Goal: Task Accomplishment & Management: Complete application form

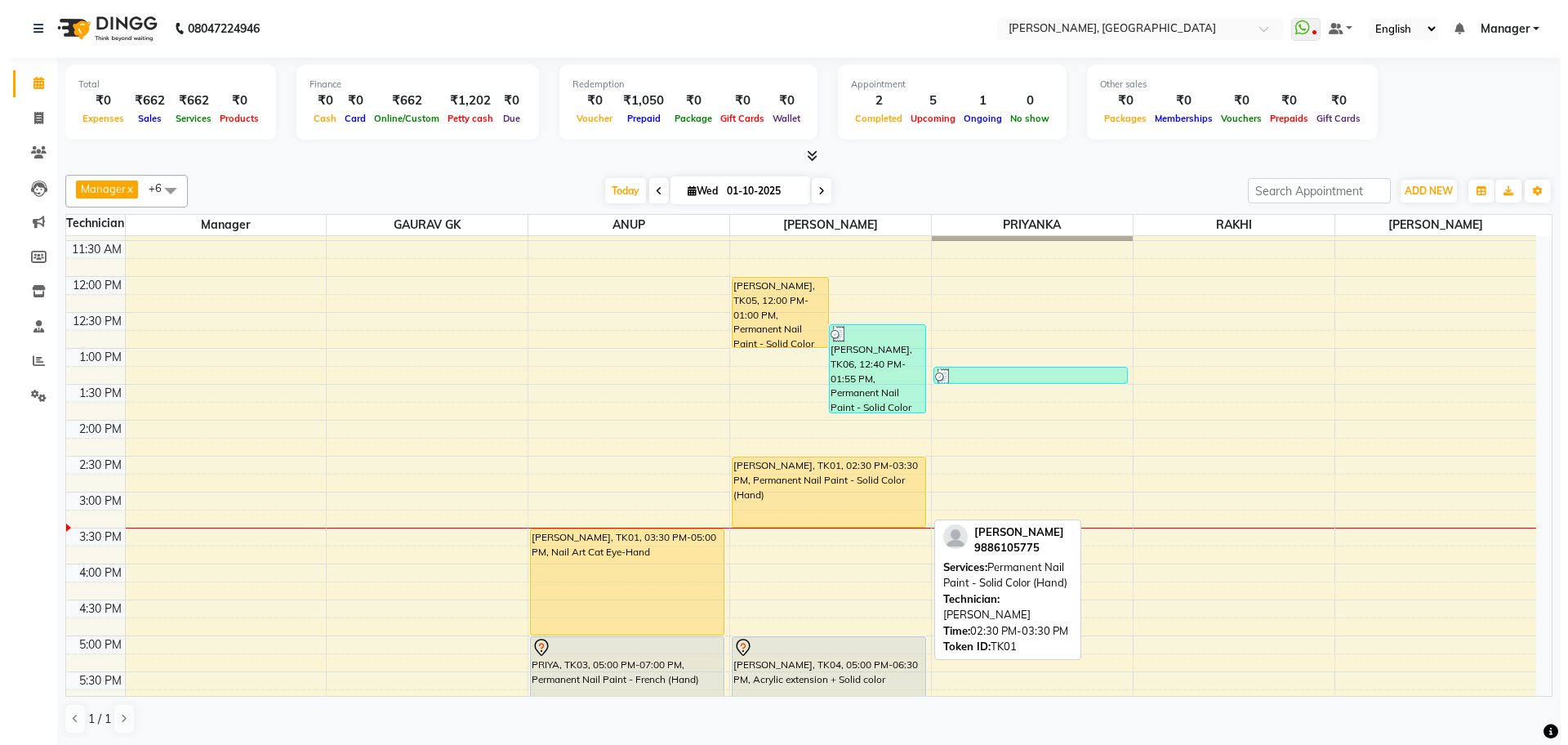
scroll to position [307, 0]
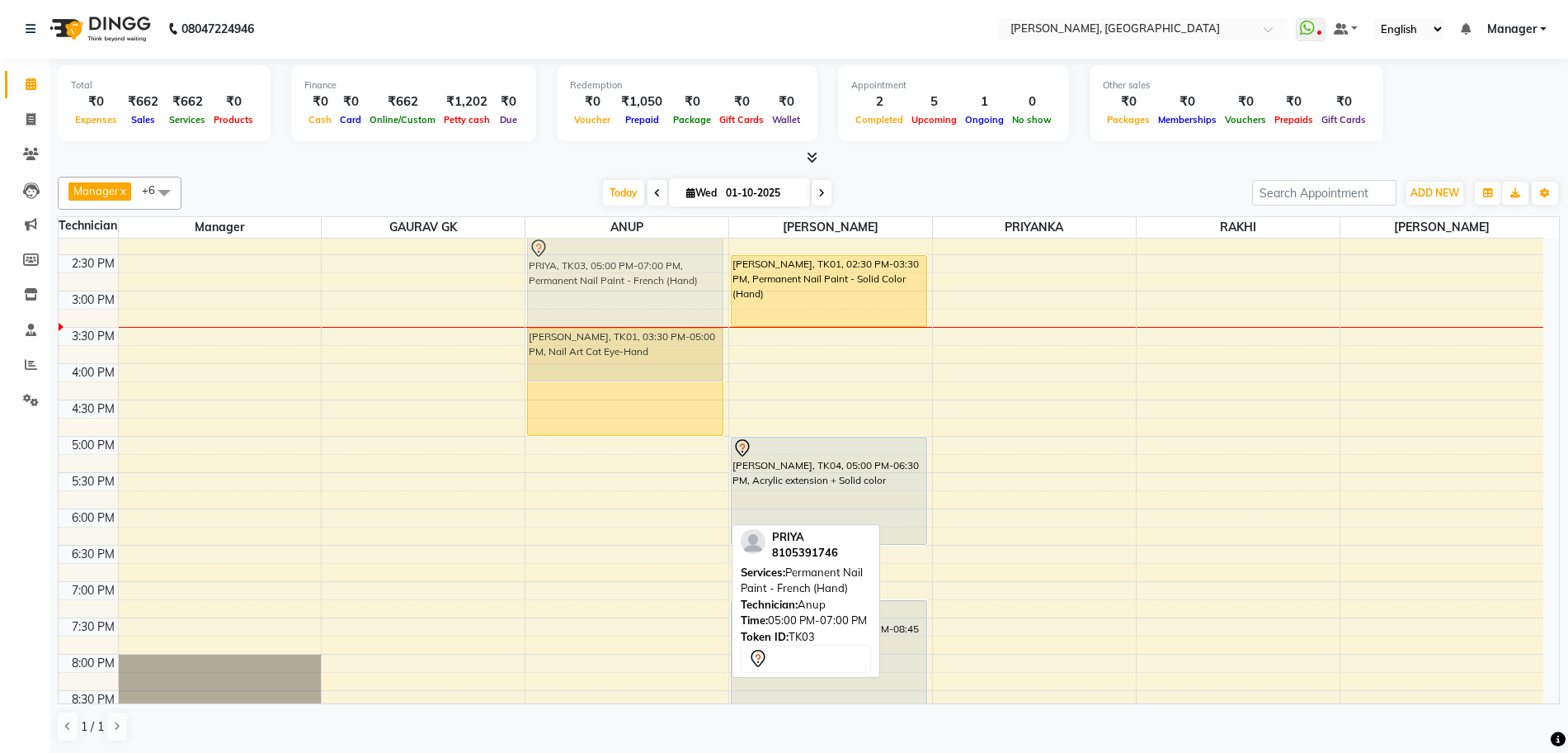
drag, startPoint x: 654, startPoint y: 485, endPoint x: 653, endPoint y: 283, distance: 202.0
click at [653, 283] on div "[PERSON_NAME], TK01, 03:30 PM-05:00 PM, Nail Art Cat Eye-Hand PRIYA, TK03, 05:0…" at bounding box center [627, 364] width 203 height 870
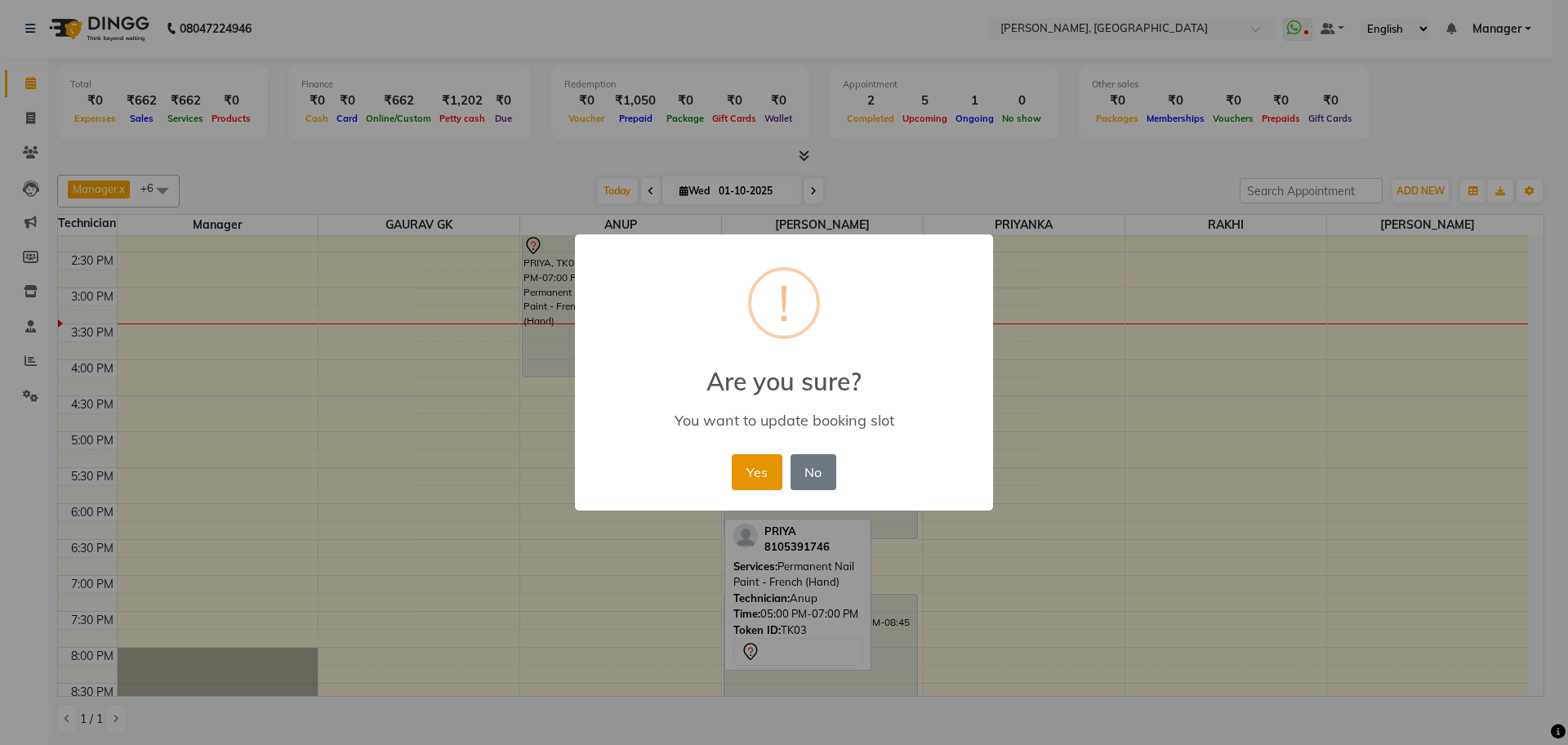
click at [762, 481] on button "Yes" at bounding box center [757, 472] width 50 height 36
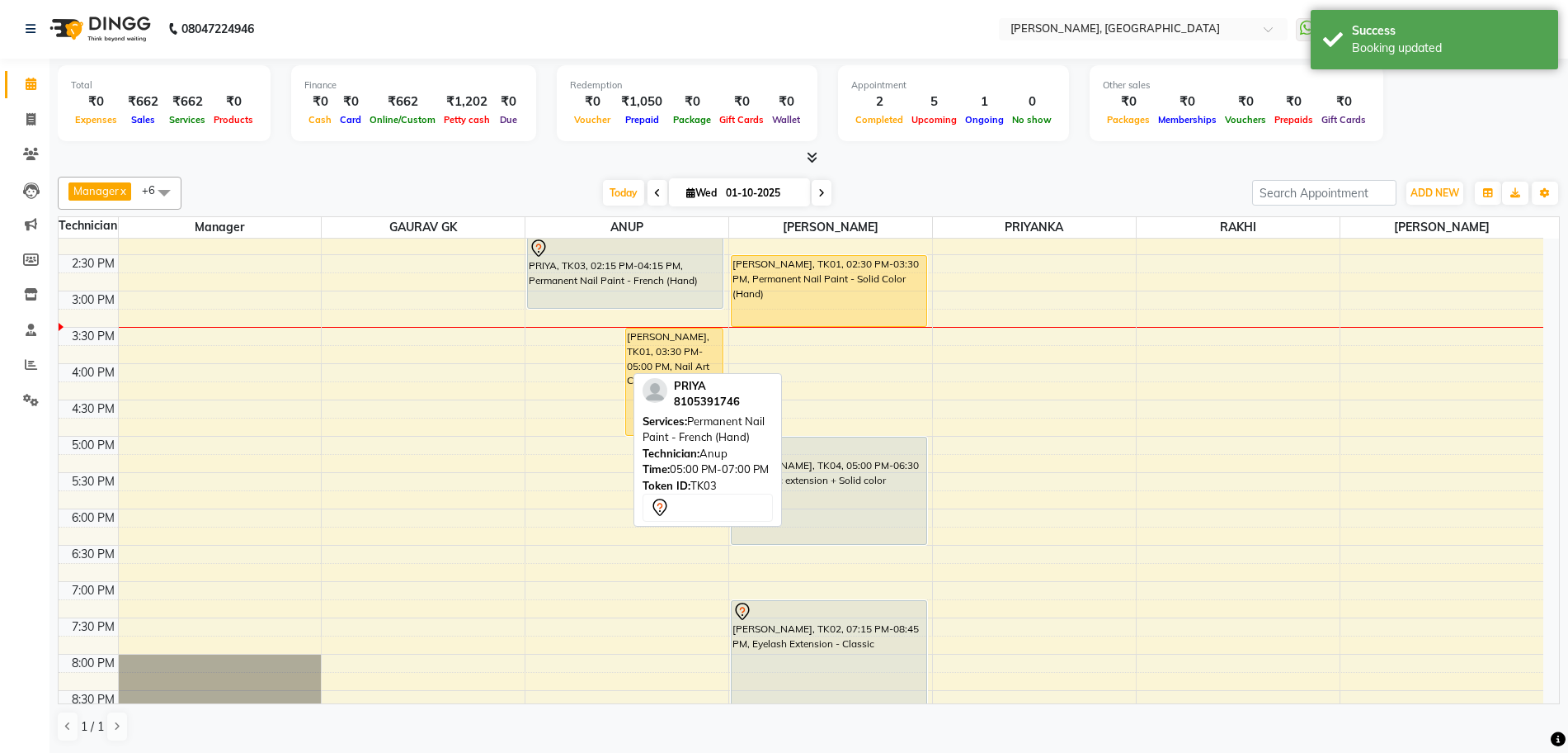
drag, startPoint x: 569, startPoint y: 381, endPoint x: 576, endPoint y: 306, distance: 75.3
click at [576, 306] on div "PRIYA, TK03, 02:15 PM-04:15 PM, Permanent Nail Paint - French (Hand) [PERSON_NA…" at bounding box center [627, 364] width 203 height 870
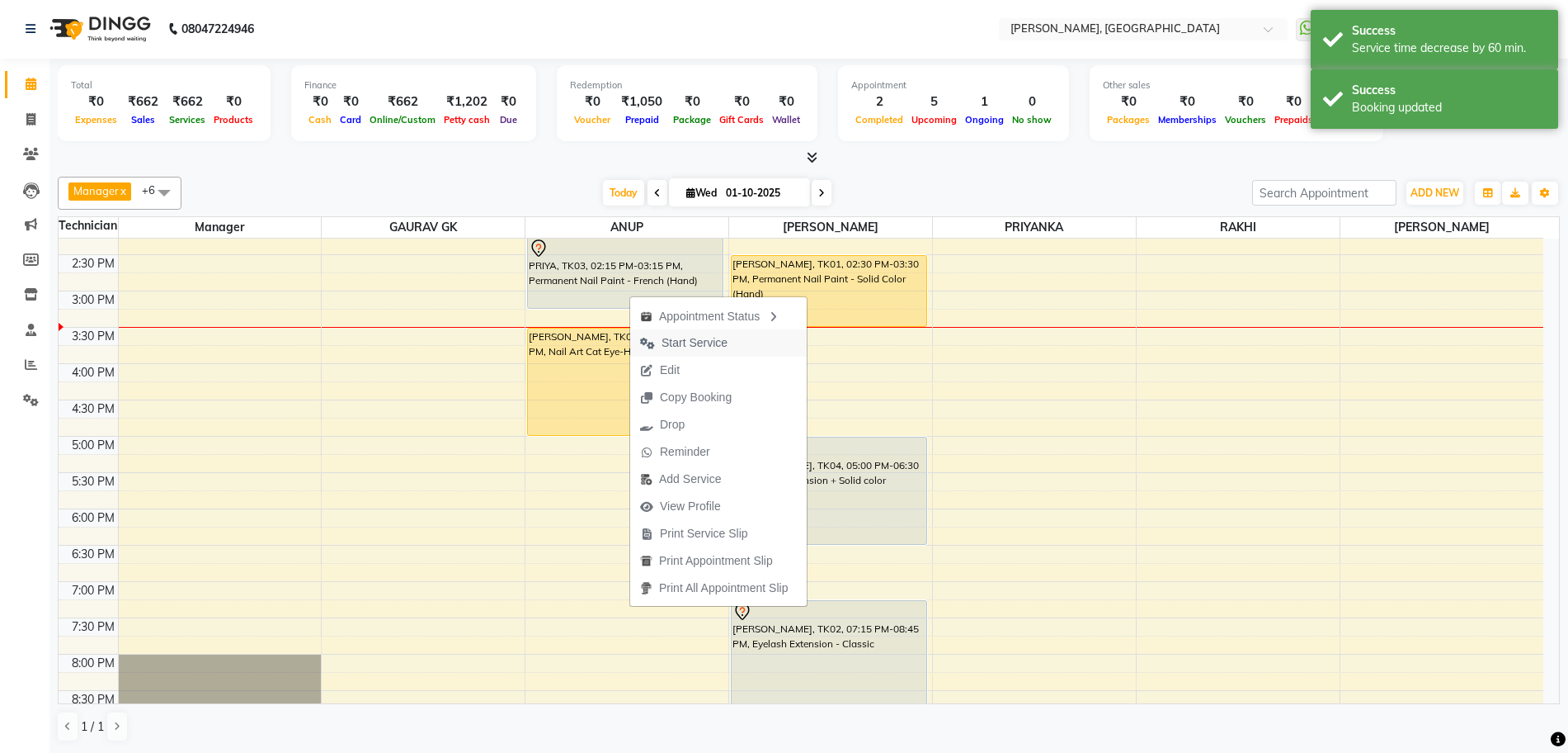
click at [661, 339] on span "Start Service" at bounding box center [693, 343] width 66 height 17
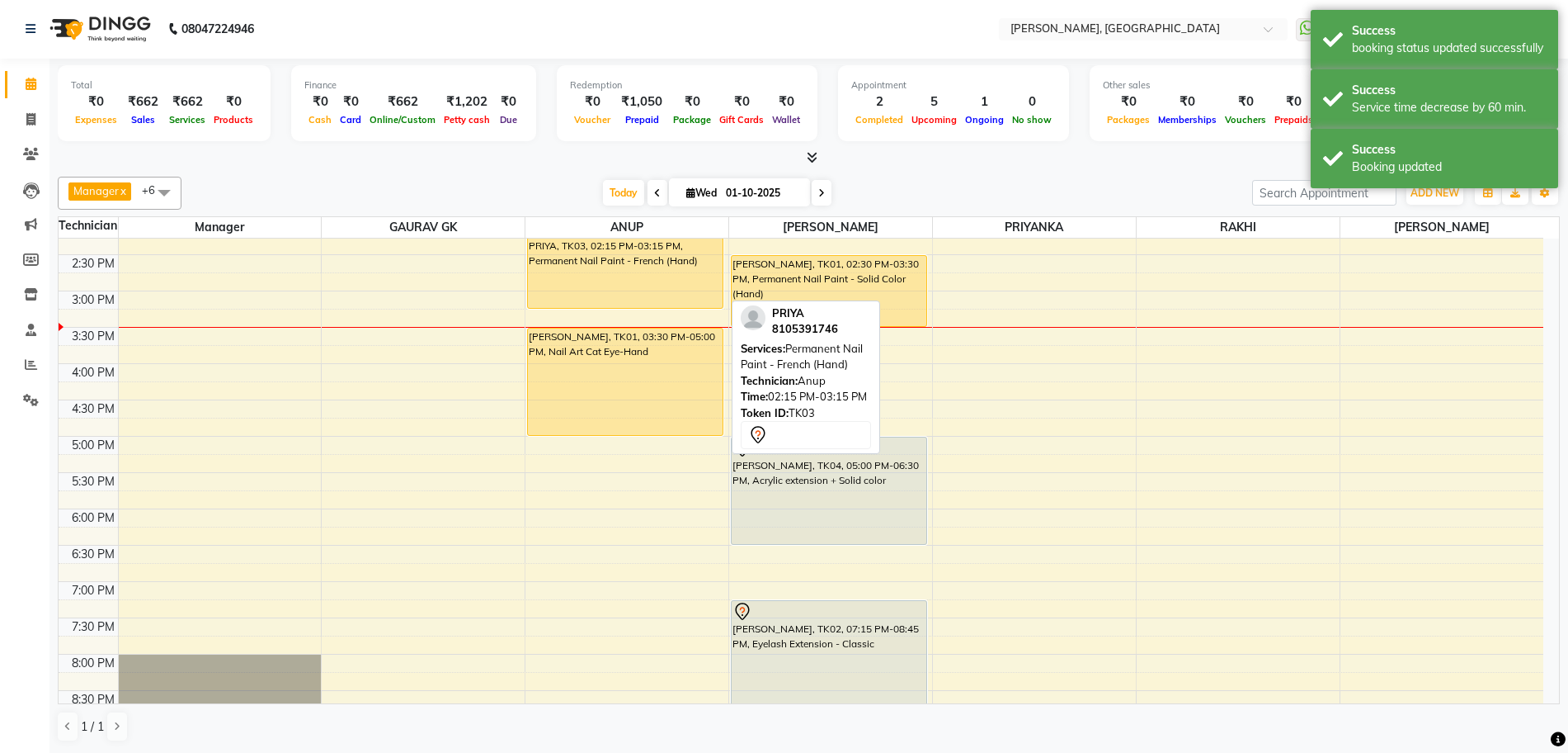
click at [638, 289] on div "PRIYA, TK03, 02:15 PM-03:15 PM, Permanent Nail Paint - French (Hand)" at bounding box center [625, 273] width 195 height 71
click at [644, 285] on div "PRIYA, TK03, 02:15 PM-03:15 PM, Permanent Nail Paint - French (Hand)" at bounding box center [625, 273] width 195 height 71
select select "1"
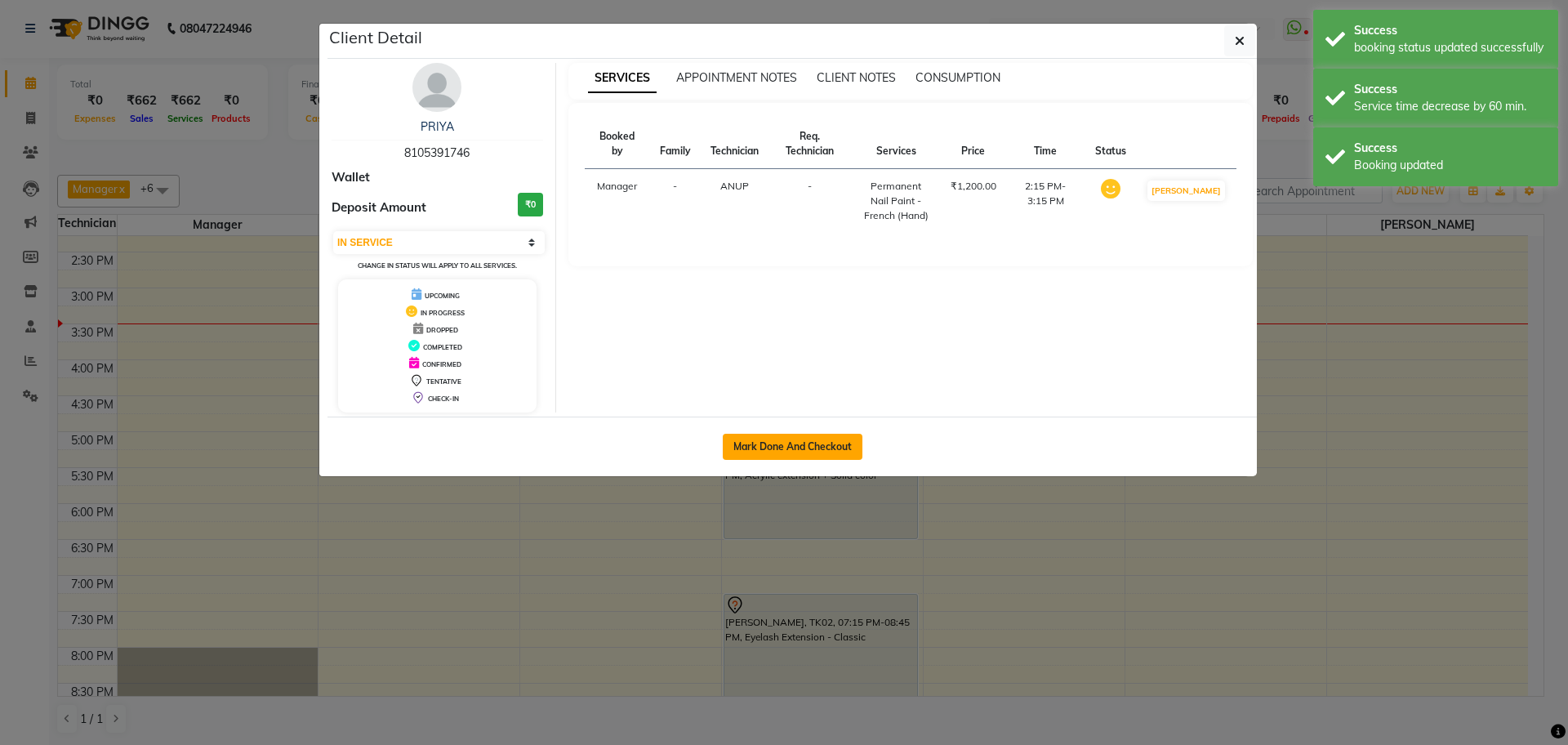
click at [810, 434] on button "Mark Done And Checkout" at bounding box center [793, 447] width 140 height 26
select select "7674"
select select "service"
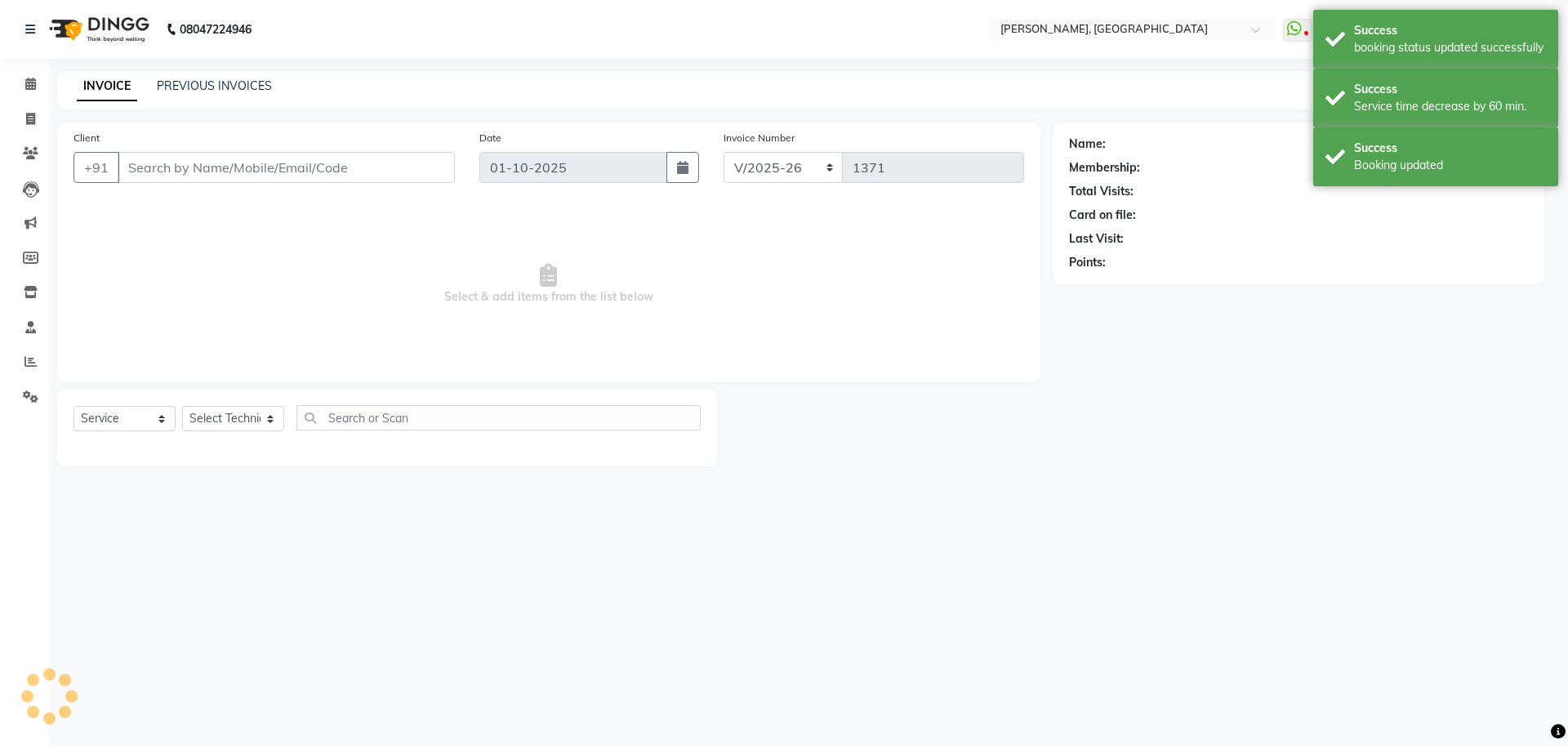
select select "3"
type input "81******46"
select select "86057"
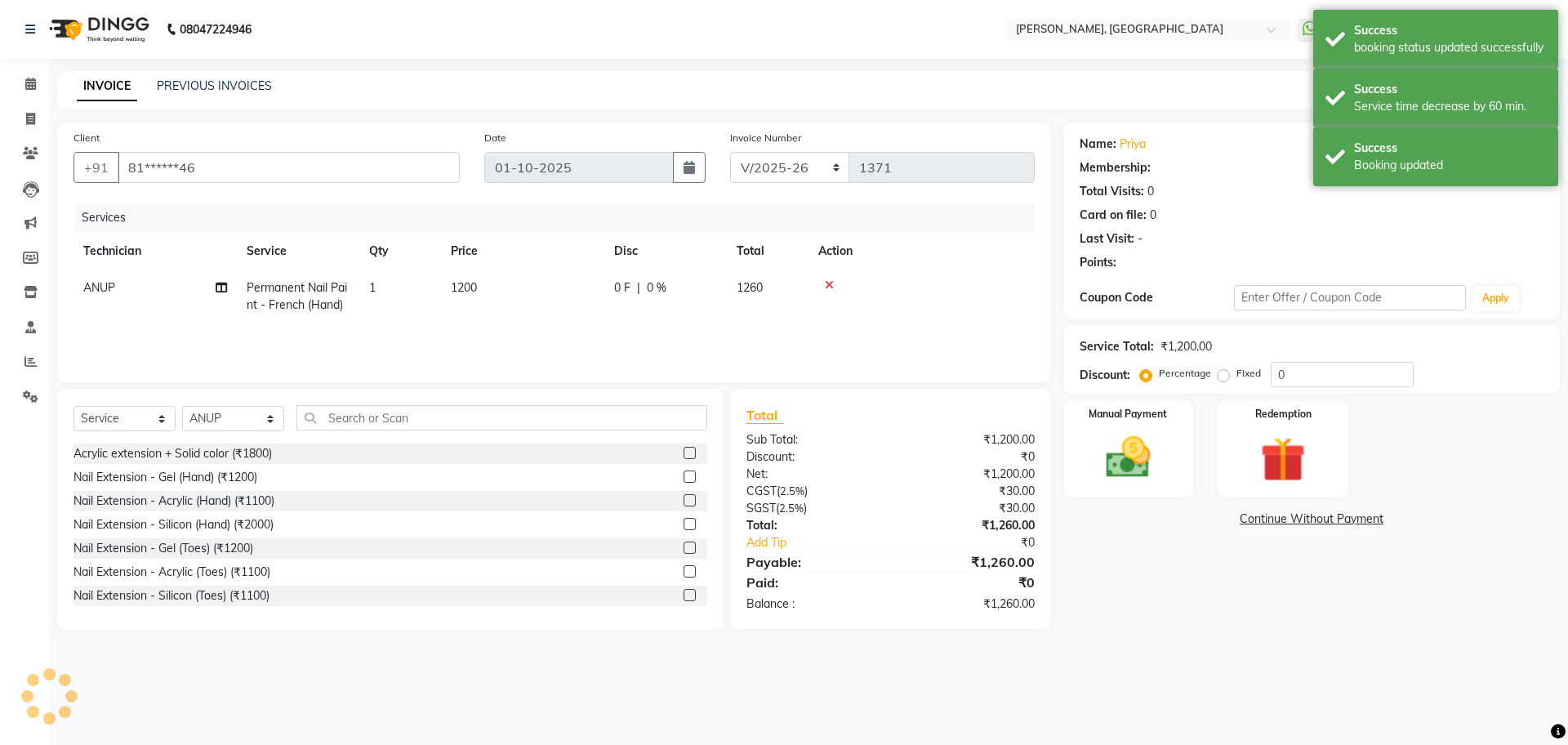
select select "1: Object"
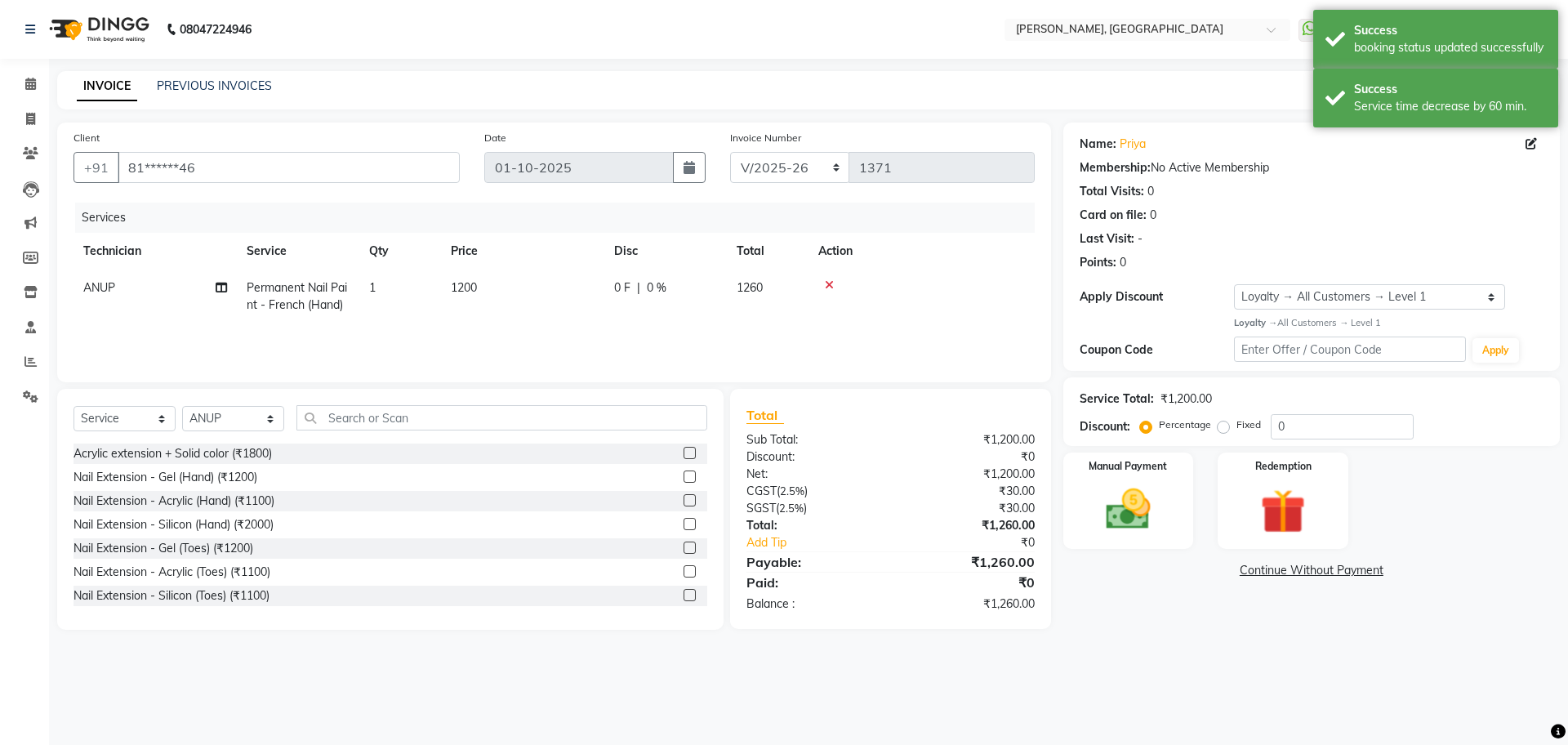
click at [824, 279] on div at bounding box center [921, 285] width 207 height 11
click at [825, 284] on icon at bounding box center [829, 285] width 9 height 11
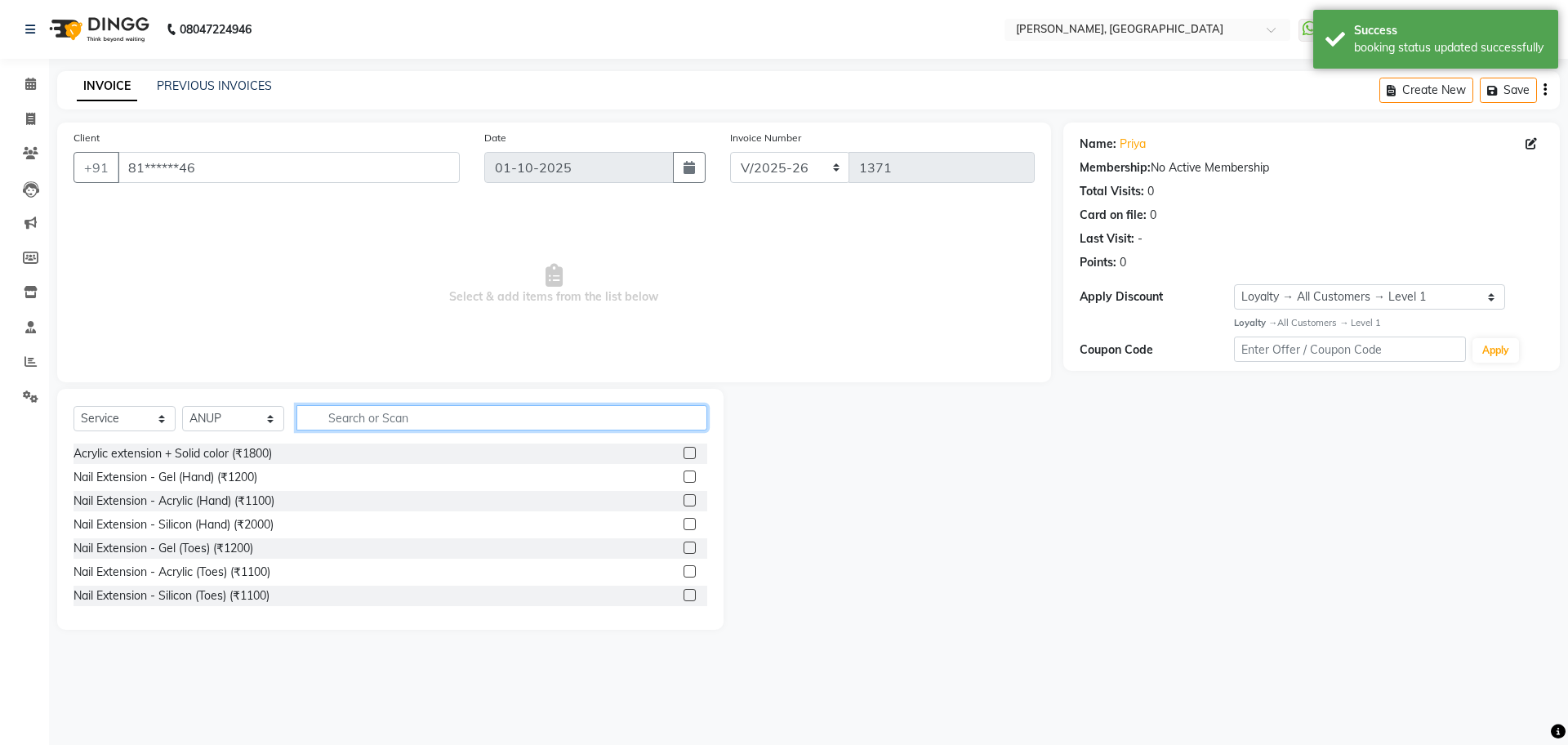
click at [425, 410] on input "text" at bounding box center [502, 417] width 411 height 25
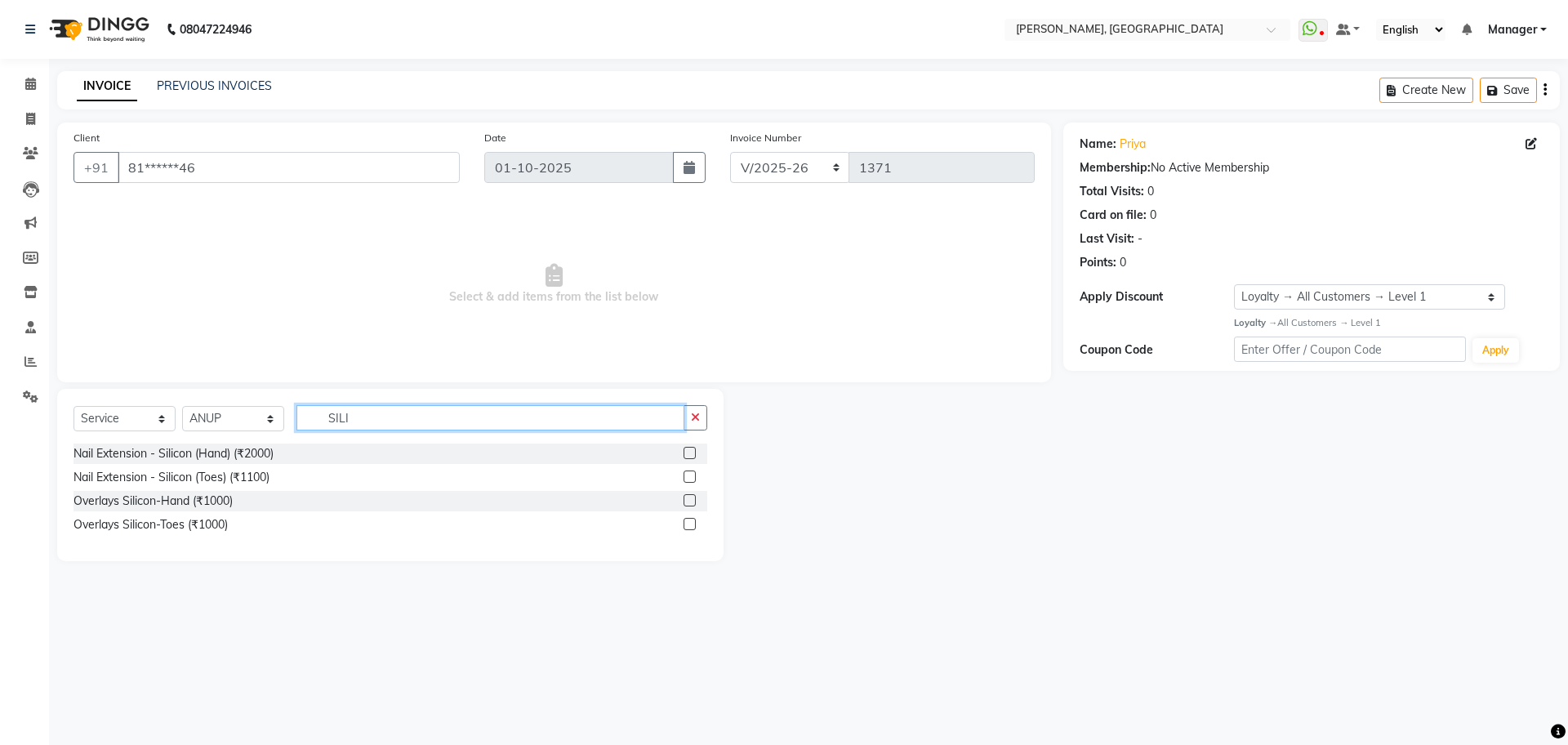
type input "SILI"
click at [687, 506] on div at bounding box center [689, 502] width 10 height 17
click at [690, 499] on label at bounding box center [690, 499] width 12 height 12
click at [690, 499] on input "checkbox" at bounding box center [689, 500] width 10 height 10
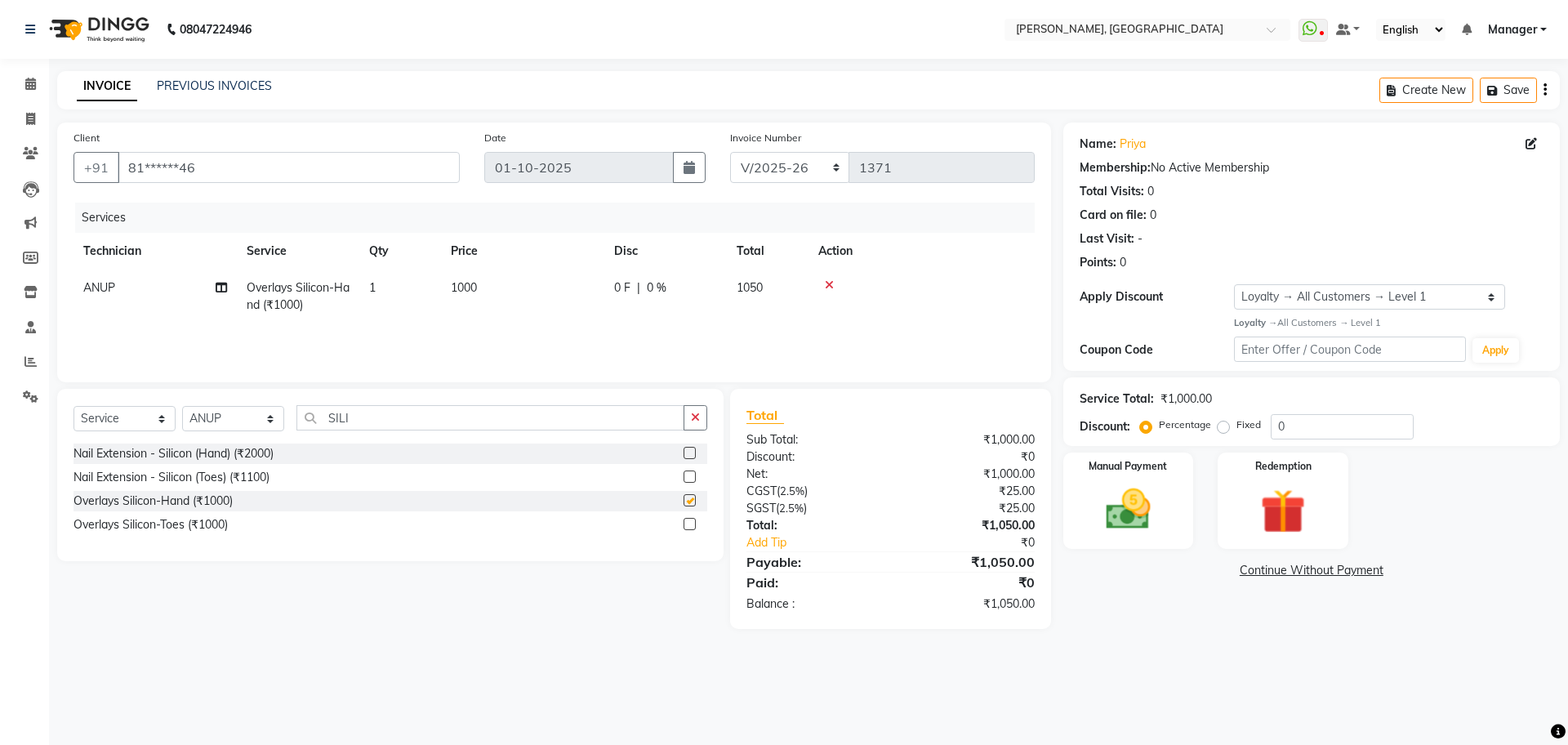
checkbox input "false"
click at [695, 418] on icon "button" at bounding box center [696, 417] width 9 height 11
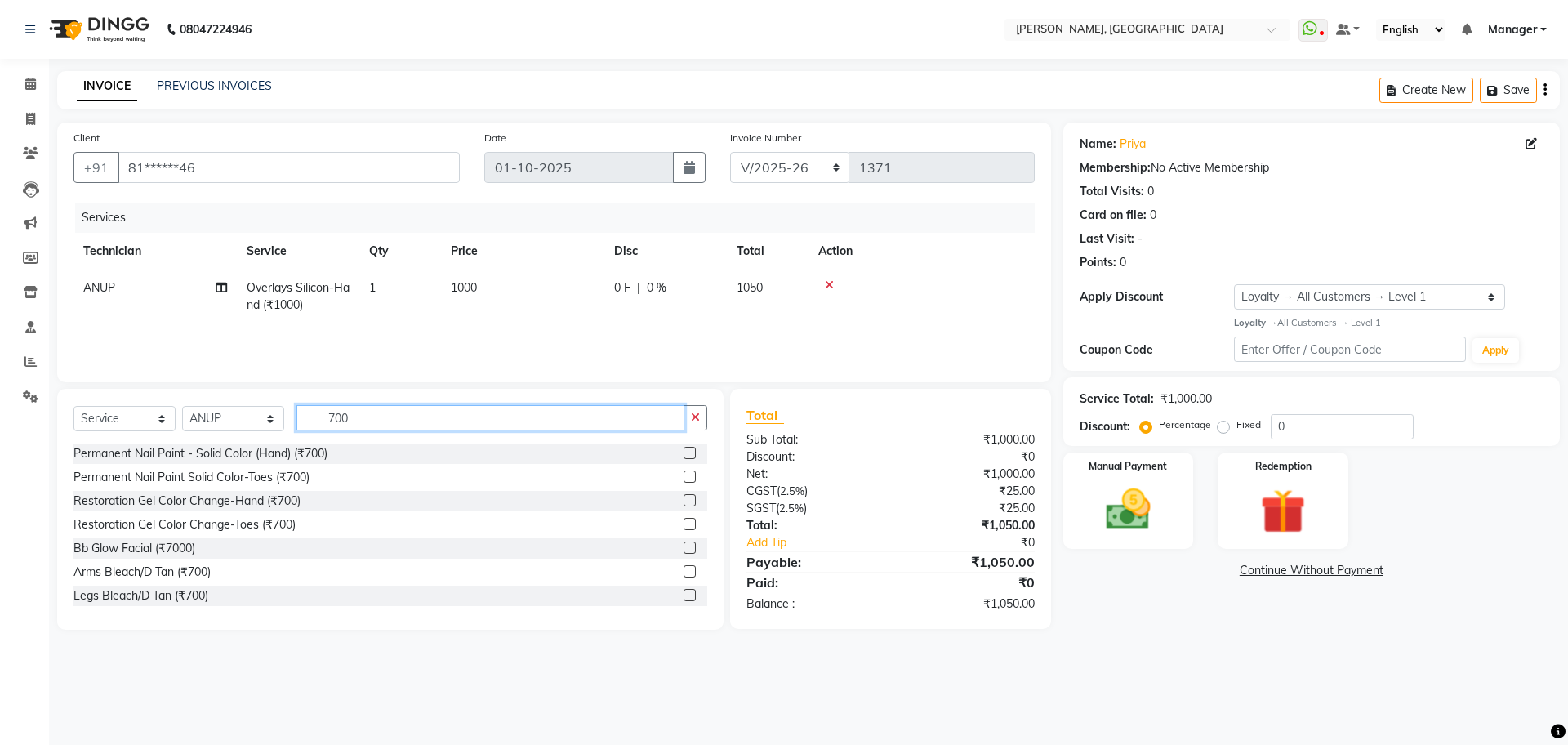
type input "700"
click at [684, 449] on label at bounding box center [690, 452] width 12 height 12
click at [684, 449] on input "checkbox" at bounding box center [689, 453] width 10 height 10
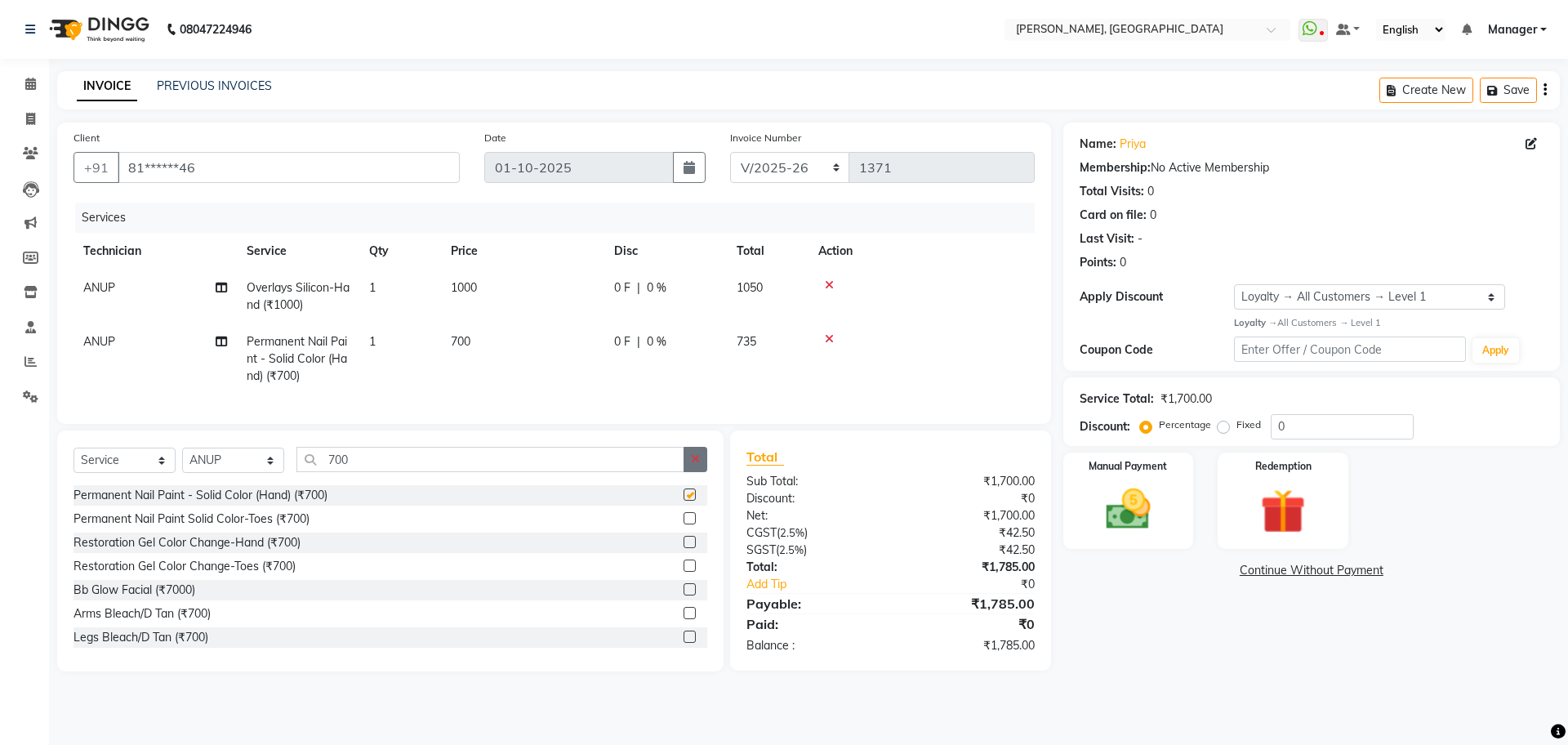
checkbox input "false"
click at [693, 465] on icon "button" at bounding box center [696, 459] width 9 height 11
click at [1155, 511] on img at bounding box center [1128, 509] width 76 height 54
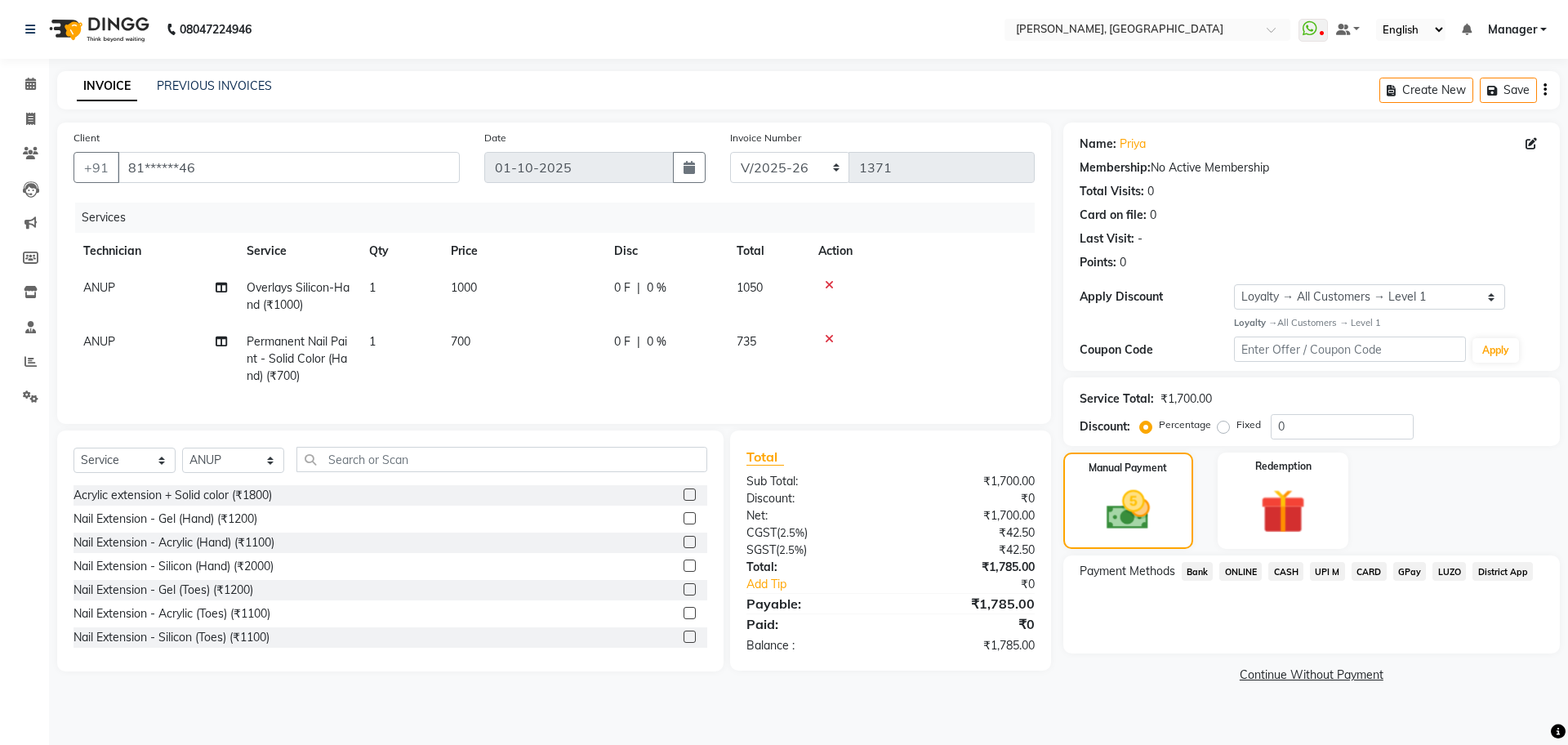
drag, startPoint x: 1252, startPoint y: 570, endPoint x: 1263, endPoint y: 575, distance: 12.1
click at [1251, 570] on span "ONLINE" at bounding box center [1240, 571] width 43 height 19
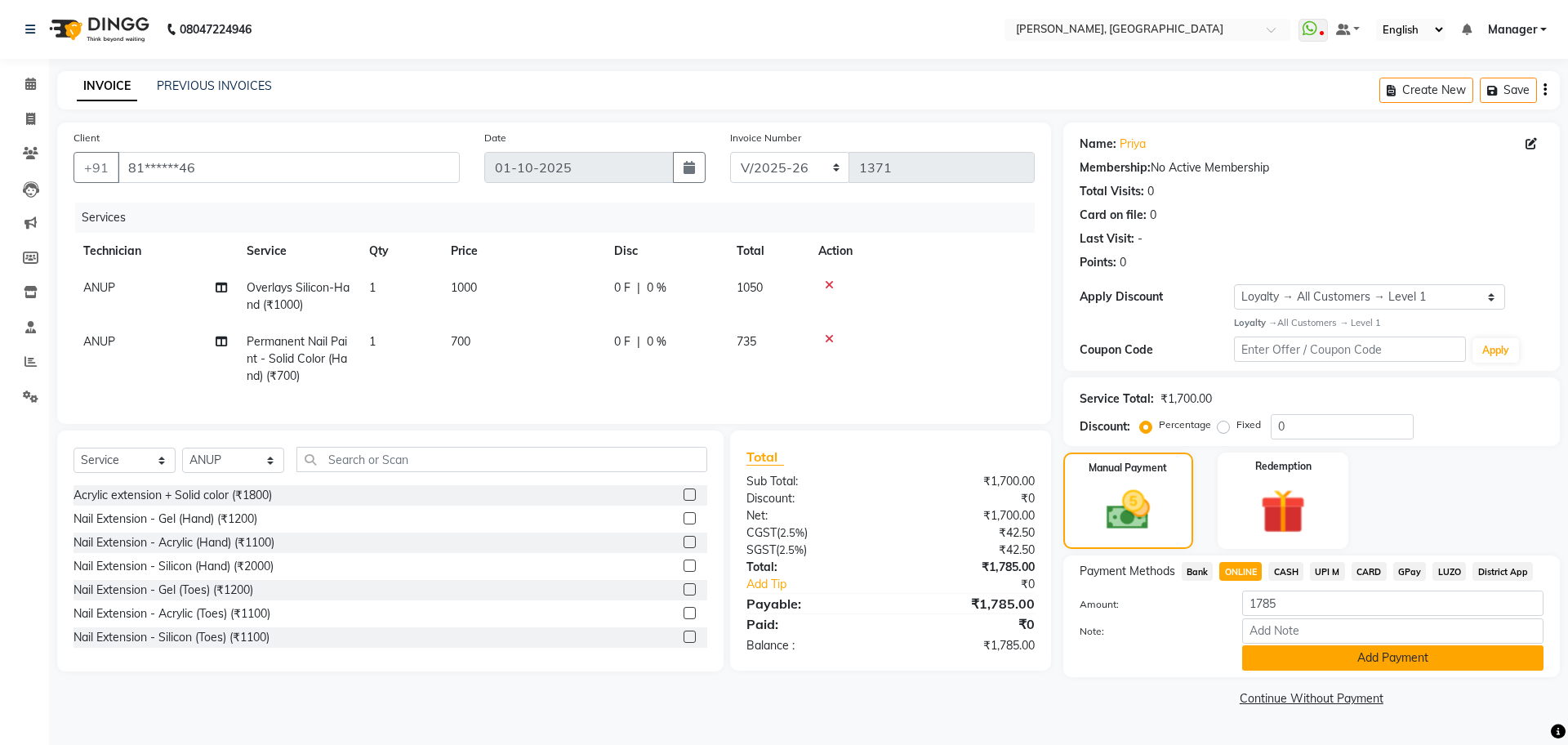
click at [1375, 661] on button "Add Payment" at bounding box center [1392, 657] width 301 height 25
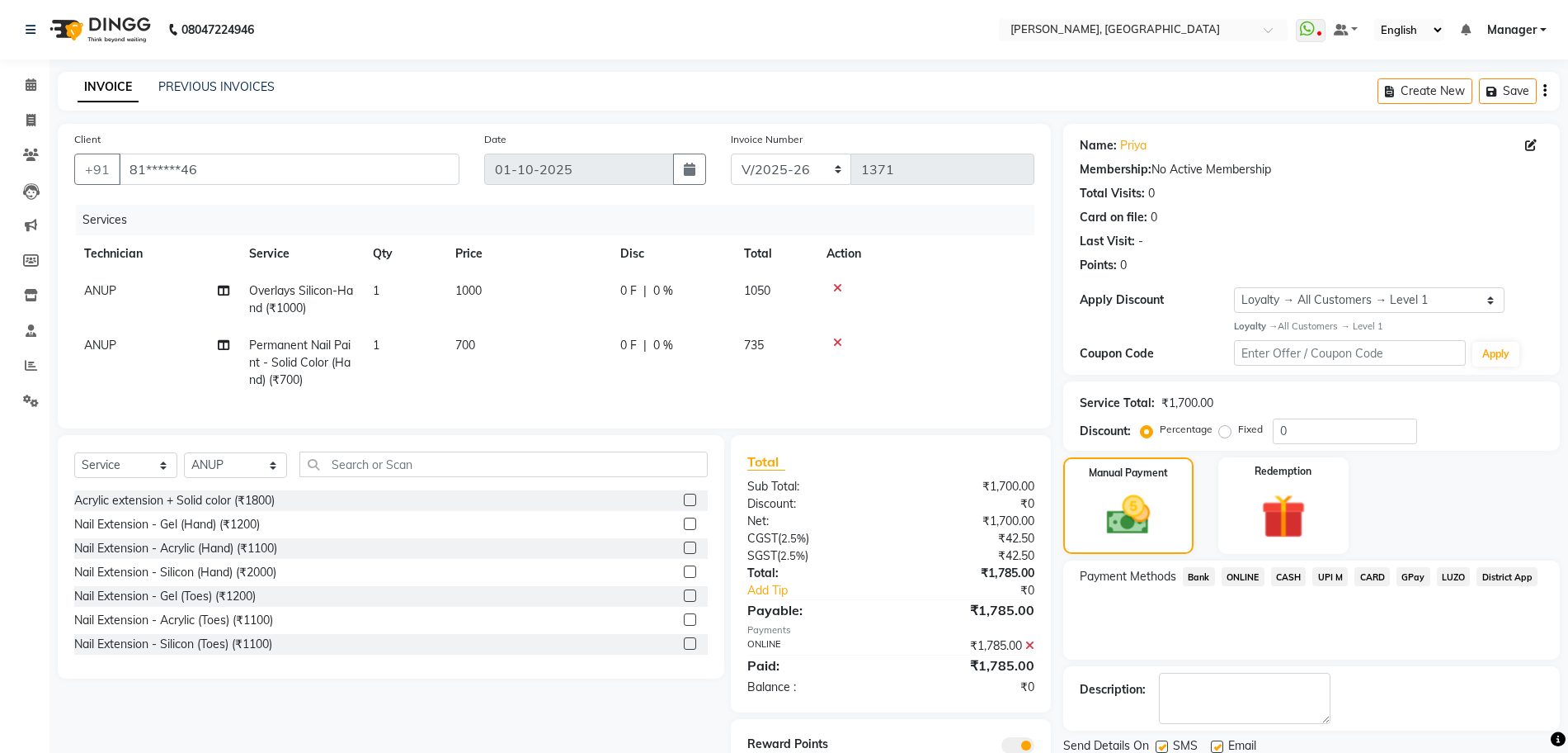
scroll to position [82, 0]
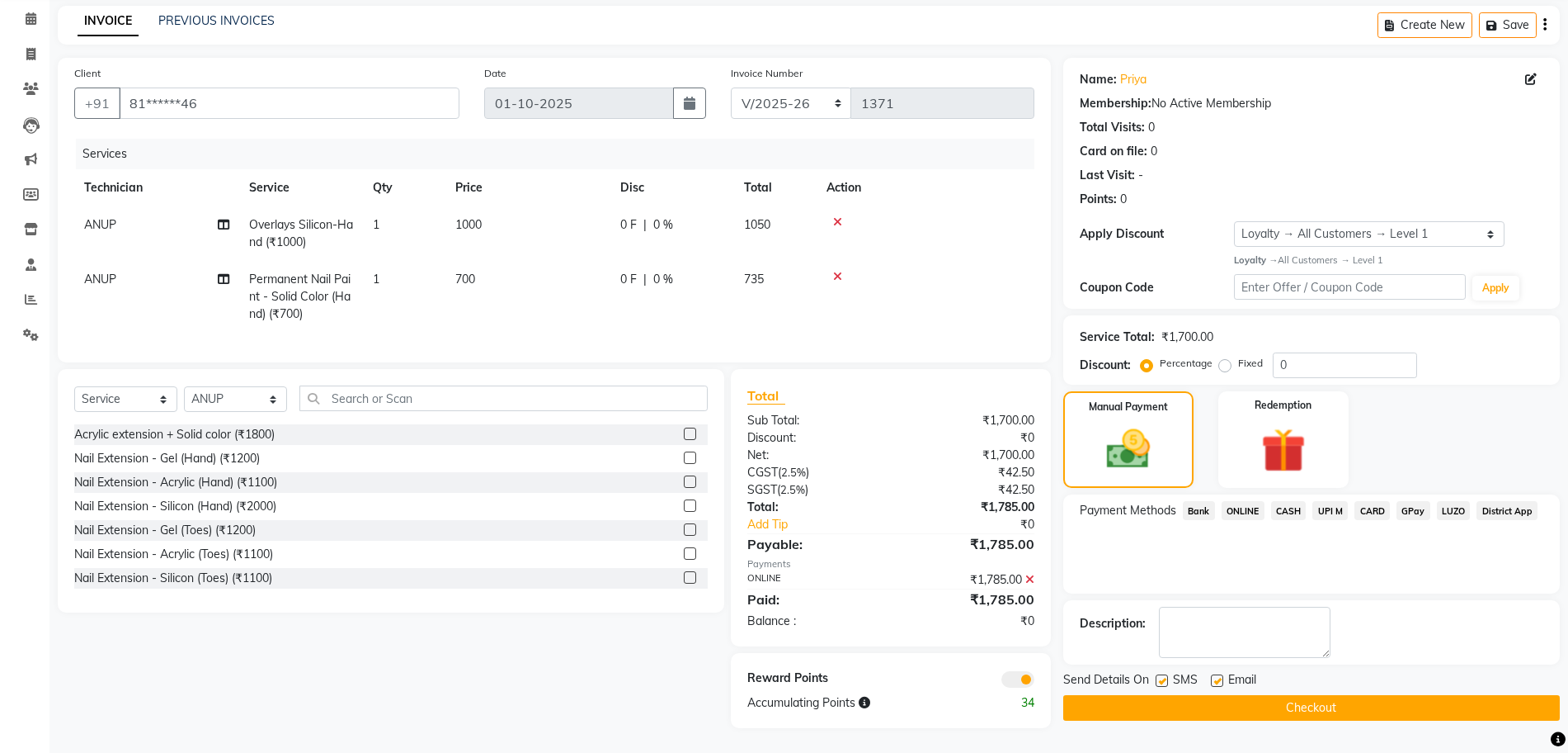
click at [1241, 695] on button "Checkout" at bounding box center [1311, 707] width 497 height 26
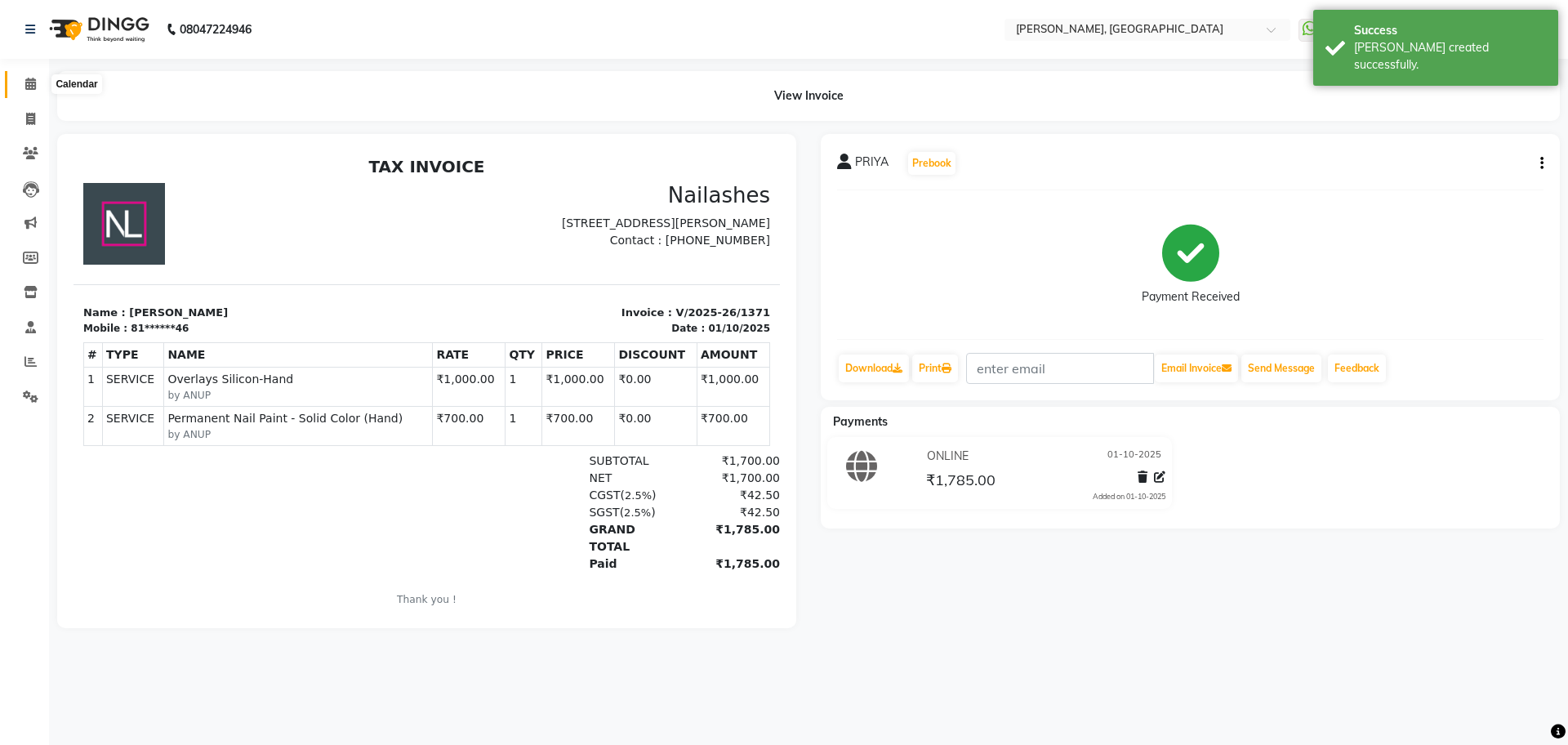
click at [35, 87] on icon at bounding box center [30, 83] width 10 height 12
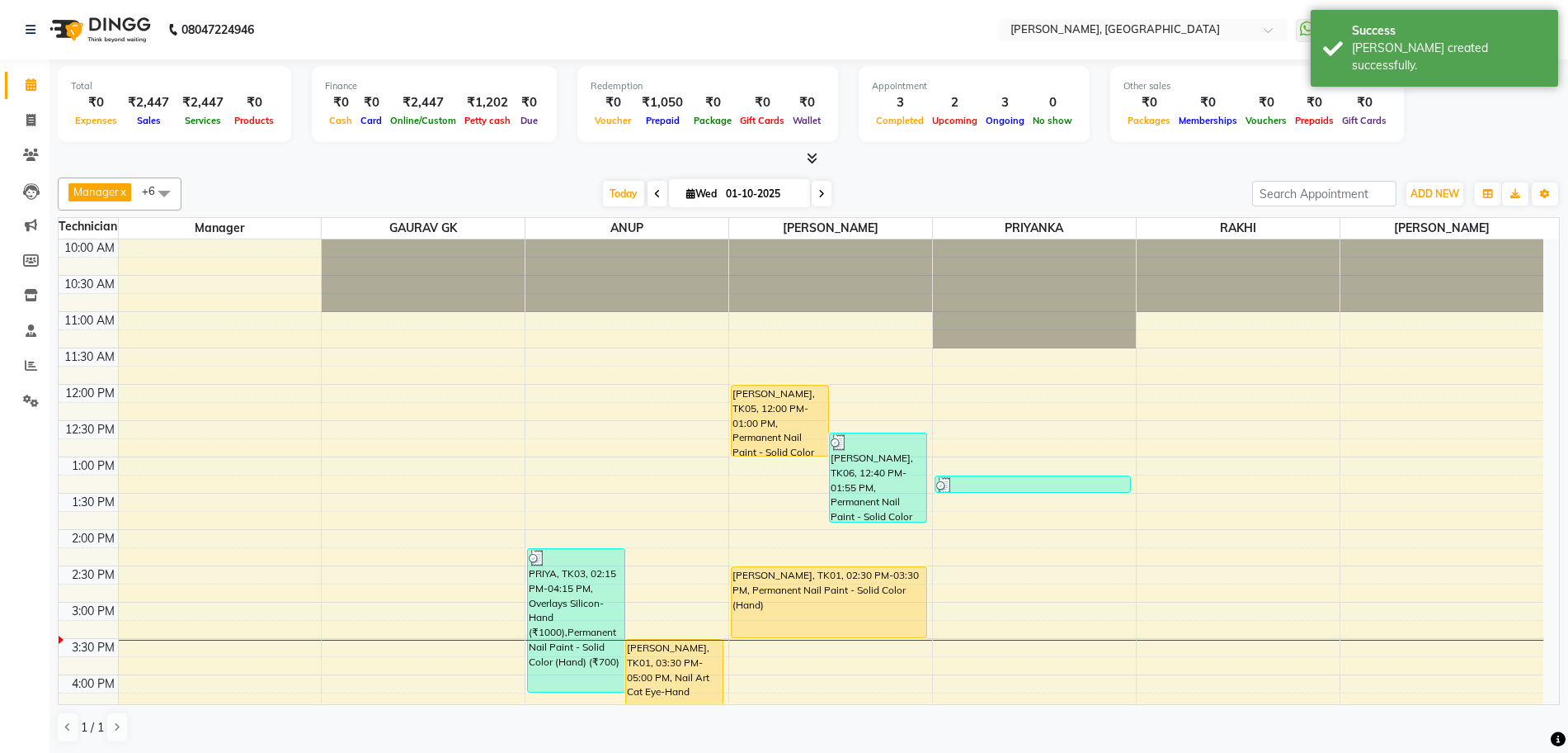
click at [805, 157] on span at bounding box center [809, 158] width 17 height 17
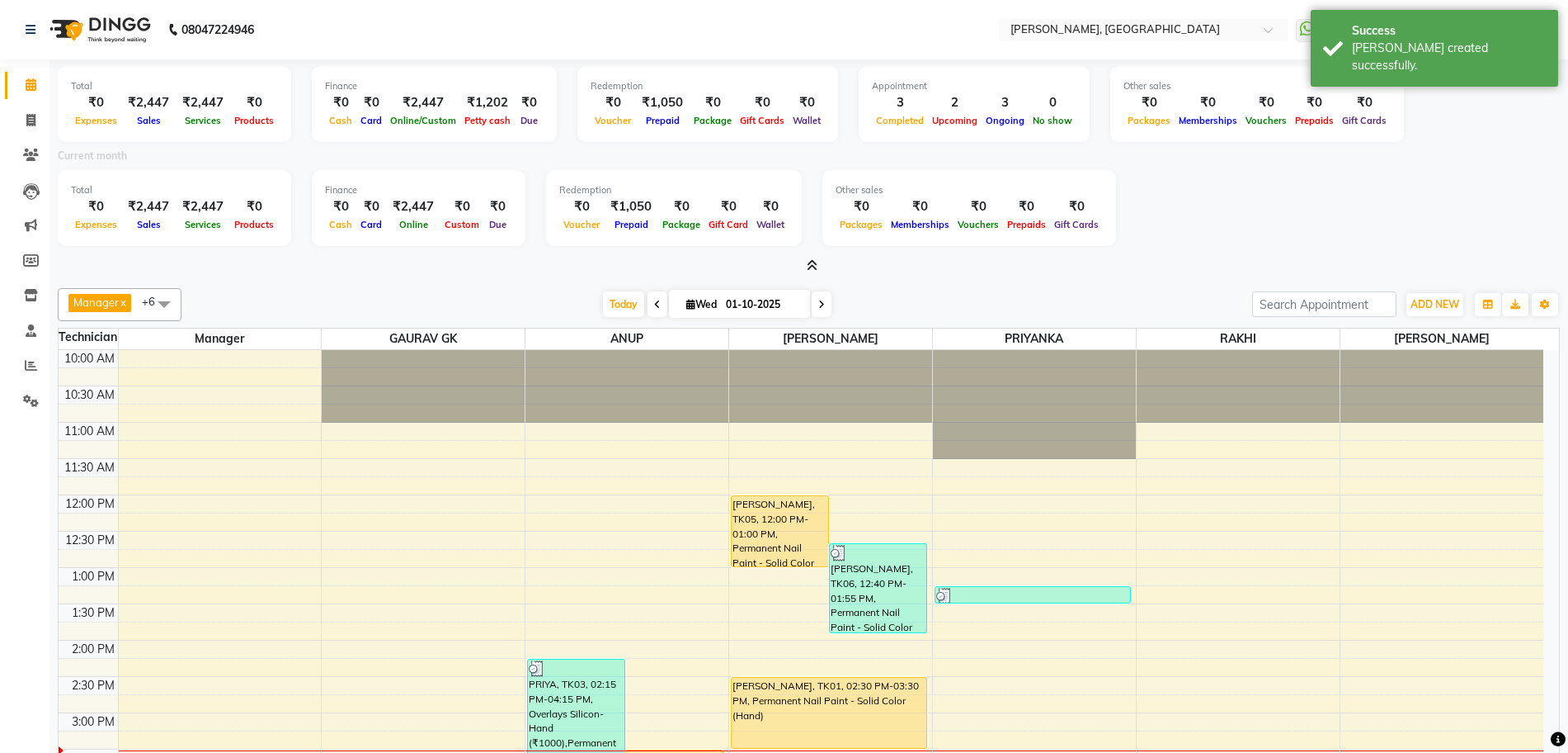
click at [805, 270] on span at bounding box center [809, 266] width 17 height 17
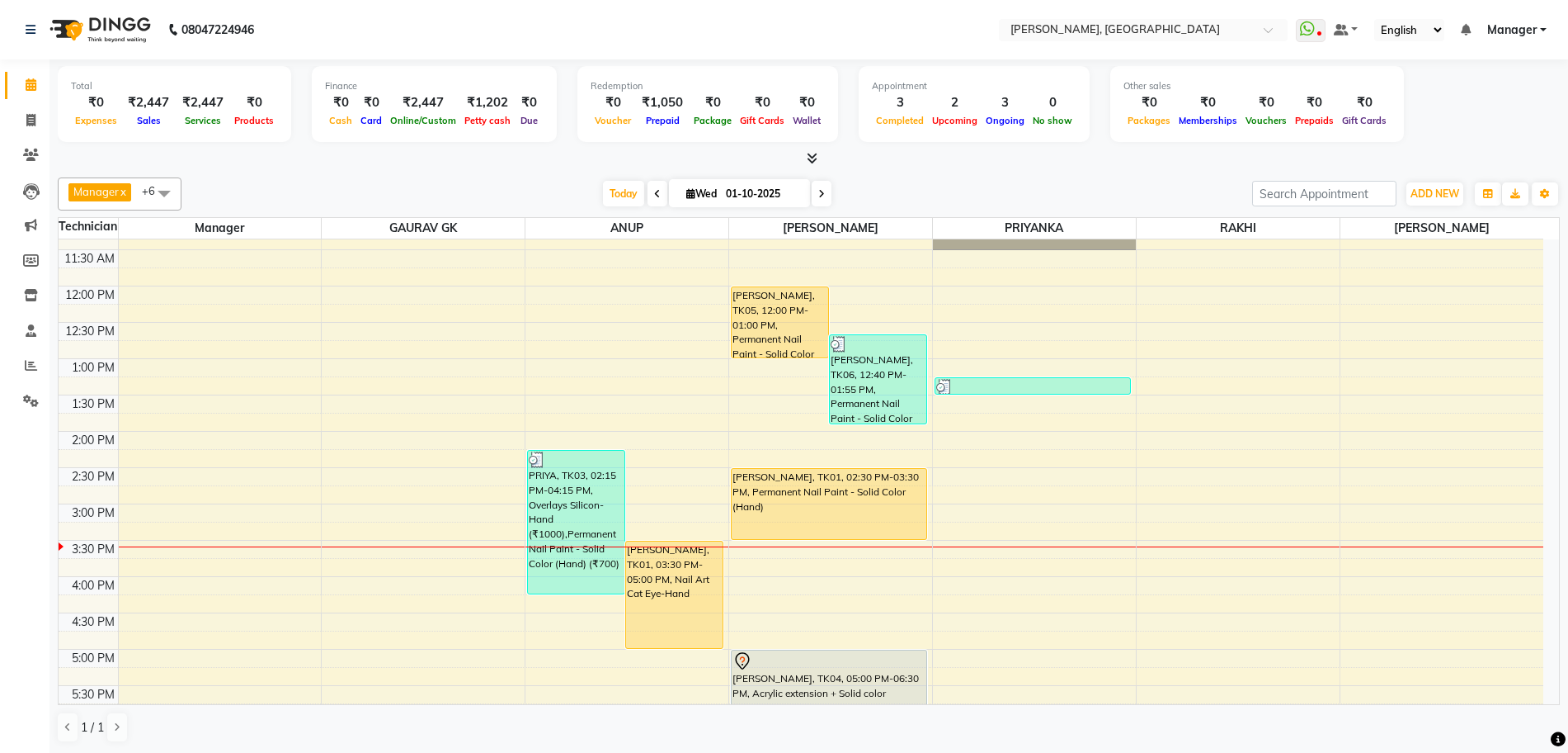
scroll to position [96, 0]
click at [25, 129] on span at bounding box center [31, 121] width 29 height 19
select select "7674"
select select "service"
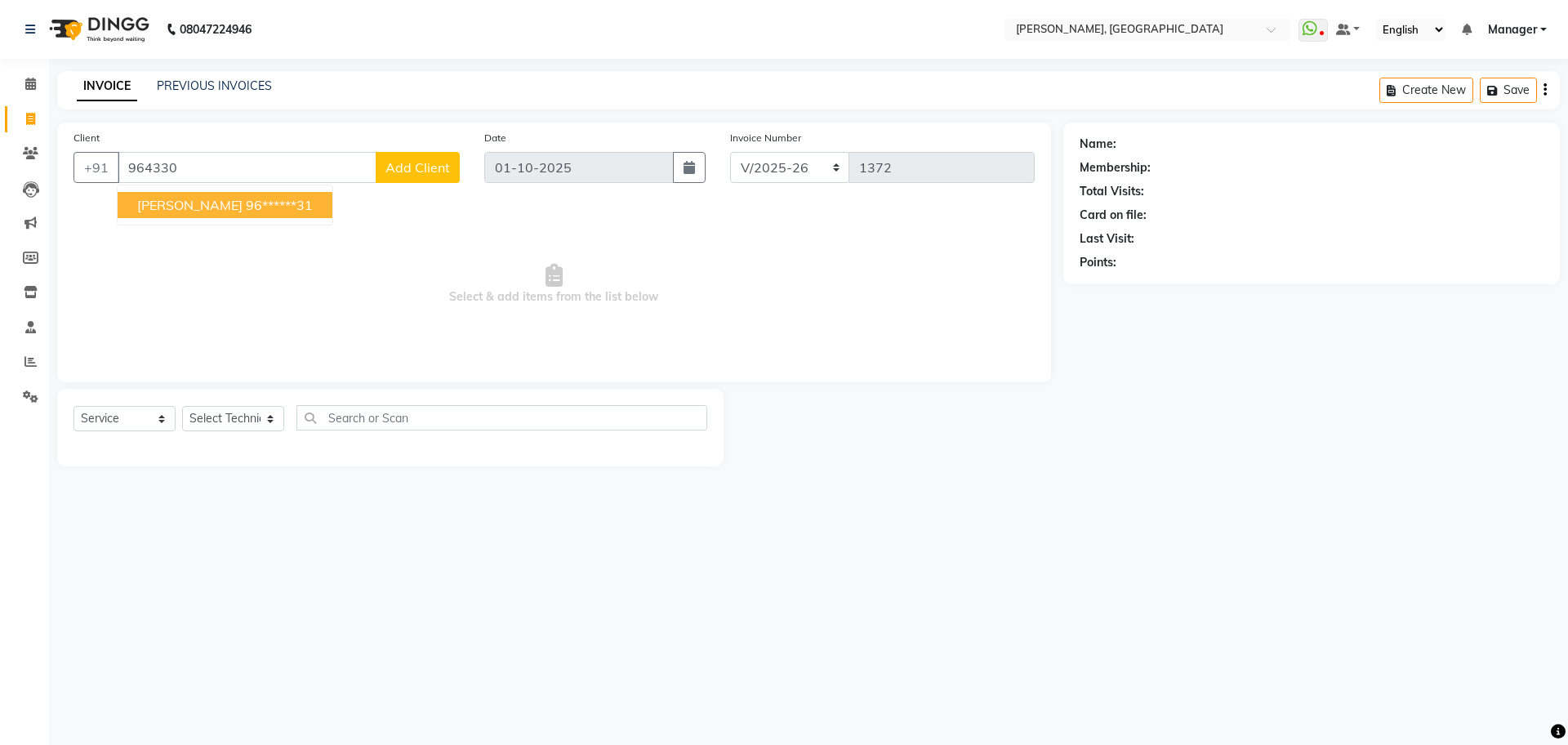
click at [232, 195] on button "[PERSON_NAME] 96******31" at bounding box center [225, 205] width 214 height 26
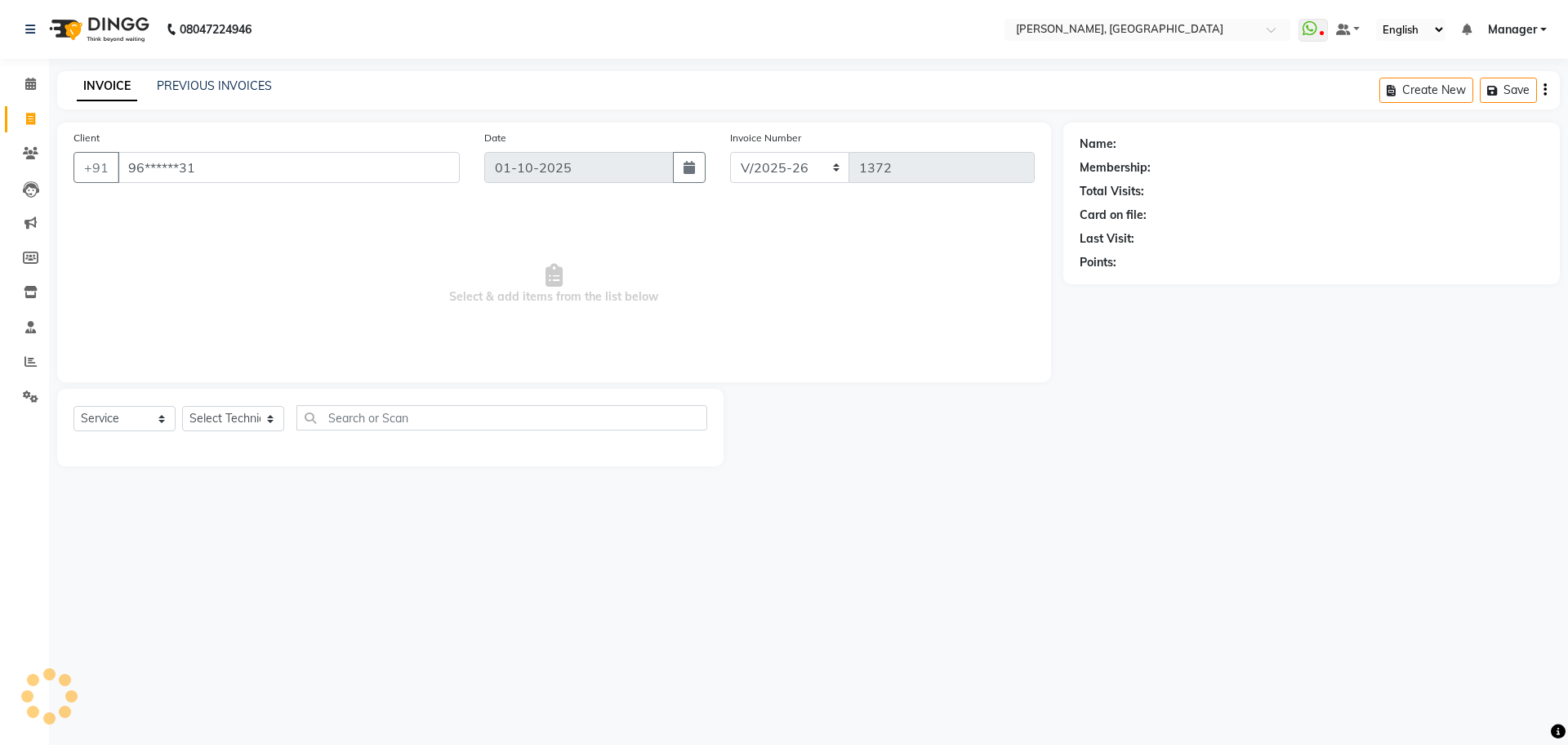
type input "96******31"
select select "1: Object"
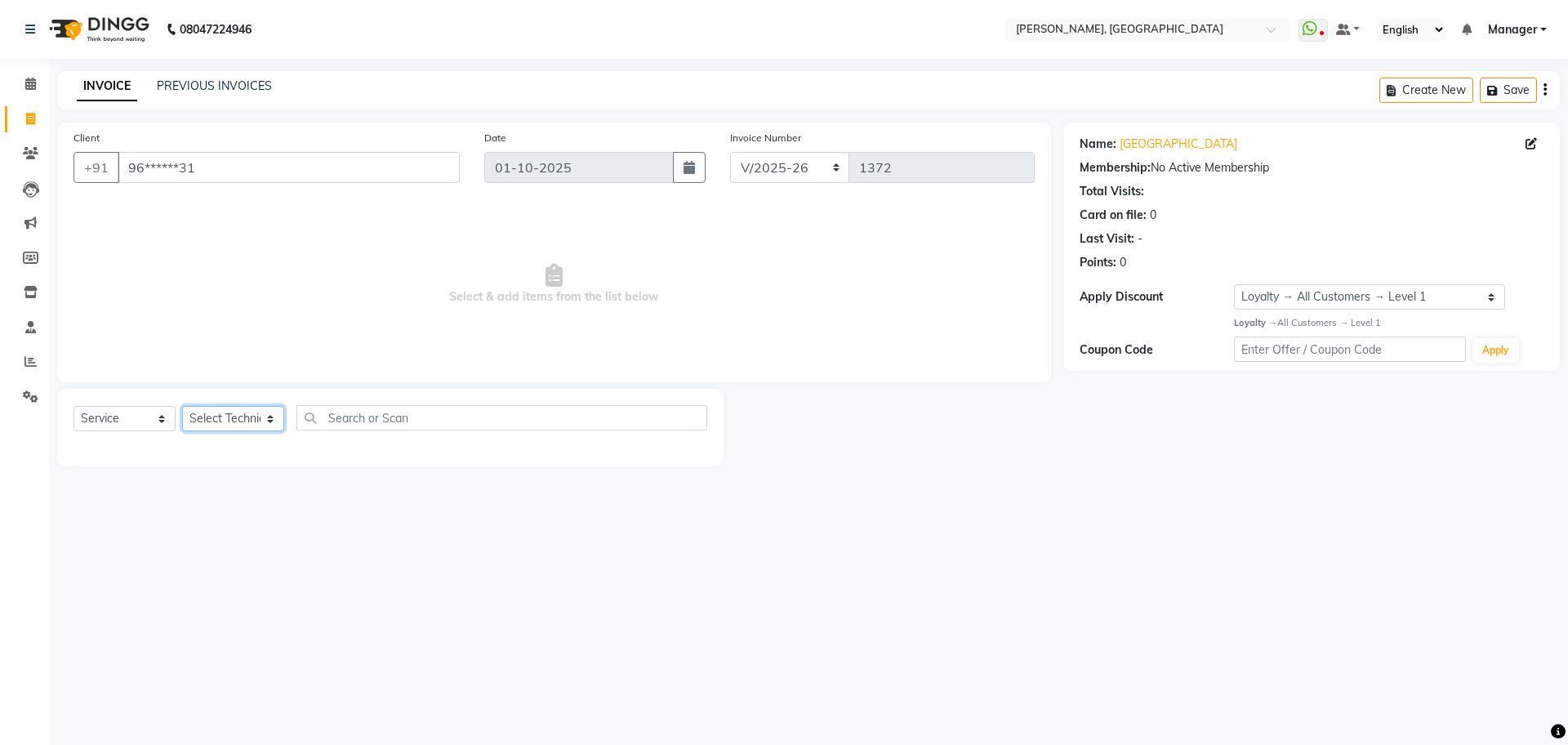
click at [228, 414] on select "Select Technician ANUP GAURAV GK [PERSON_NAME] Manager Owner [PERSON_NAME] RAKH…" at bounding box center [233, 418] width 102 height 25
select select "92343"
click at [182, 406] on select "Select Technician ANUP GAURAV GK [PERSON_NAME] Manager Owner [PERSON_NAME] RAKH…" at bounding box center [233, 418] width 102 height 25
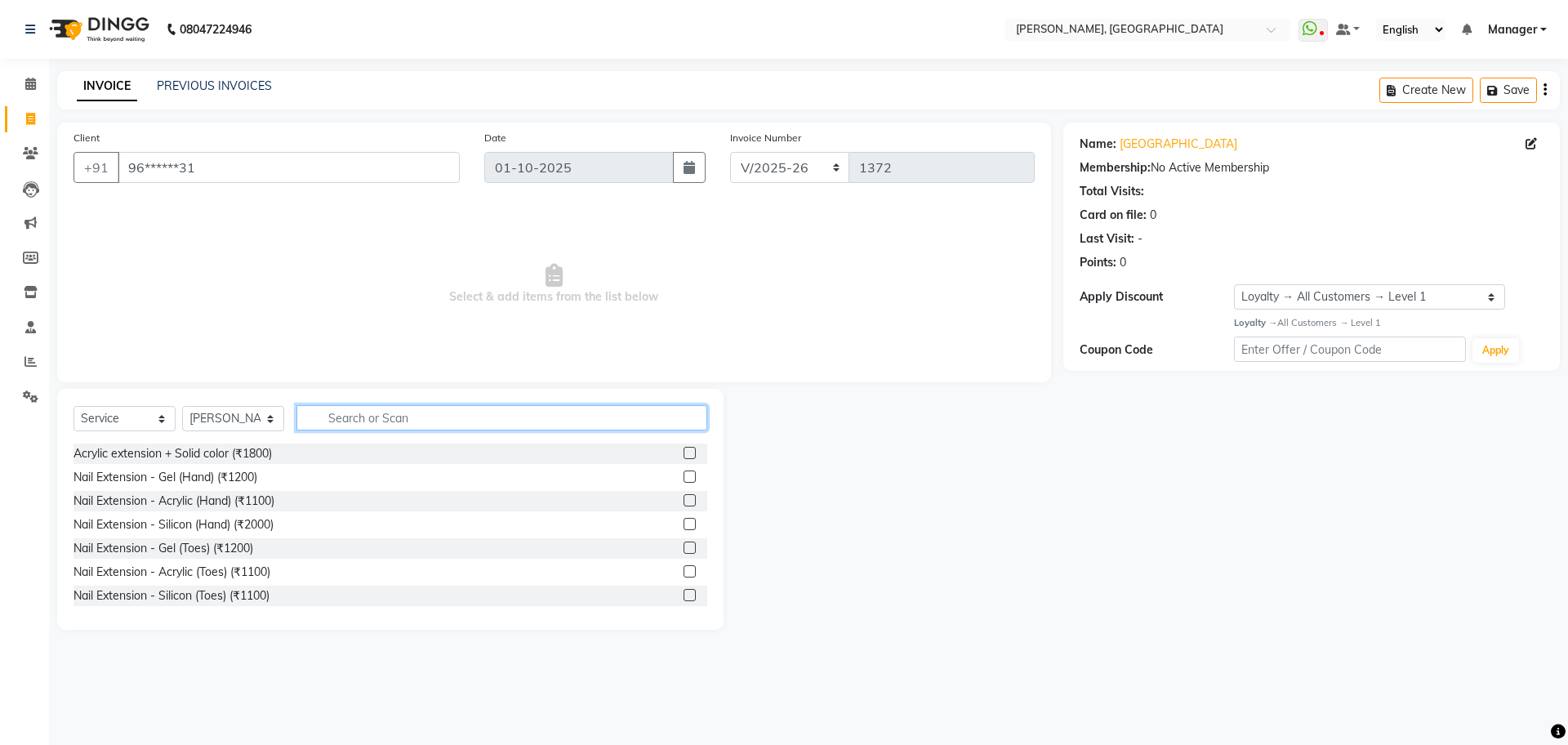
click at [515, 416] on input "text" at bounding box center [502, 417] width 411 height 25
type input "1200"
click at [684, 453] on label at bounding box center [690, 452] width 12 height 12
click at [684, 453] on input "checkbox" at bounding box center [689, 453] width 10 height 10
checkbox input "true"
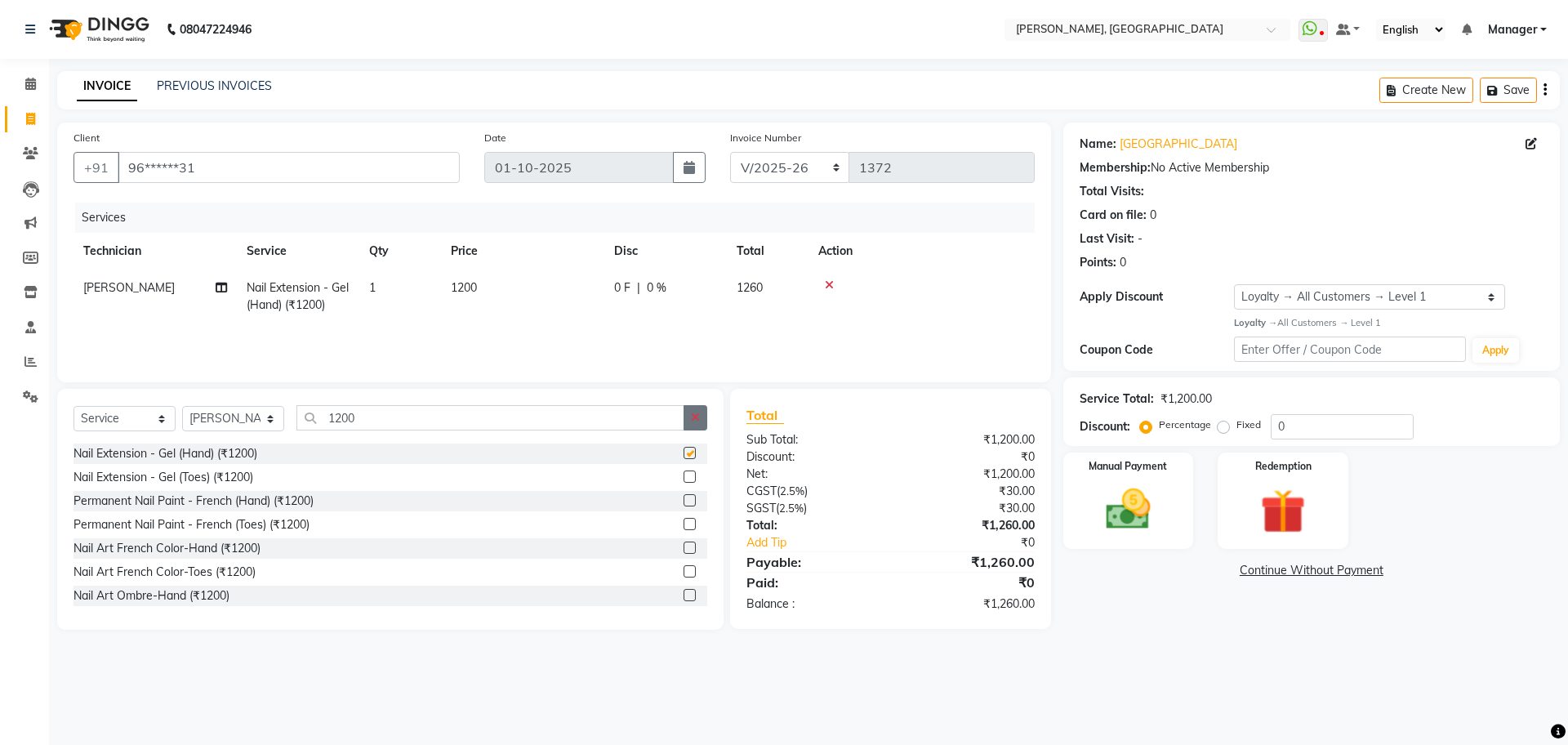
click at [693, 425] on button "button" at bounding box center [695, 417] width 24 height 25
checkbox input "false"
type input "700"
click at [684, 453] on label at bounding box center [690, 452] width 12 height 12
click at [684, 453] on input "checkbox" at bounding box center [689, 453] width 10 height 10
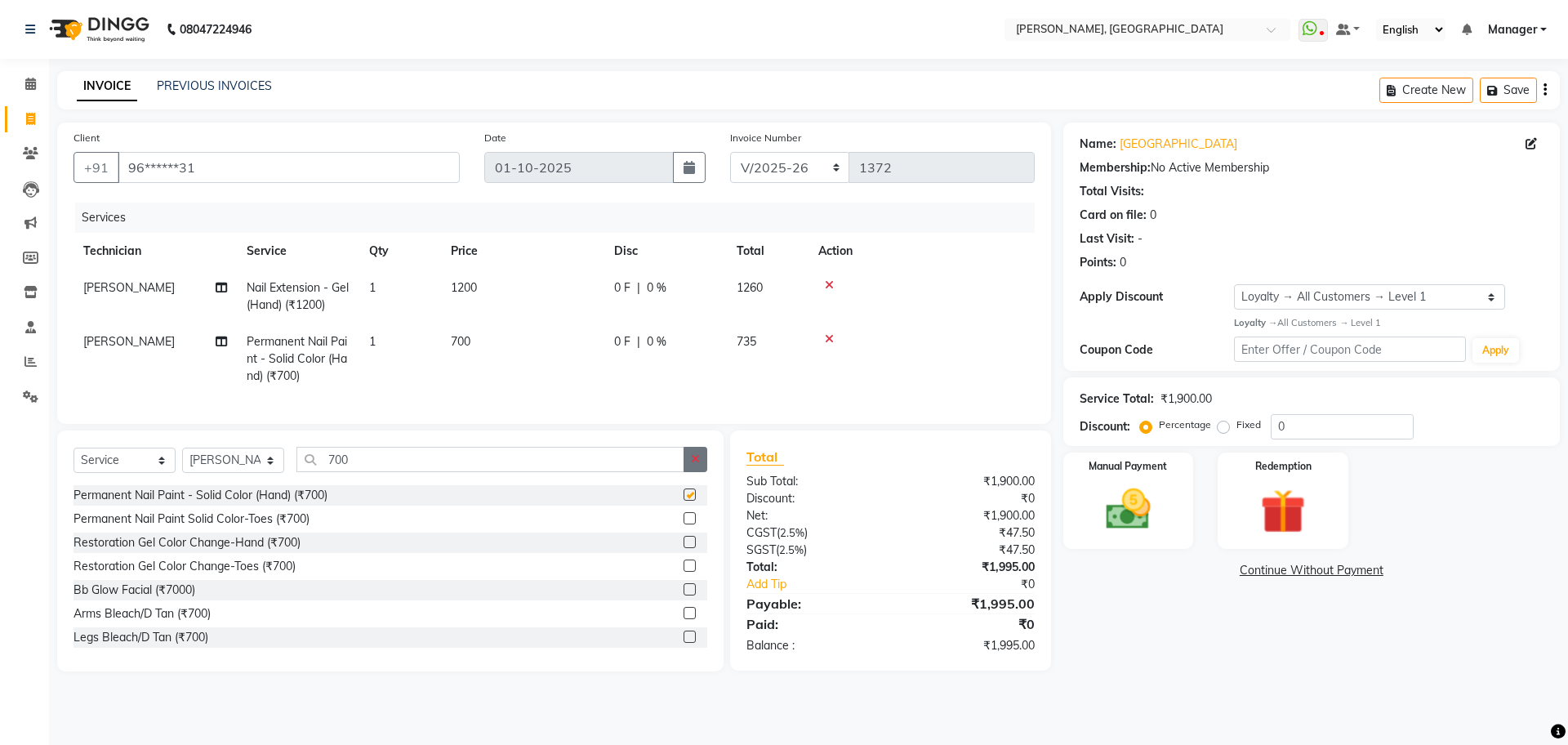
checkbox input "false"
click at [687, 472] on button "button" at bounding box center [695, 459] width 24 height 25
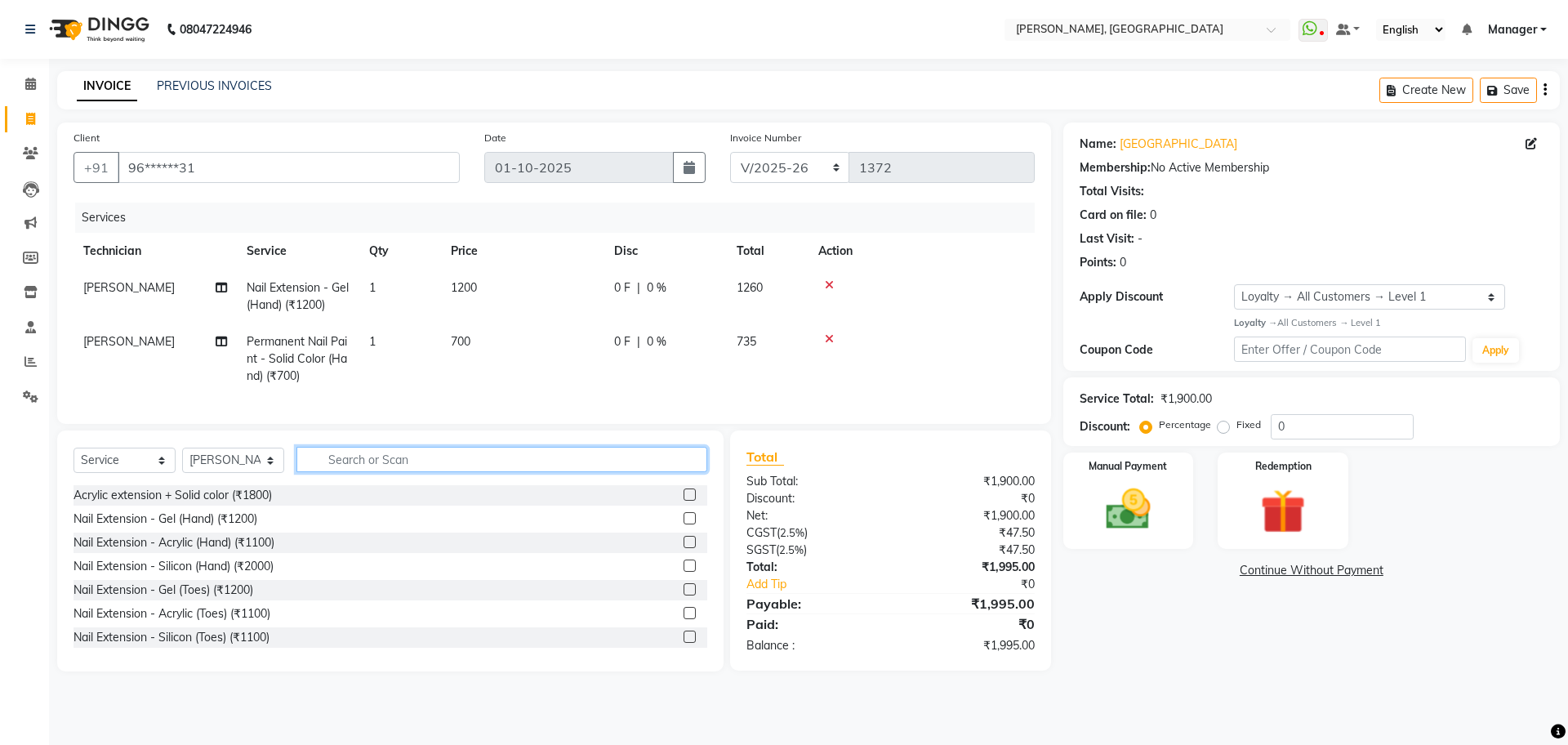
click at [380, 472] on input "text" at bounding box center [502, 459] width 411 height 25
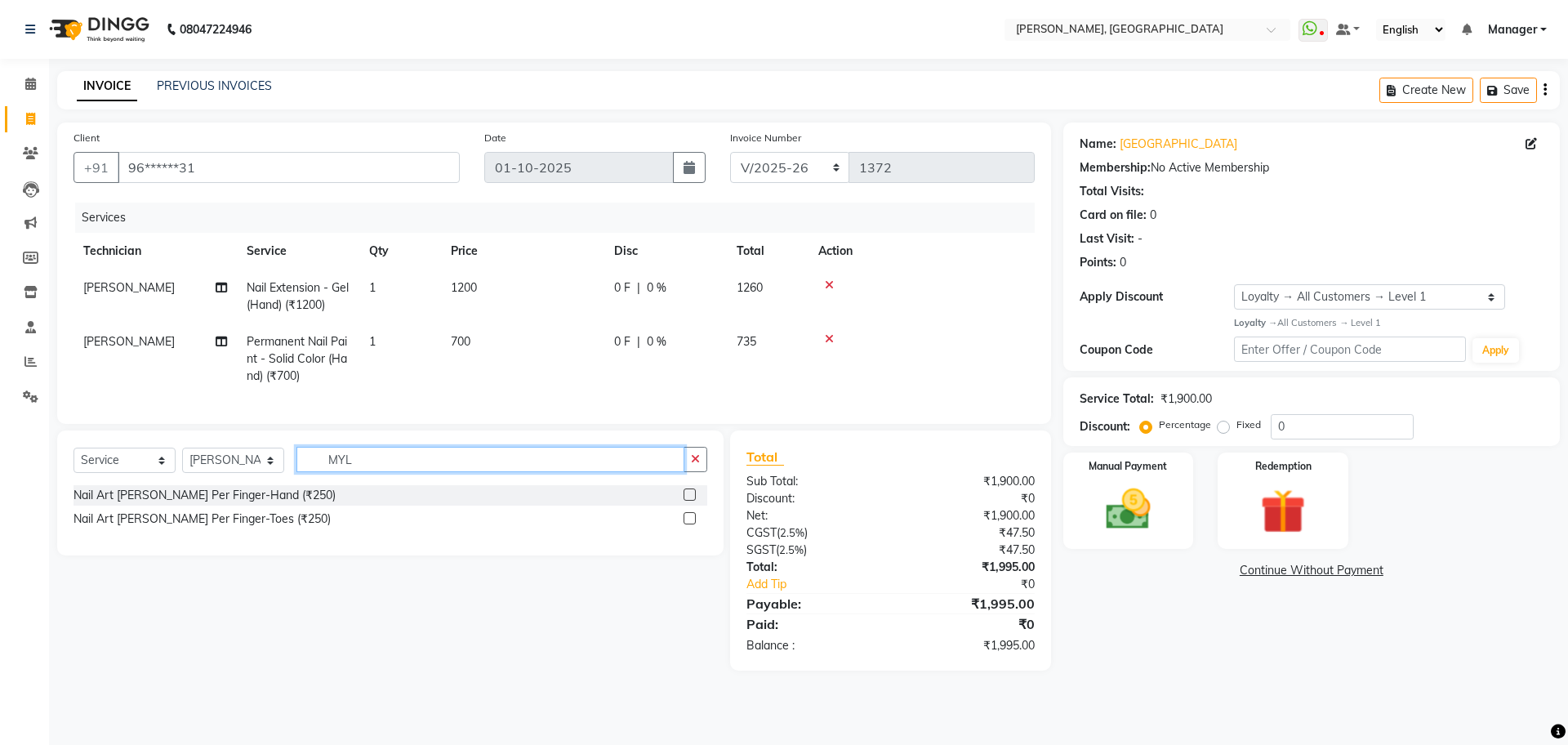
type input "MYL"
click at [687, 500] on label at bounding box center [690, 494] width 12 height 12
click at [687, 500] on input "checkbox" at bounding box center [689, 495] width 10 height 10
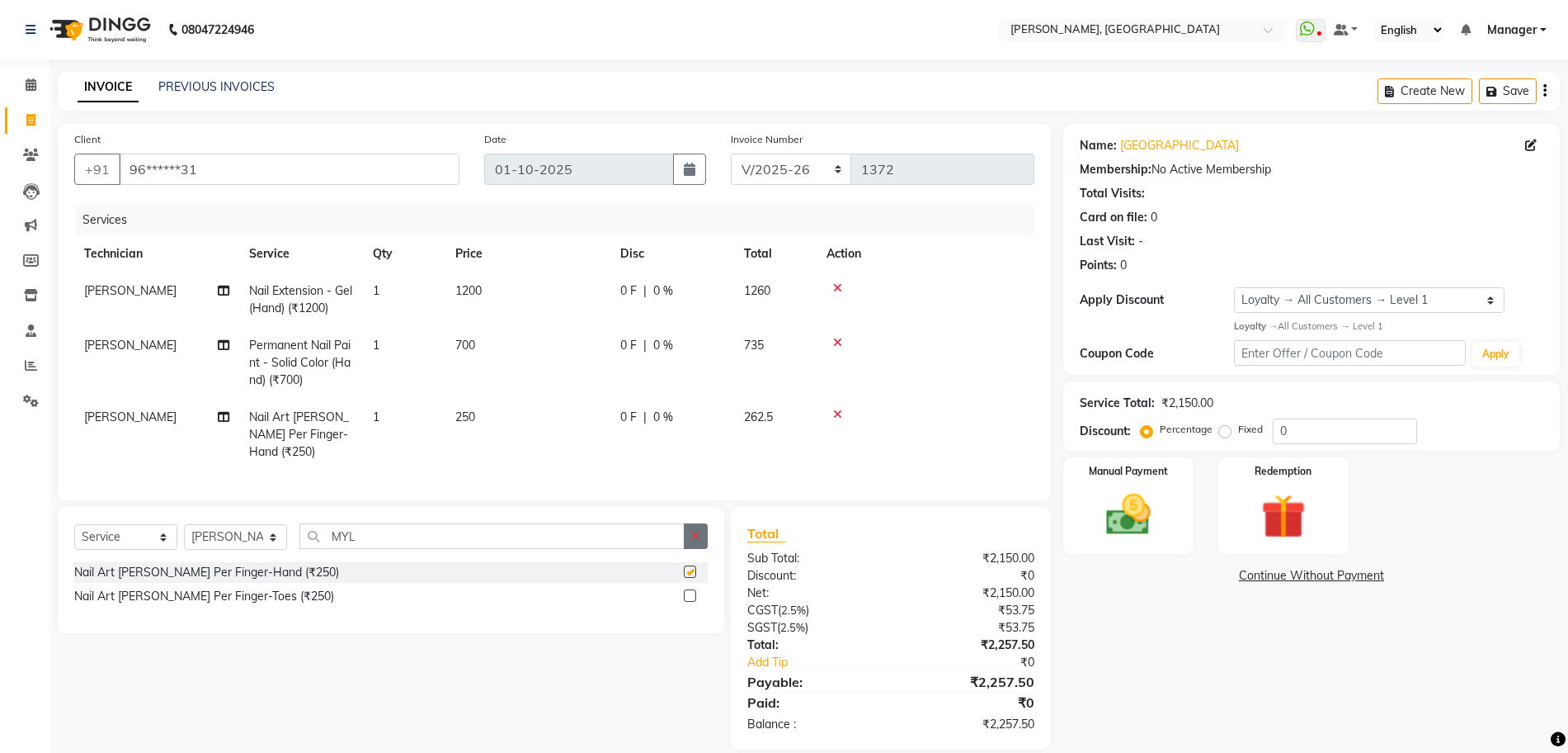
checkbox input "false"
click at [692, 530] on icon "button" at bounding box center [696, 535] width 10 height 11
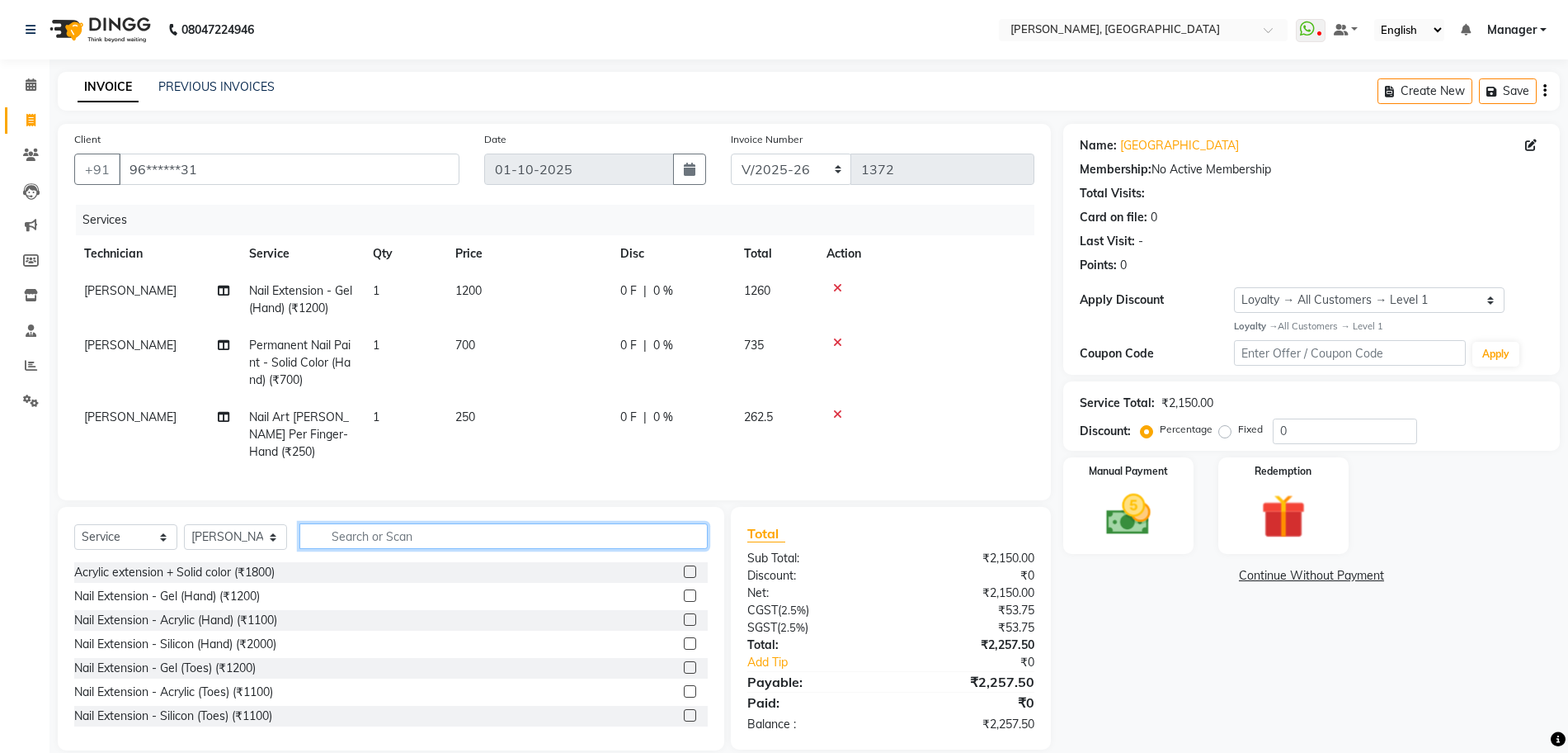
scroll to position [21, 0]
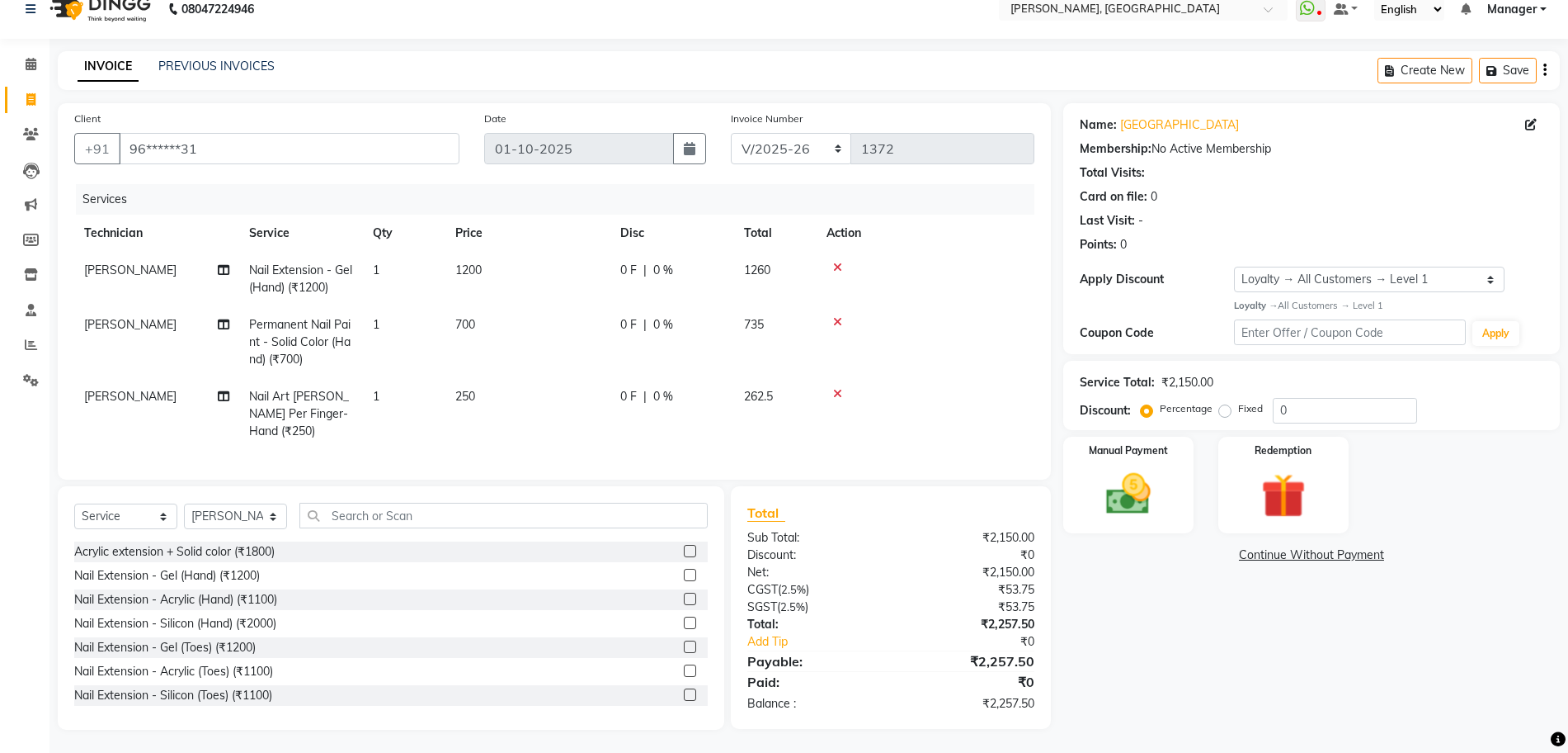
click at [483, 396] on td "250" at bounding box center [527, 413] width 165 height 72
select select "92343"
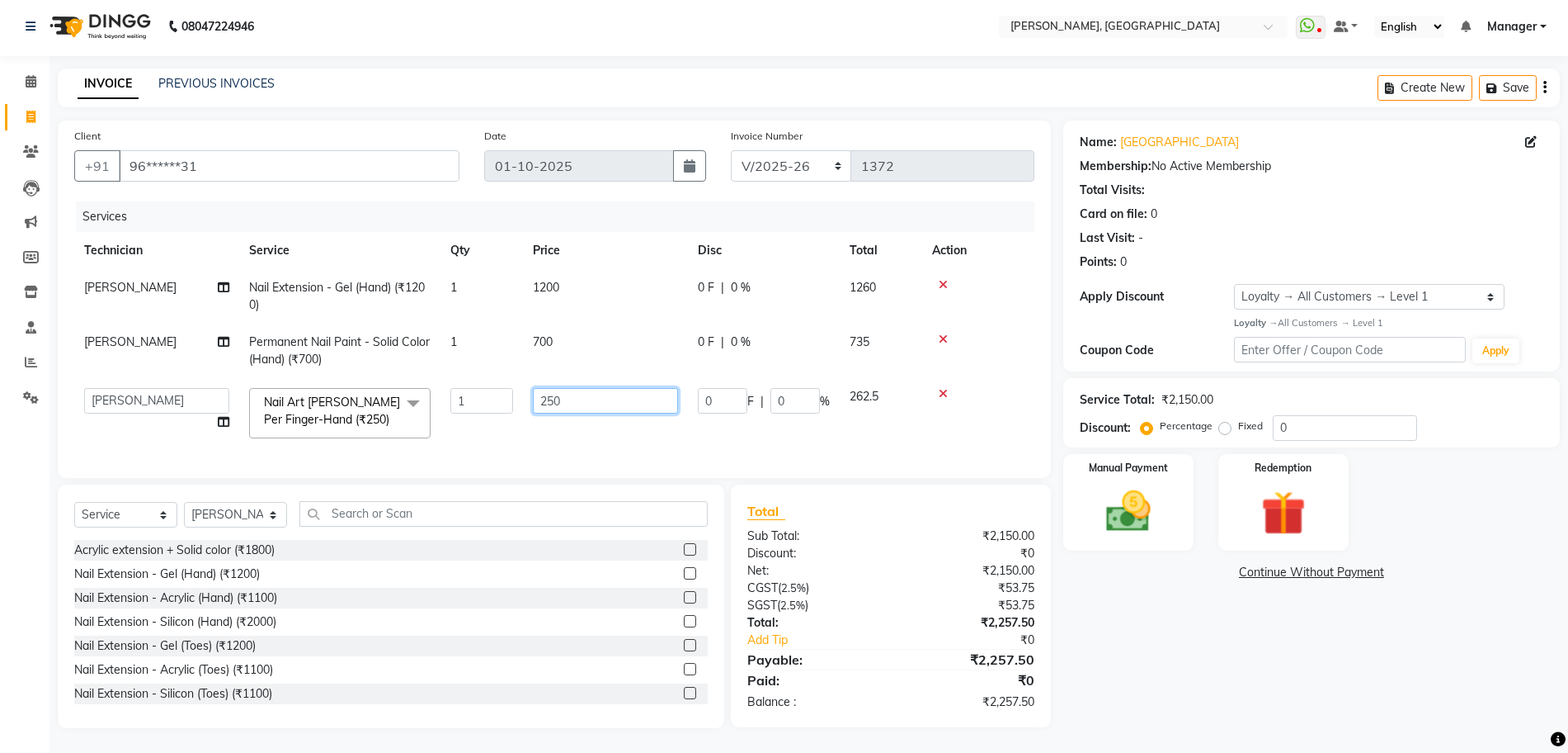
click at [554, 387] on input "250" at bounding box center [606, 400] width 145 height 26
type input "200"
click at [601, 438] on div "Services Technician Service Qty Price Disc Total Action [PERSON_NAME] Nail Exte…" at bounding box center [554, 331] width 960 height 260
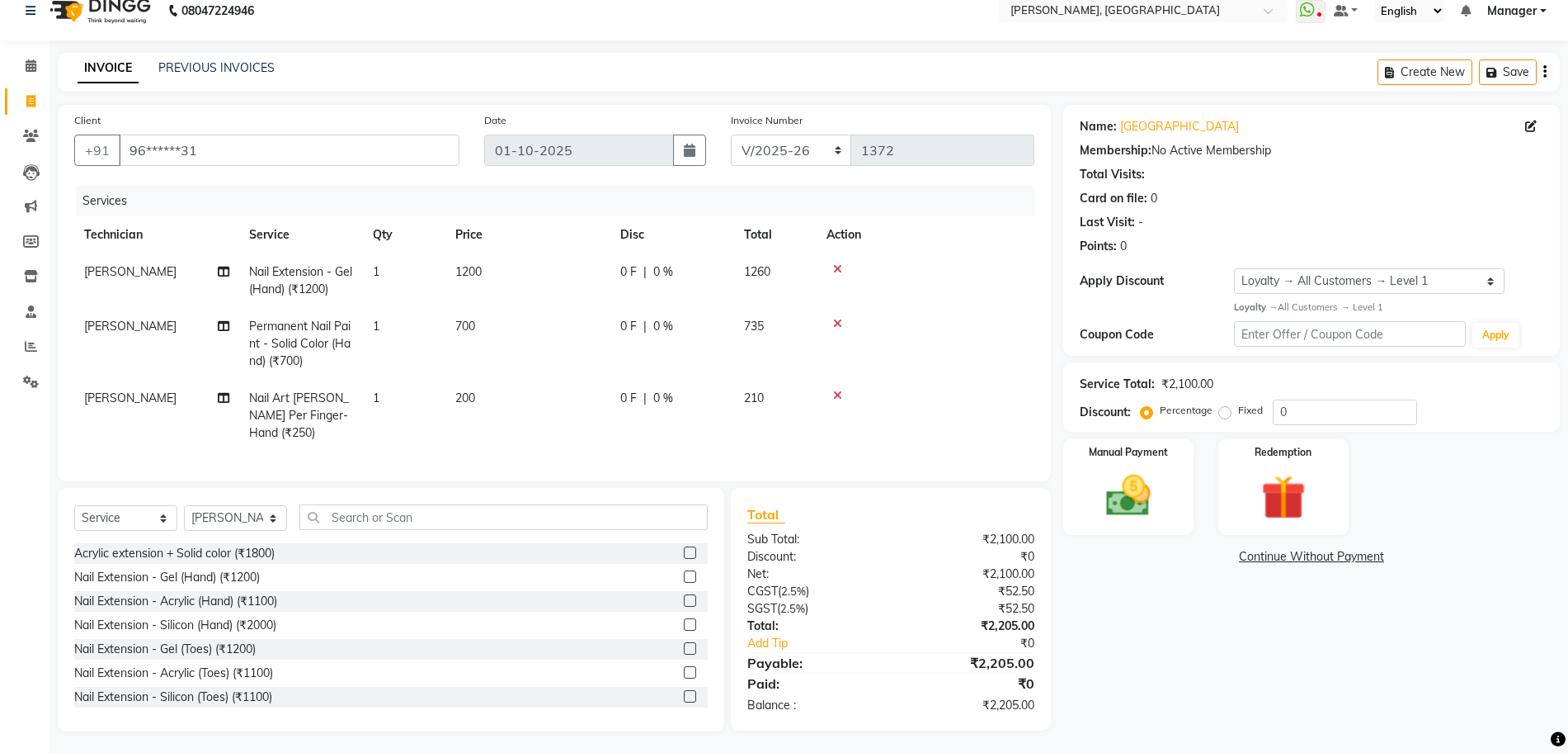
scroll to position [21, 0]
click at [470, 264] on span "1200" at bounding box center [468, 270] width 27 height 15
select select "92343"
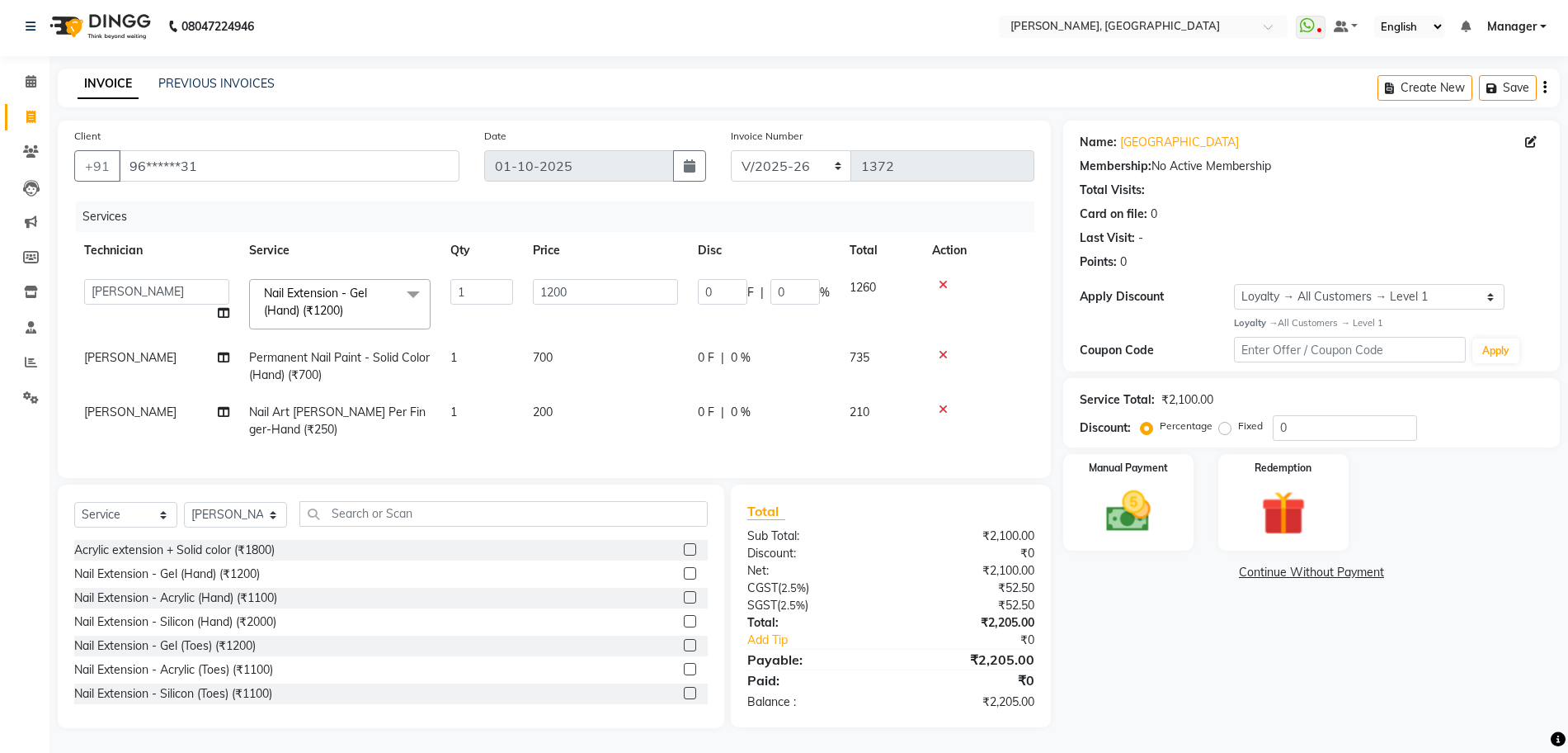
scroll to position [19, 0]
click at [554, 279] on input "1200" at bounding box center [606, 291] width 145 height 26
click at [589, 296] on td "1200" at bounding box center [605, 304] width 165 height 71
select select "92343"
click at [589, 296] on td "1200" at bounding box center [605, 304] width 165 height 71
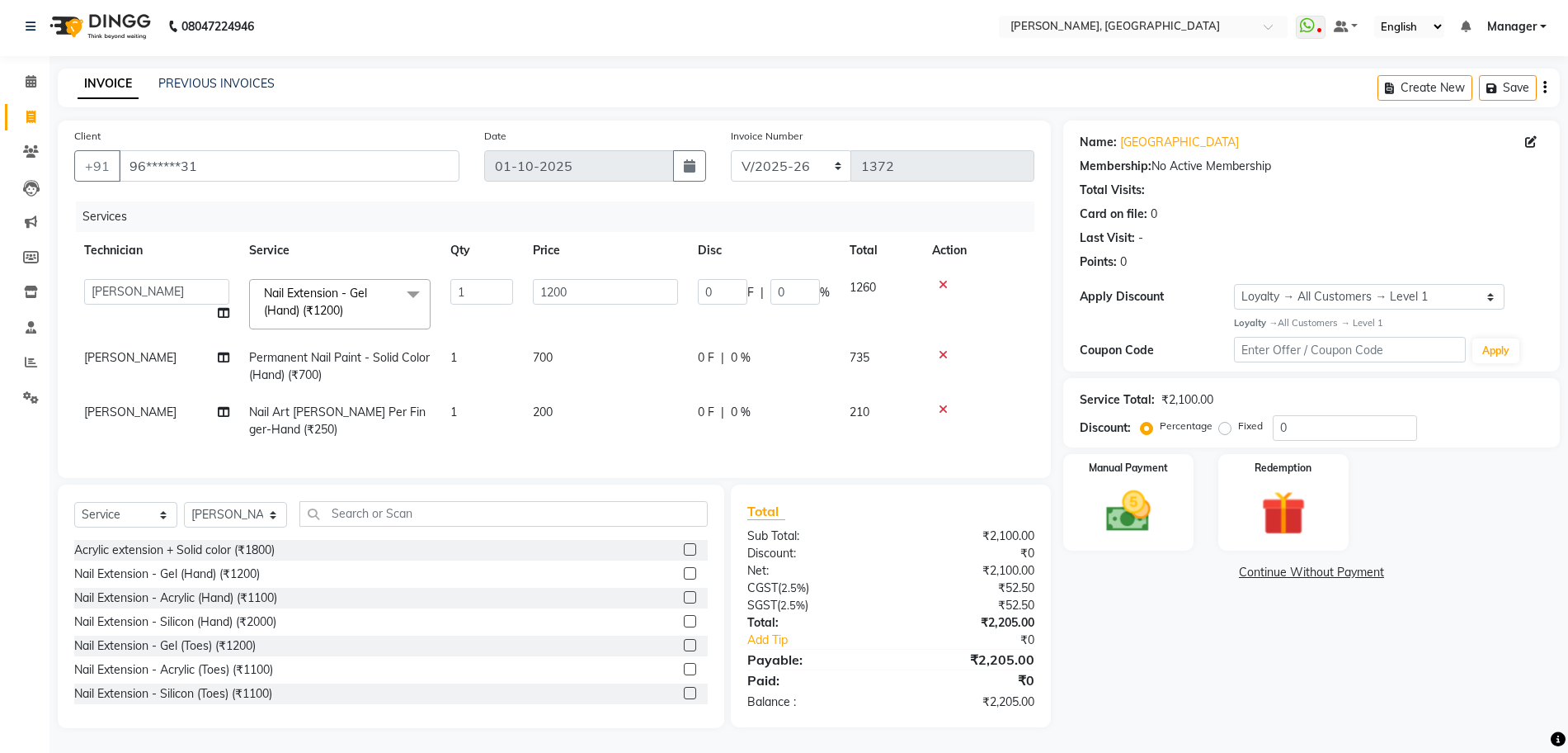
click at [609, 232] on th "Price" at bounding box center [605, 250] width 165 height 37
click at [729, 76] on div "INVOICE PREVIOUS INVOICES Create New Save" at bounding box center [809, 88] width 1502 height 39
click at [1124, 485] on img at bounding box center [1128, 512] width 76 height 53
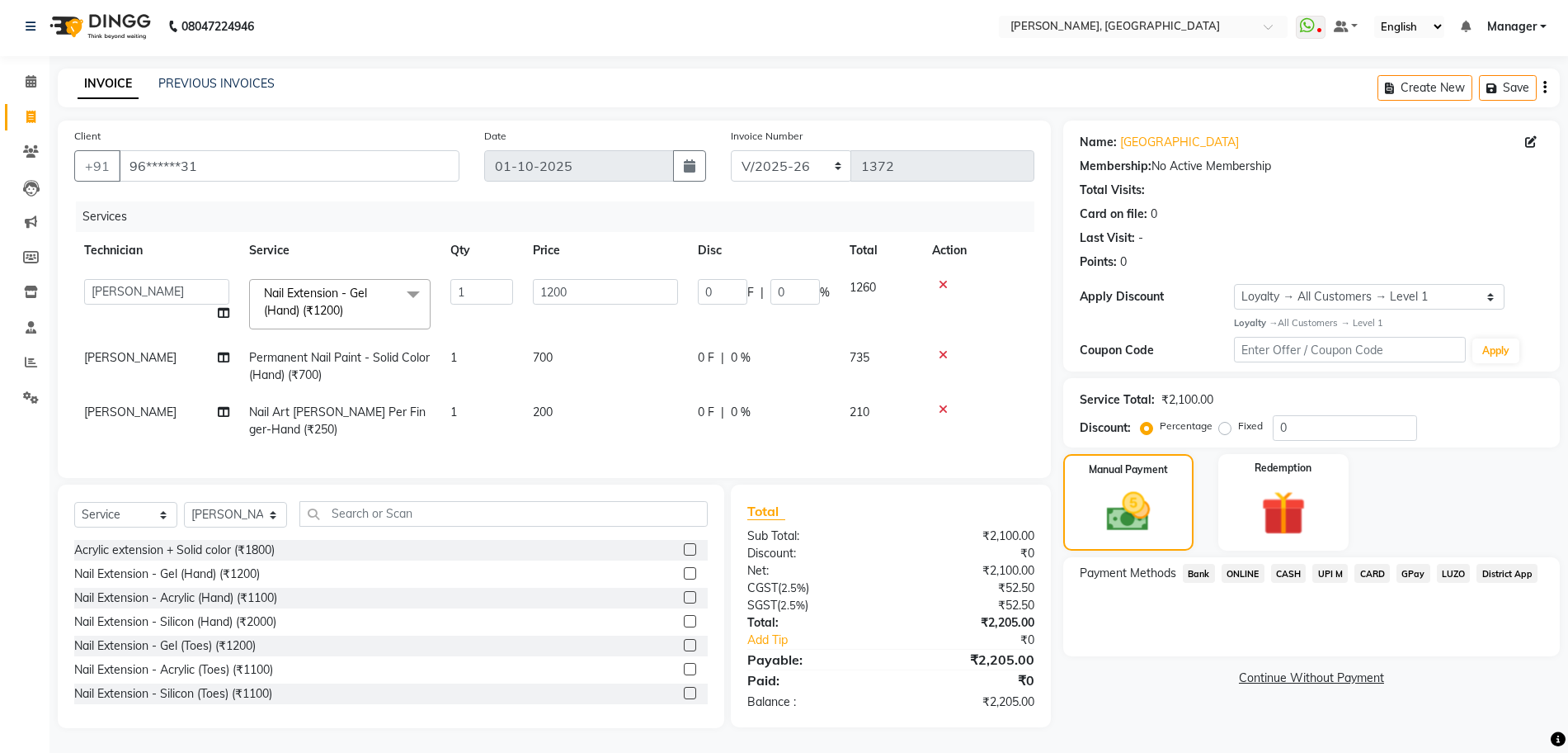
click at [1370, 564] on span "CARD" at bounding box center [1372, 574] width 35 height 19
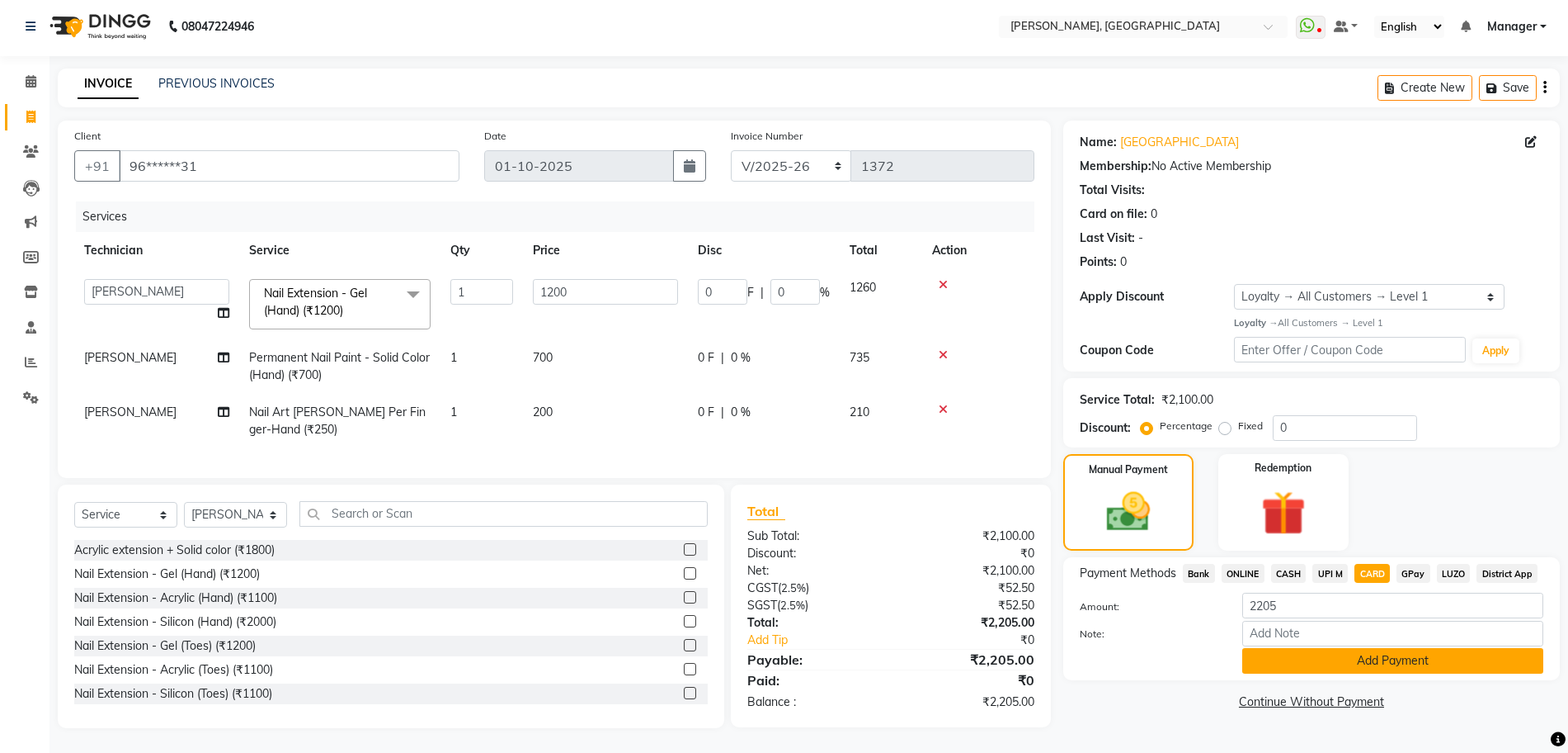
click at [1433, 648] on button "Add Payment" at bounding box center [1393, 660] width 301 height 26
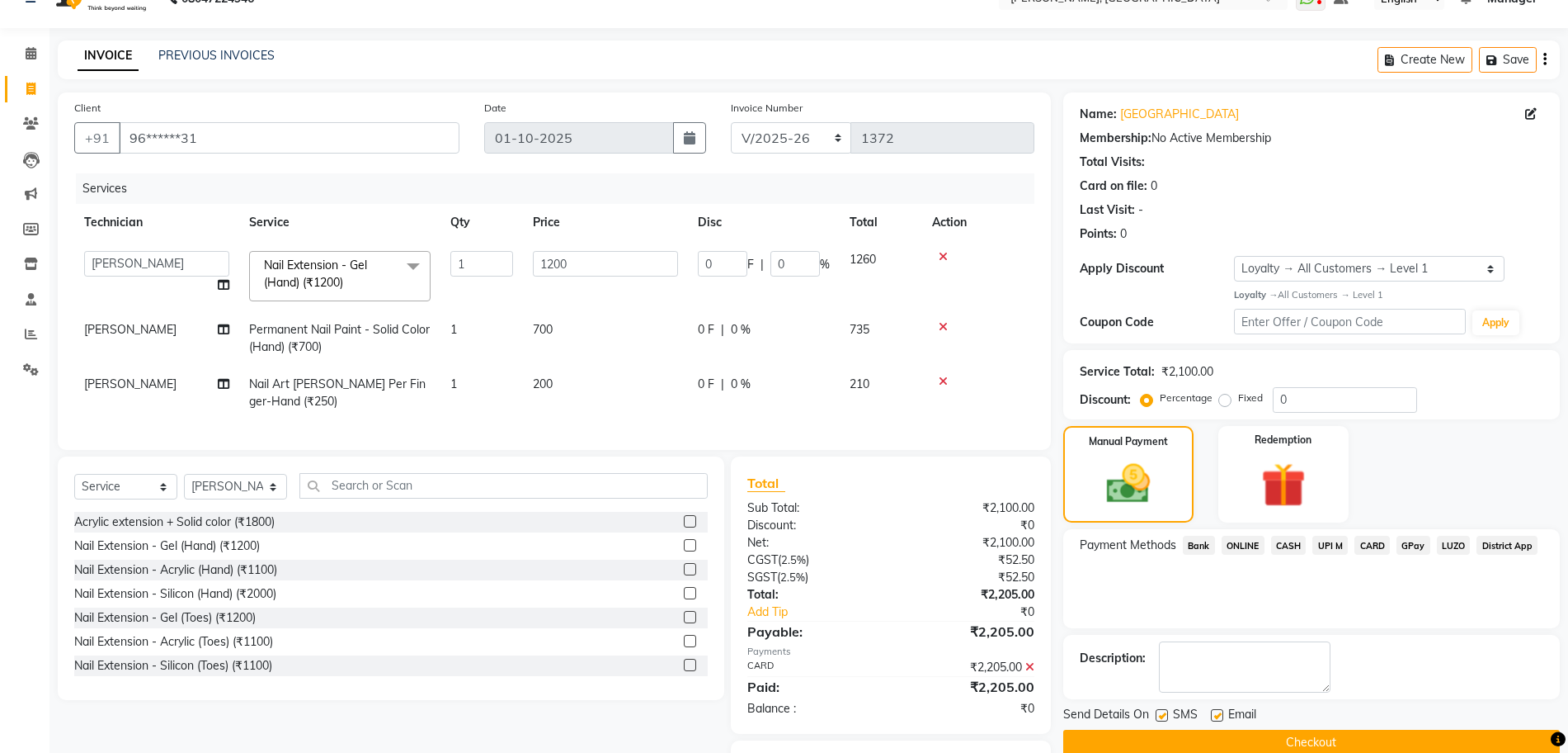
scroll to position [135, 0]
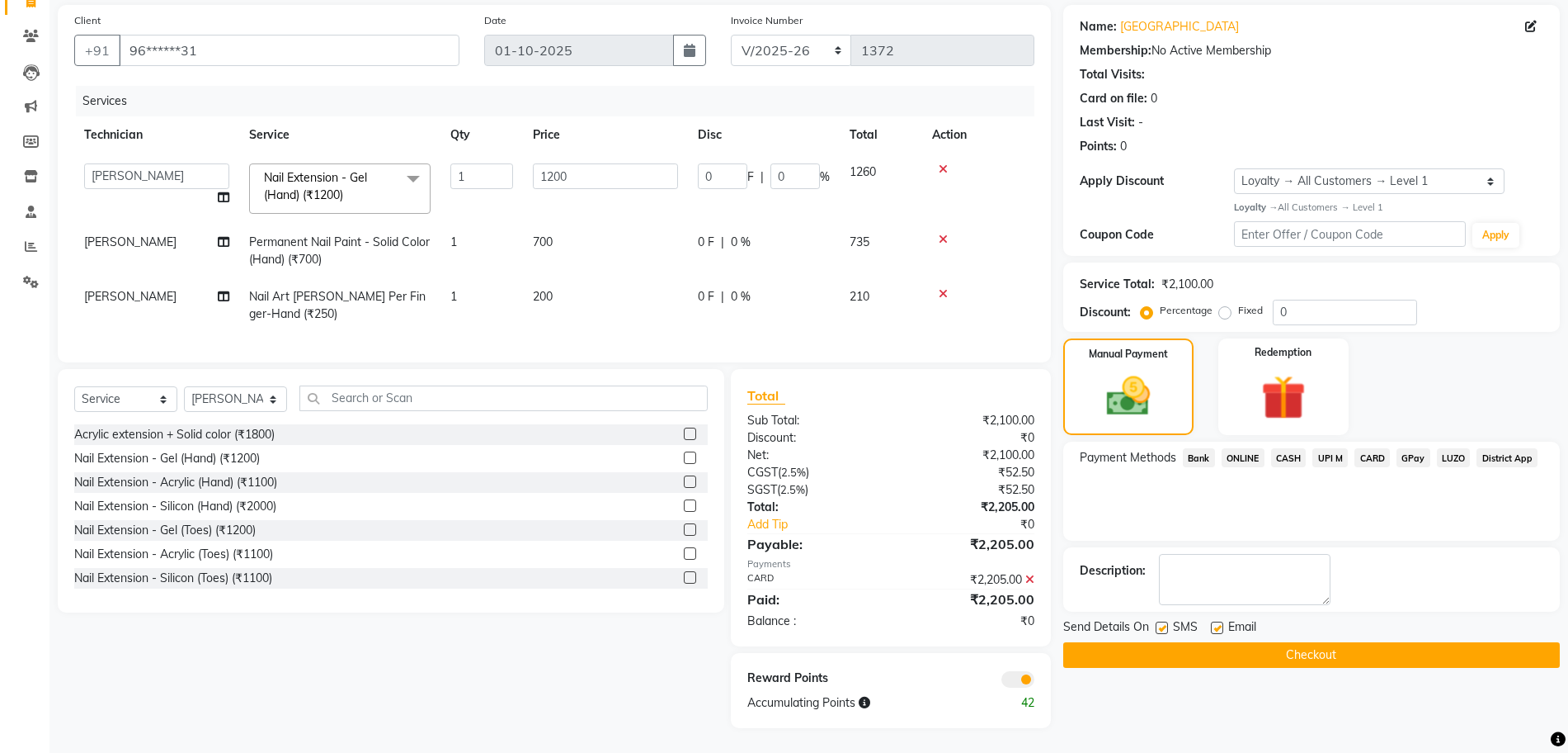
click at [1186, 642] on button "Checkout" at bounding box center [1311, 655] width 497 height 26
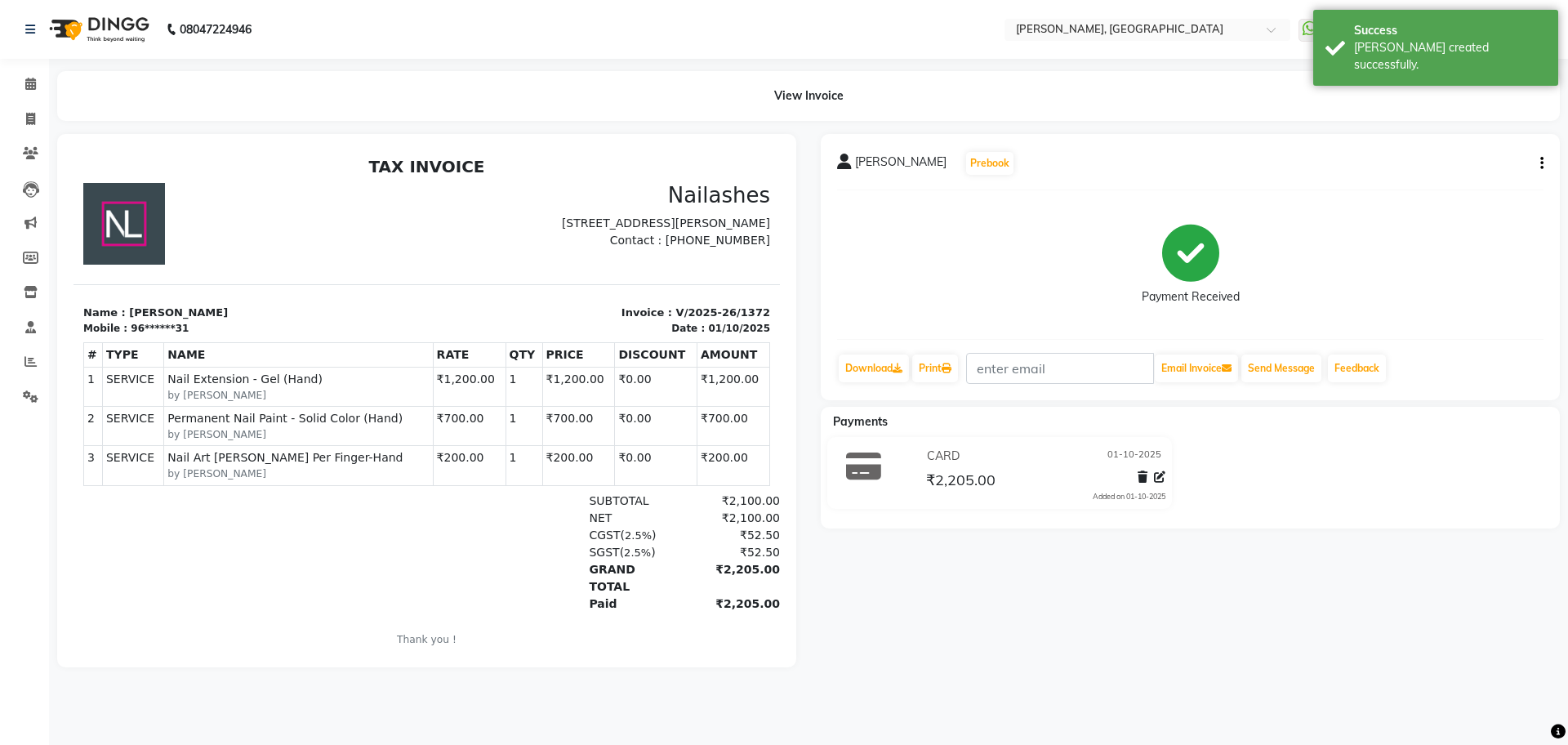
click at [25, 28] on div "08047224946" at bounding box center [138, 29] width 250 height 45
click at [19, 77] on span at bounding box center [30, 85] width 28 height 19
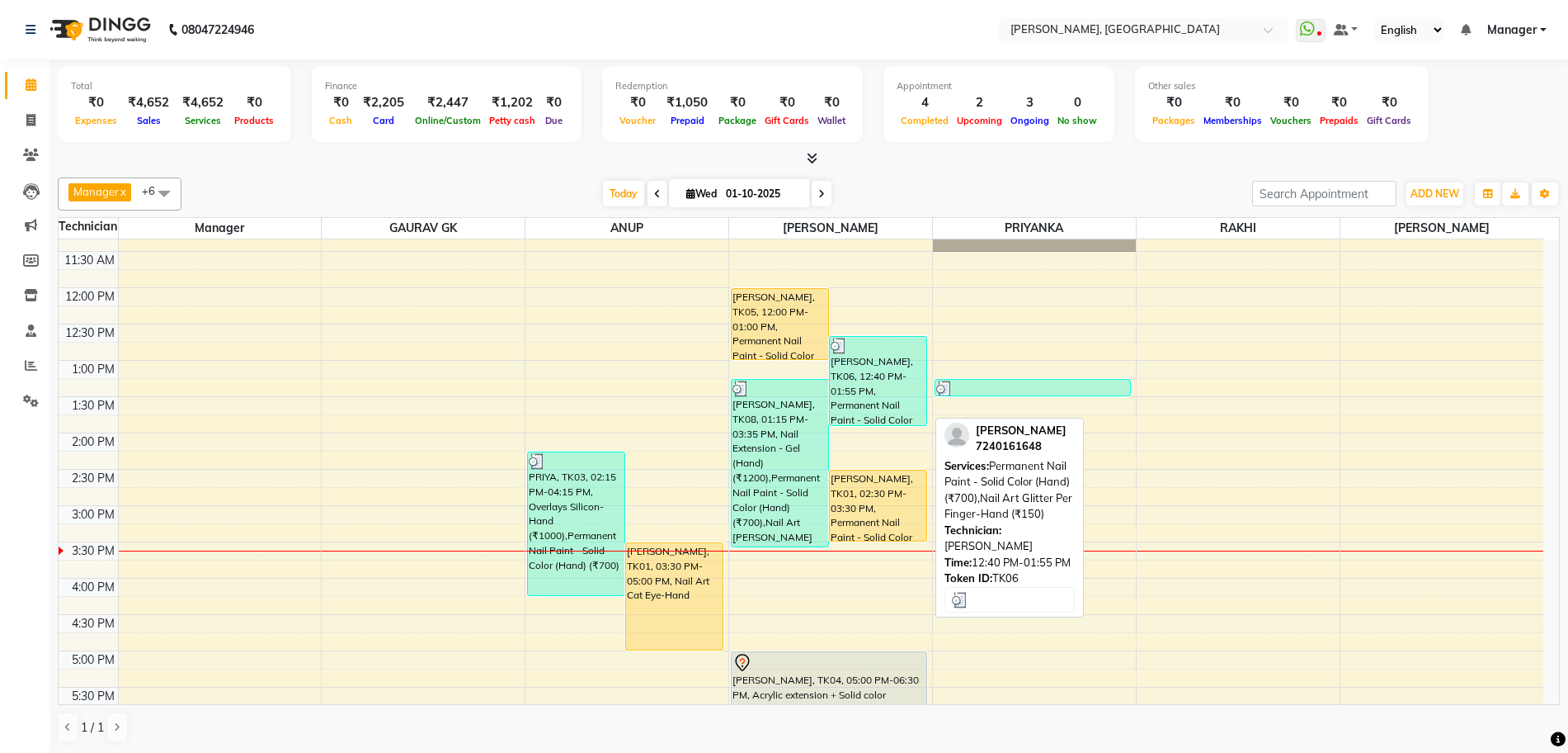
scroll to position [303, 0]
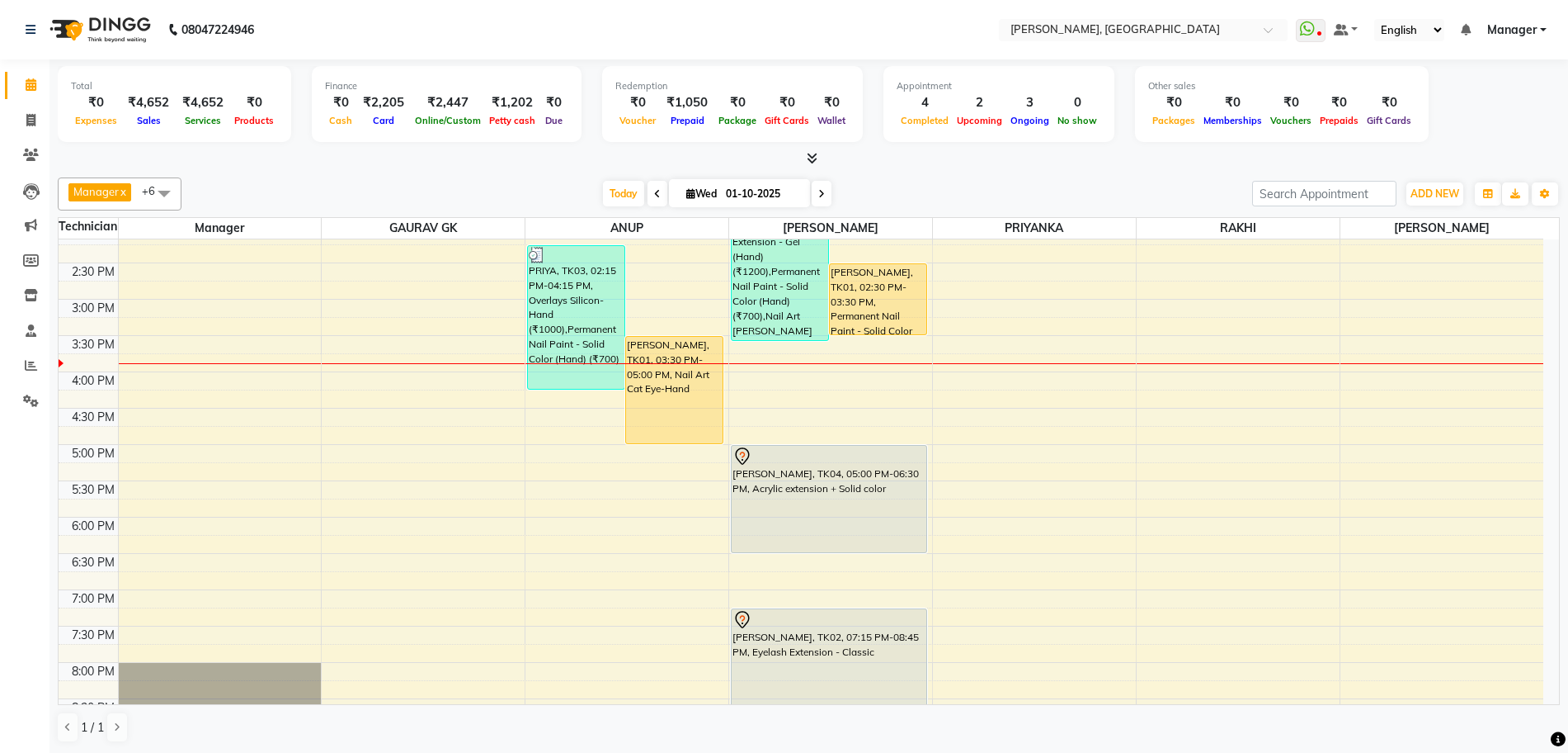
click at [823, 195] on span at bounding box center [821, 193] width 20 height 26
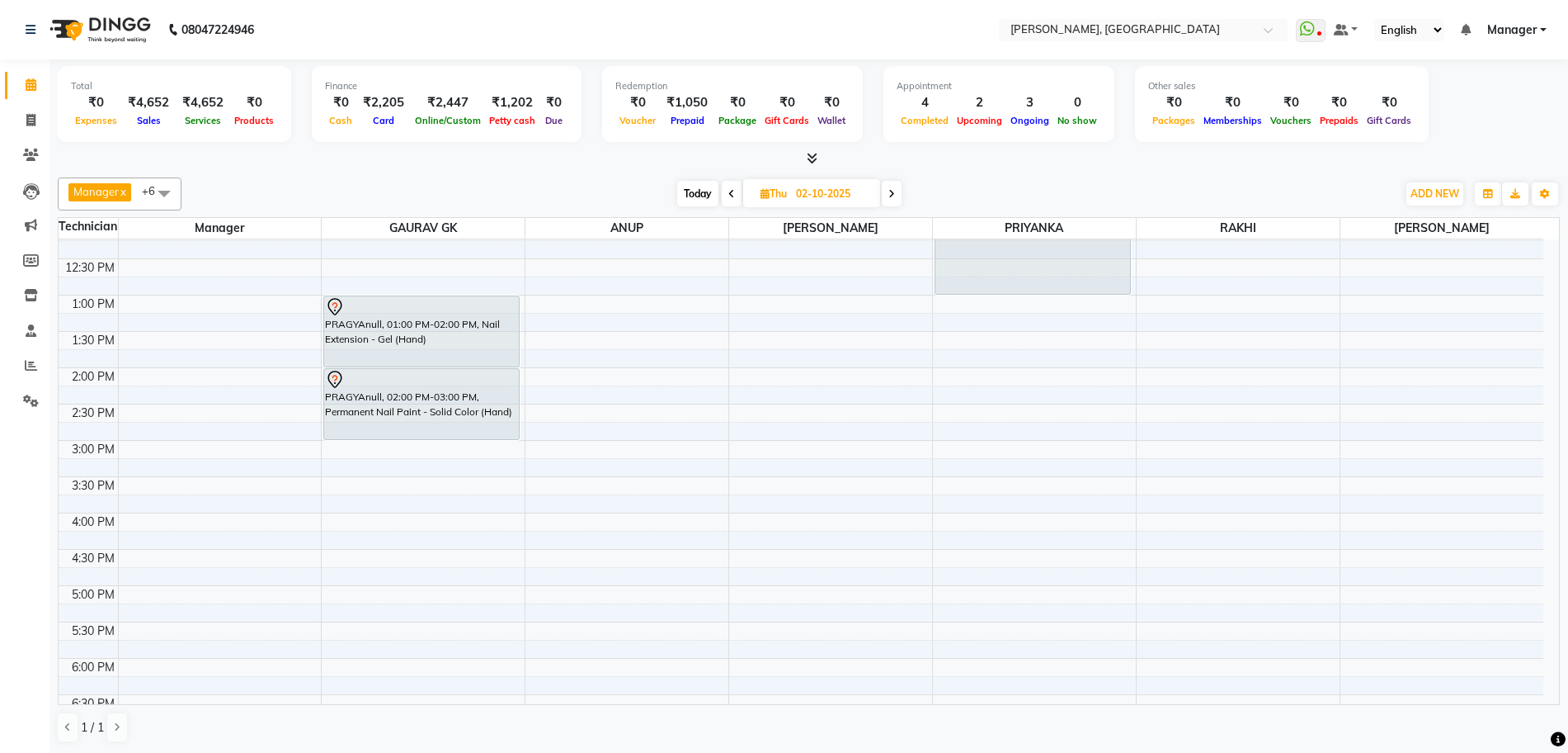
scroll to position [0, 0]
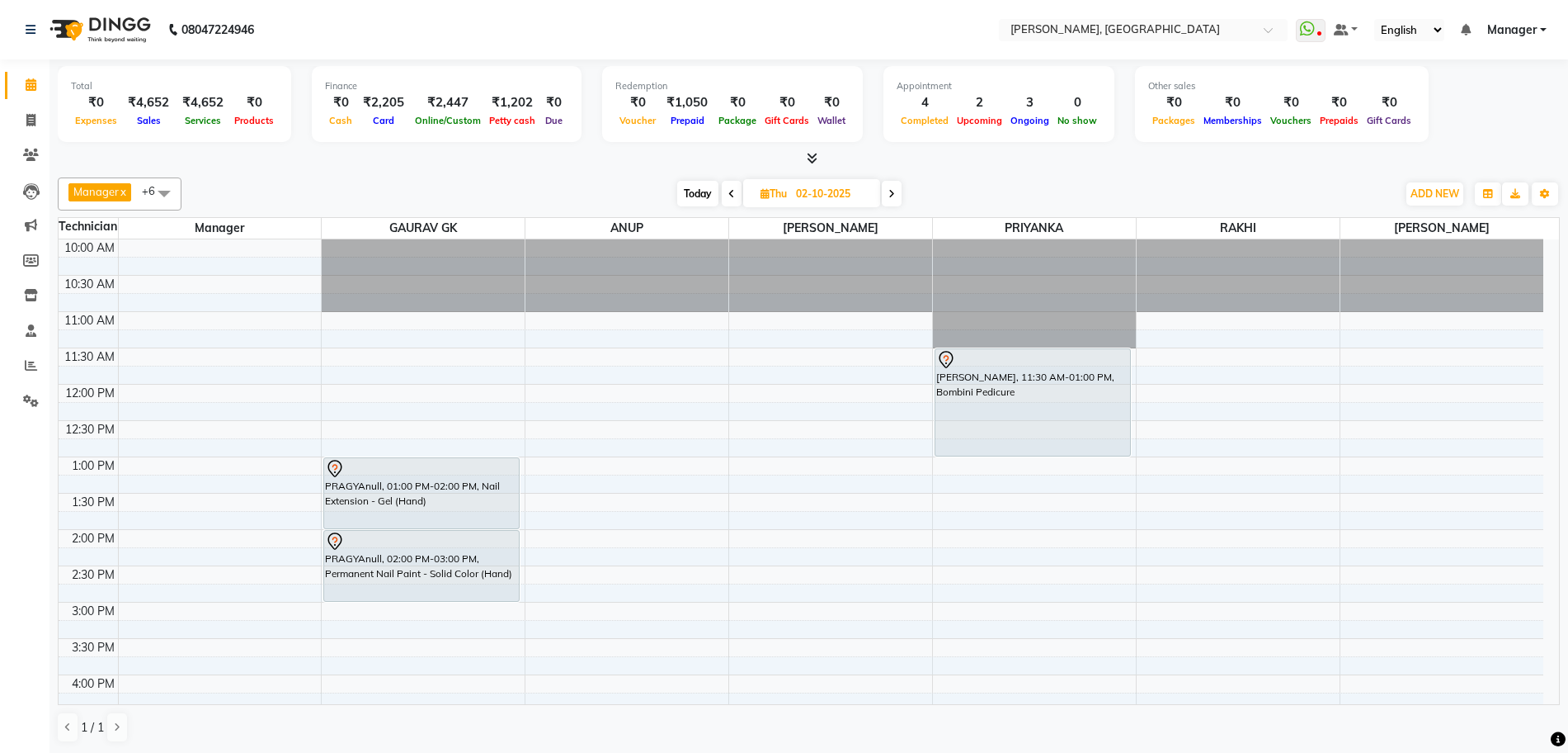
click at [702, 194] on span "Today" at bounding box center [697, 193] width 41 height 26
type input "01-10-2025"
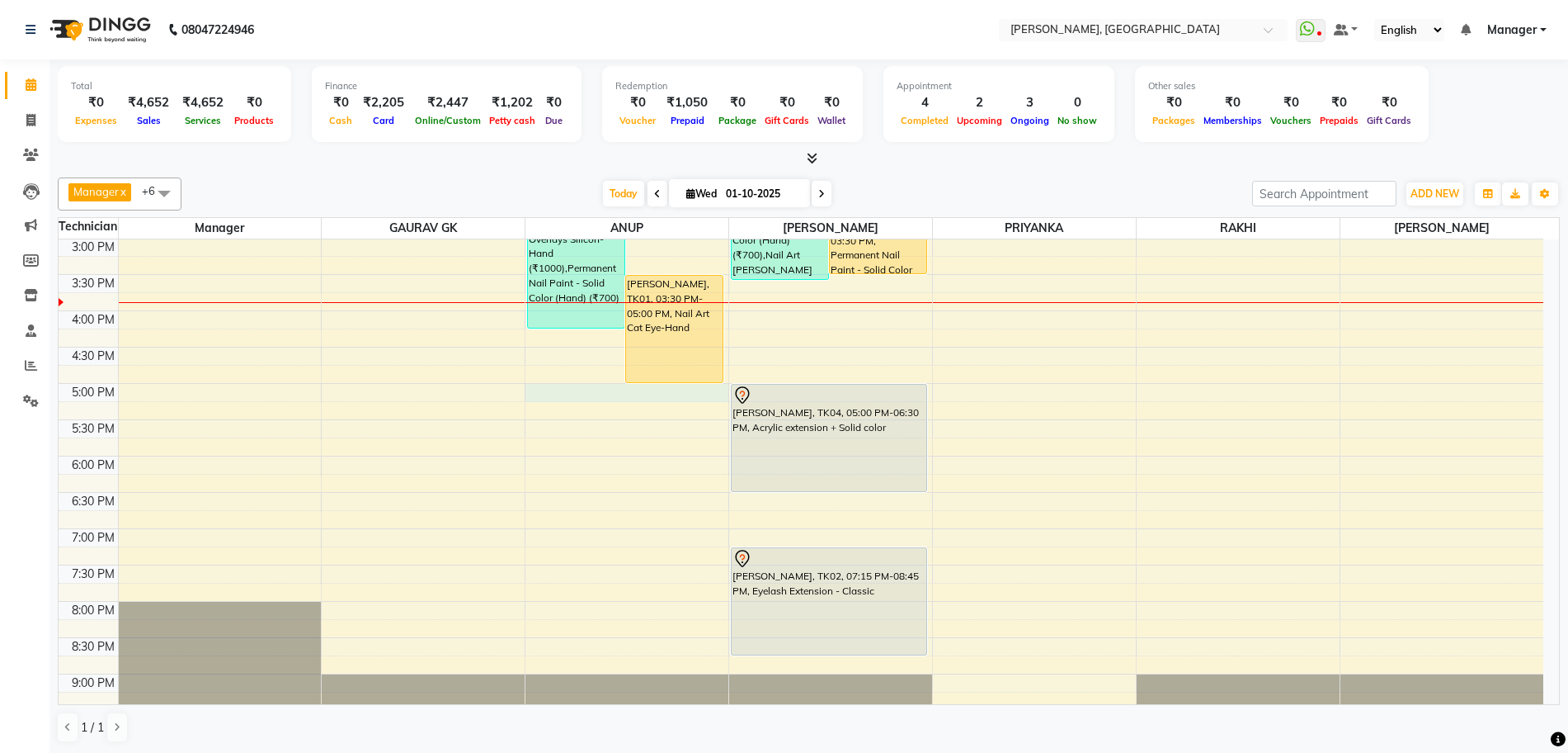
click at [568, 401] on div "10:00 AM 10:30 AM 11:00 AM 11:30 AM 12:00 PM 12:30 PM 1:00 PM 1:30 PM 2:00 PM 2…" at bounding box center [800, 310] width 1484 height 870
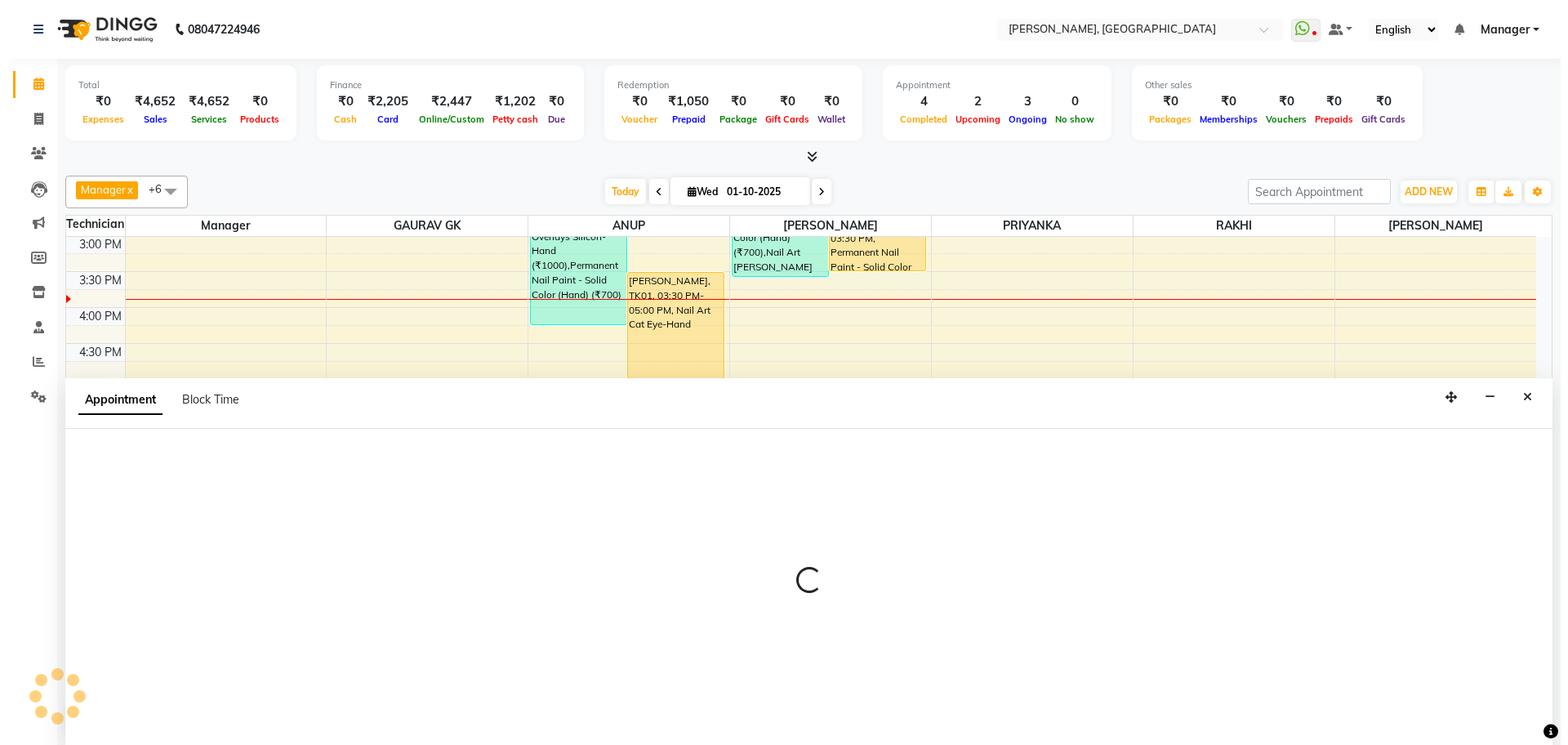
scroll to position [1, 0]
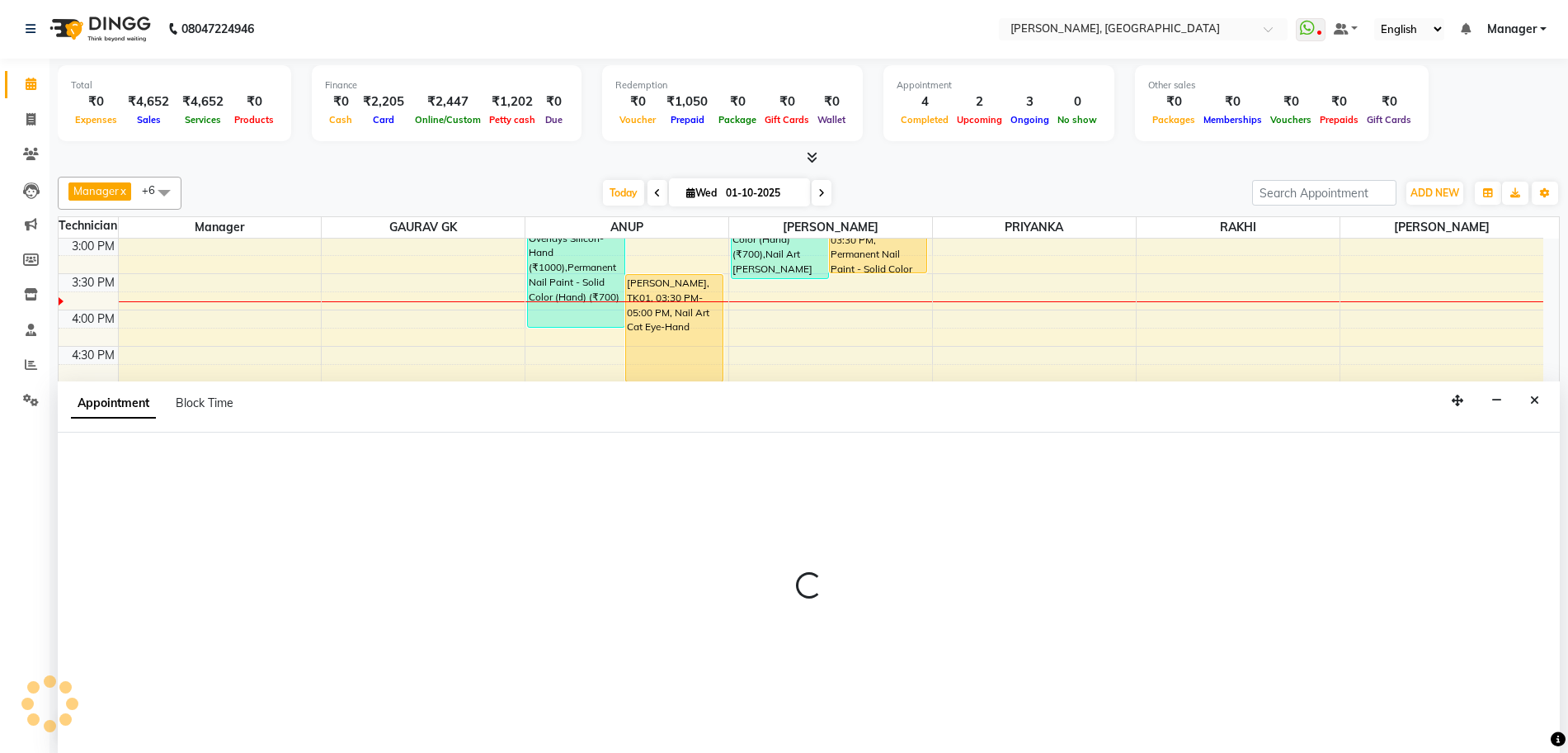
select select "86057"
select select "1020"
select select "tentative"
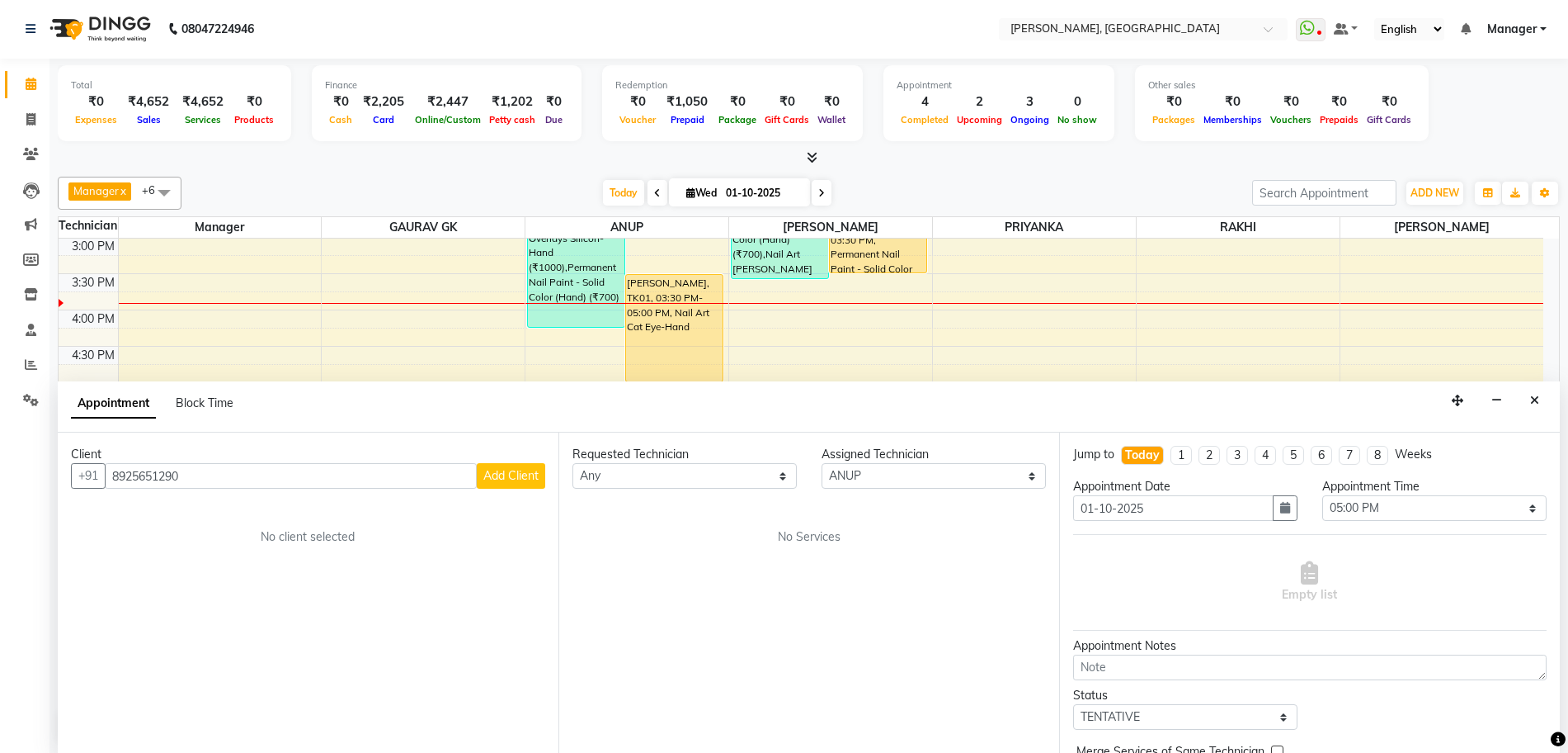
type input "8925651290"
click at [525, 471] on span "Add Client" at bounding box center [511, 475] width 55 height 15
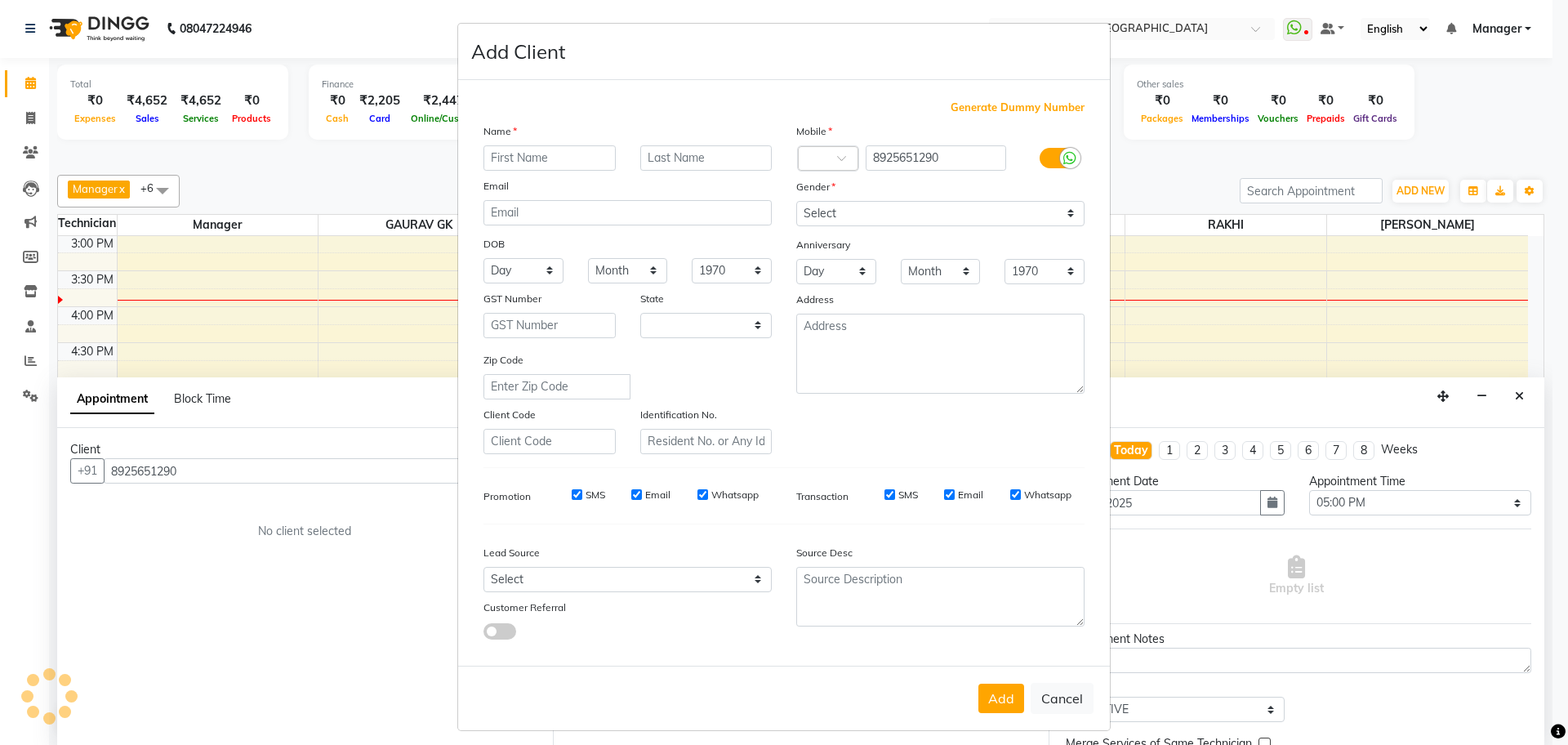
select select "21"
type input "HEMA"
click at [878, 206] on select "Select [DEMOGRAPHIC_DATA] [DEMOGRAPHIC_DATA] Other Prefer Not To Say" at bounding box center [940, 213] width 288 height 25
select select "[DEMOGRAPHIC_DATA]"
click at [796, 201] on select "Select [DEMOGRAPHIC_DATA] [DEMOGRAPHIC_DATA] Other Prefer Not To Say" at bounding box center [940, 213] width 288 height 25
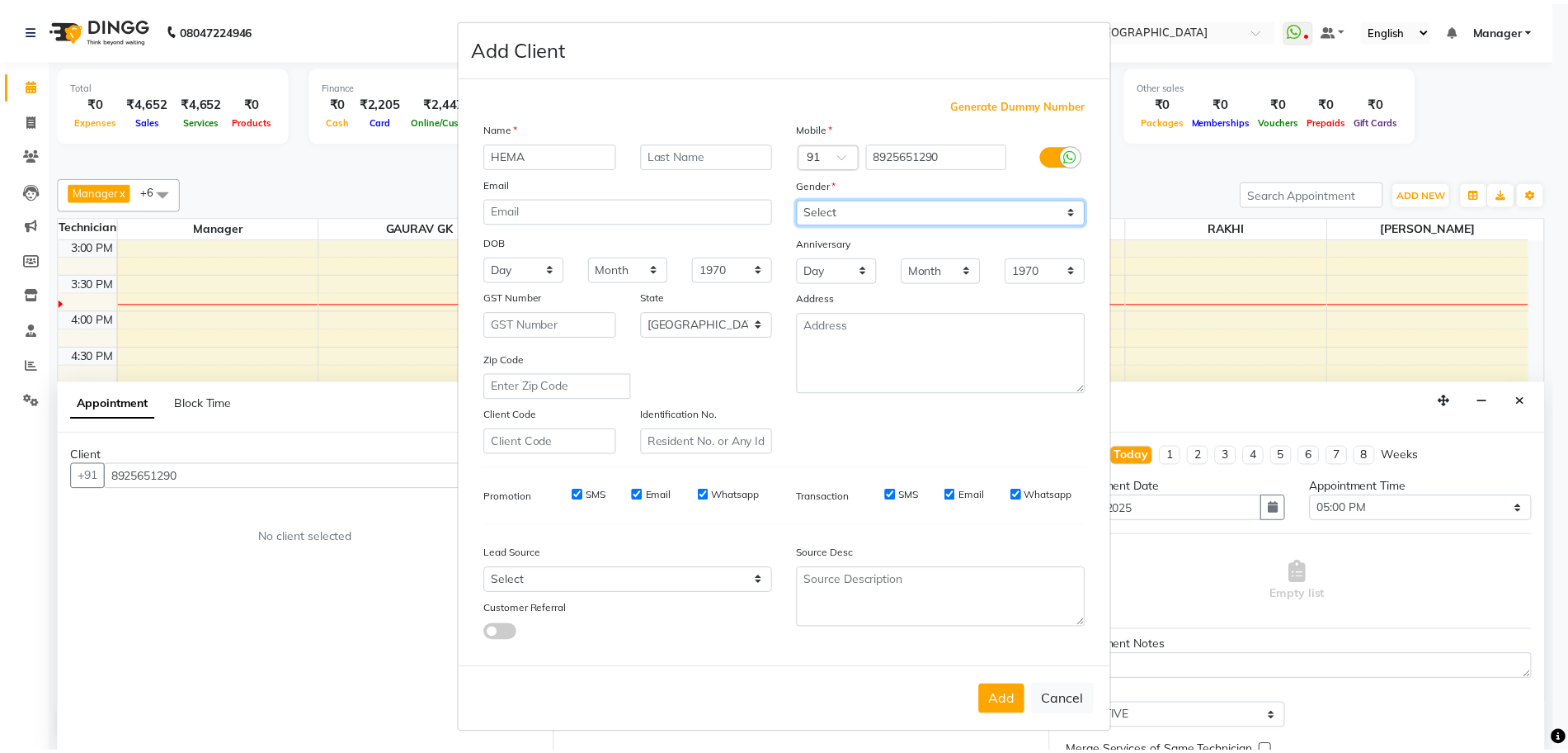
scroll to position [10, 0]
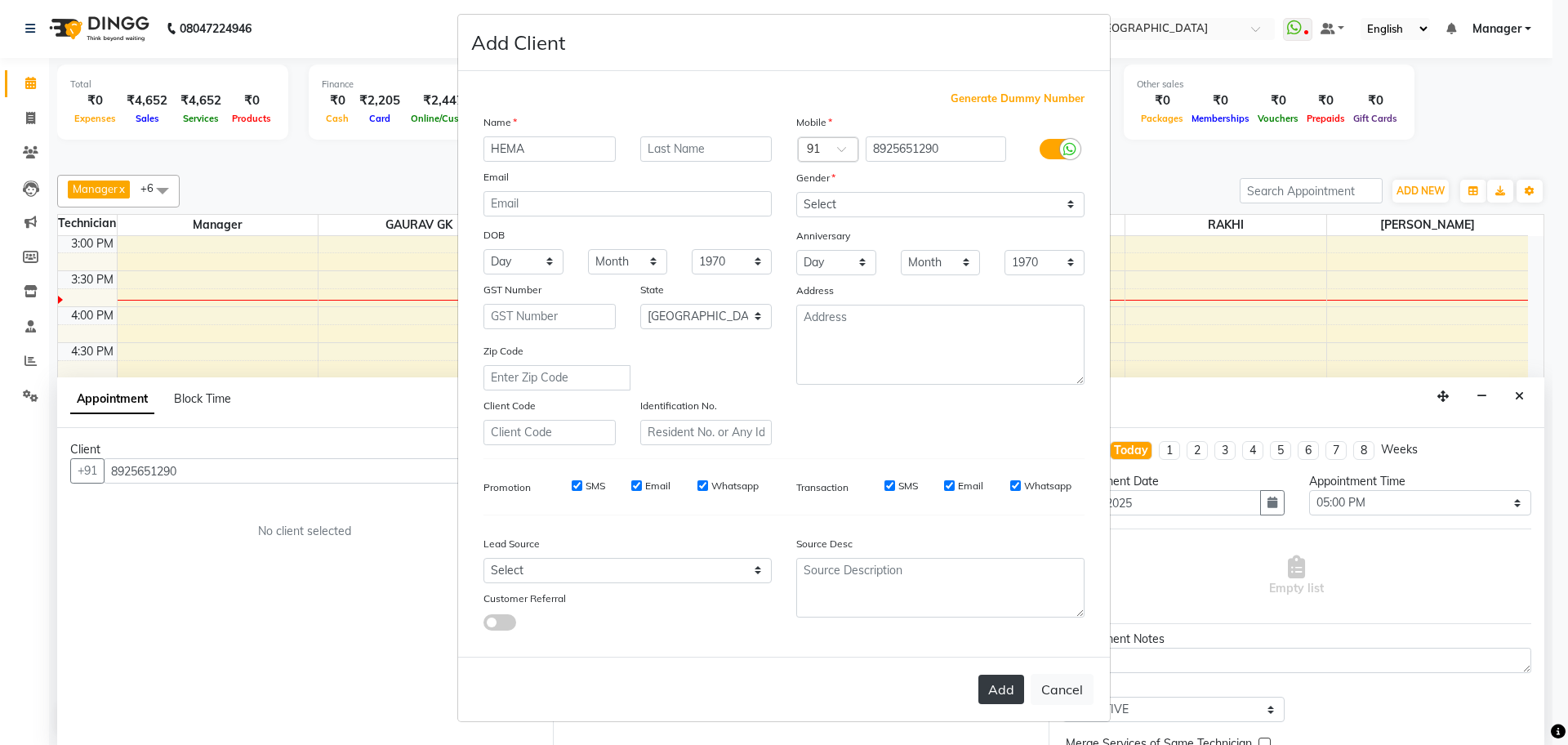
click at [990, 686] on button "Add" at bounding box center [1001, 688] width 45 height 29
type input "89******90"
select select
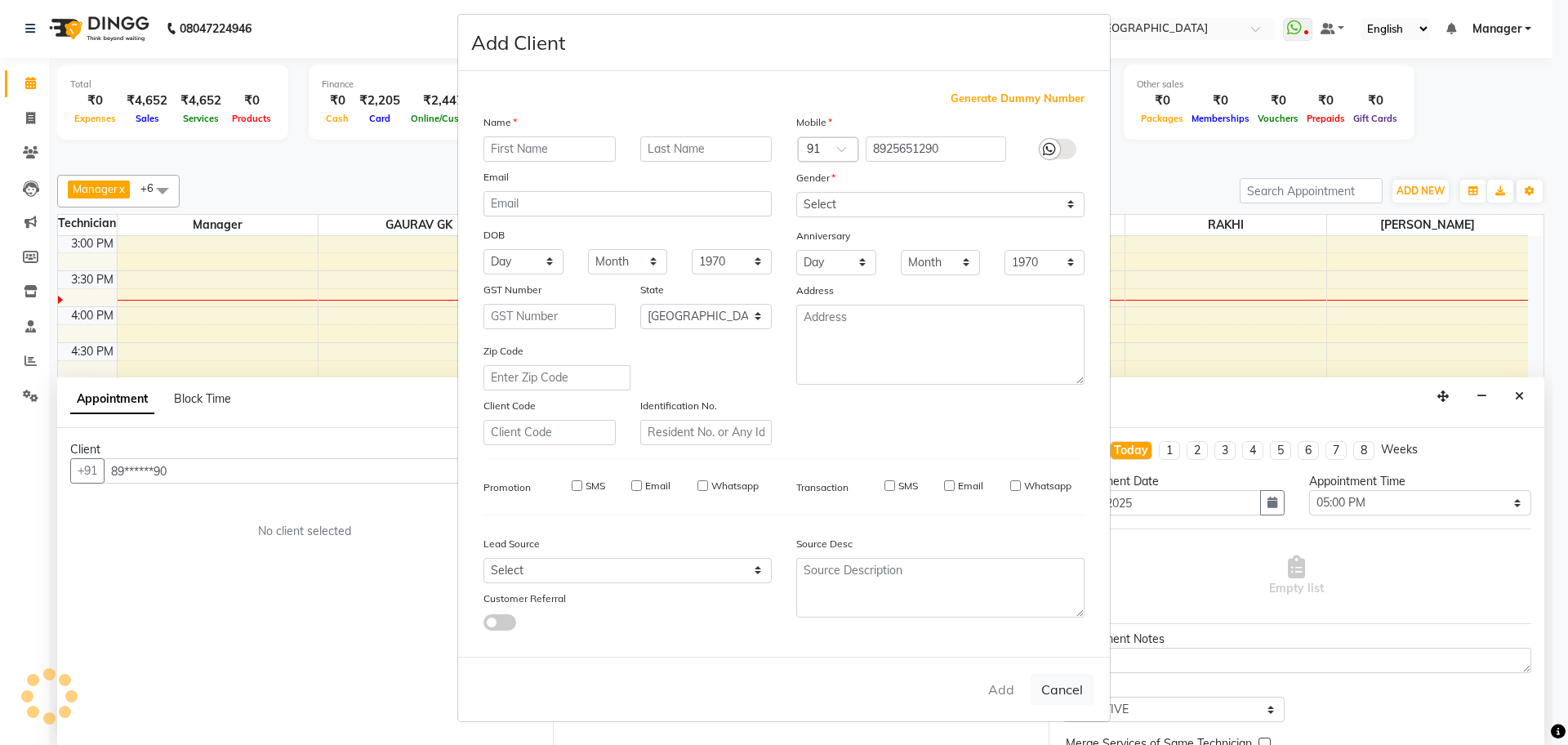
select select "null"
select select
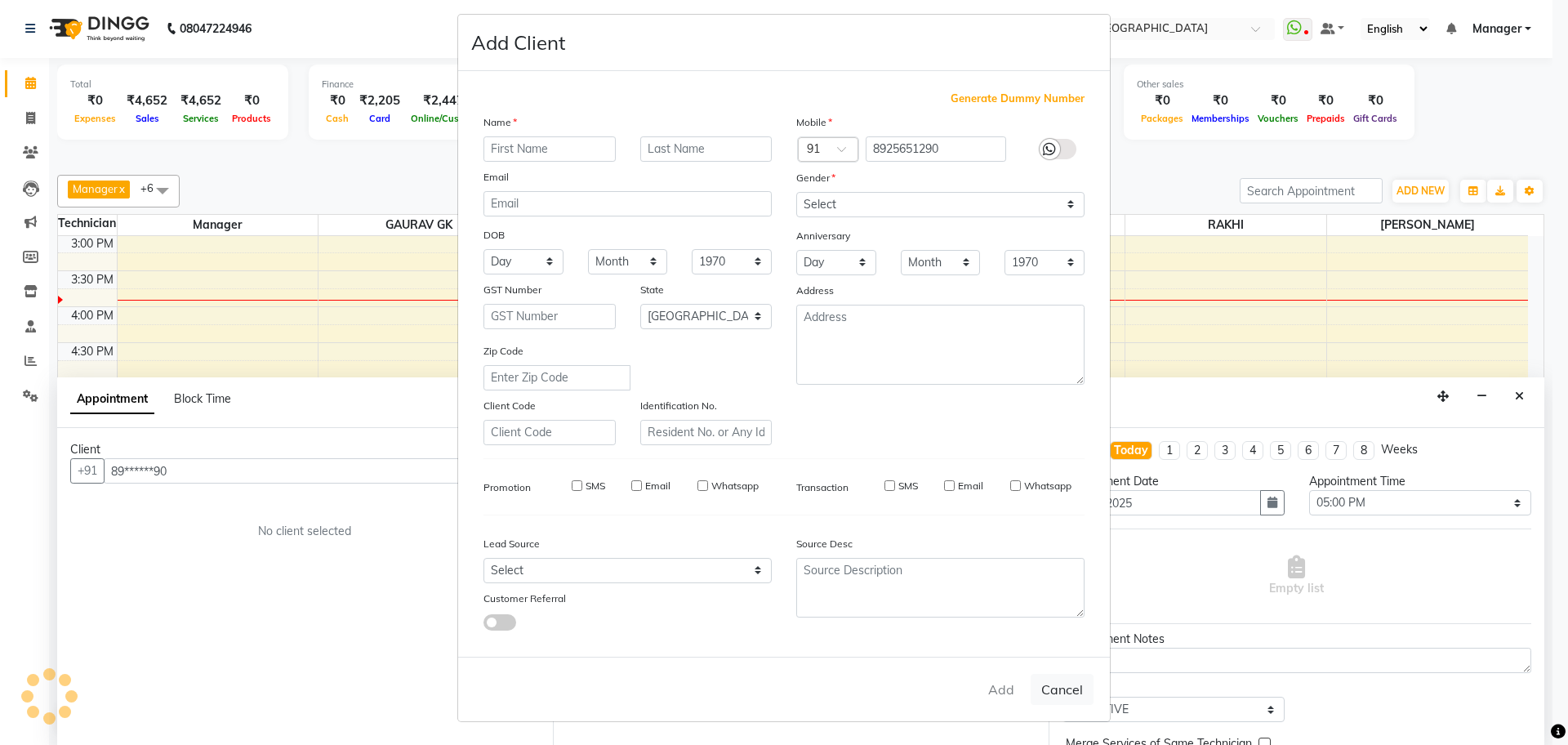
checkbox input "false"
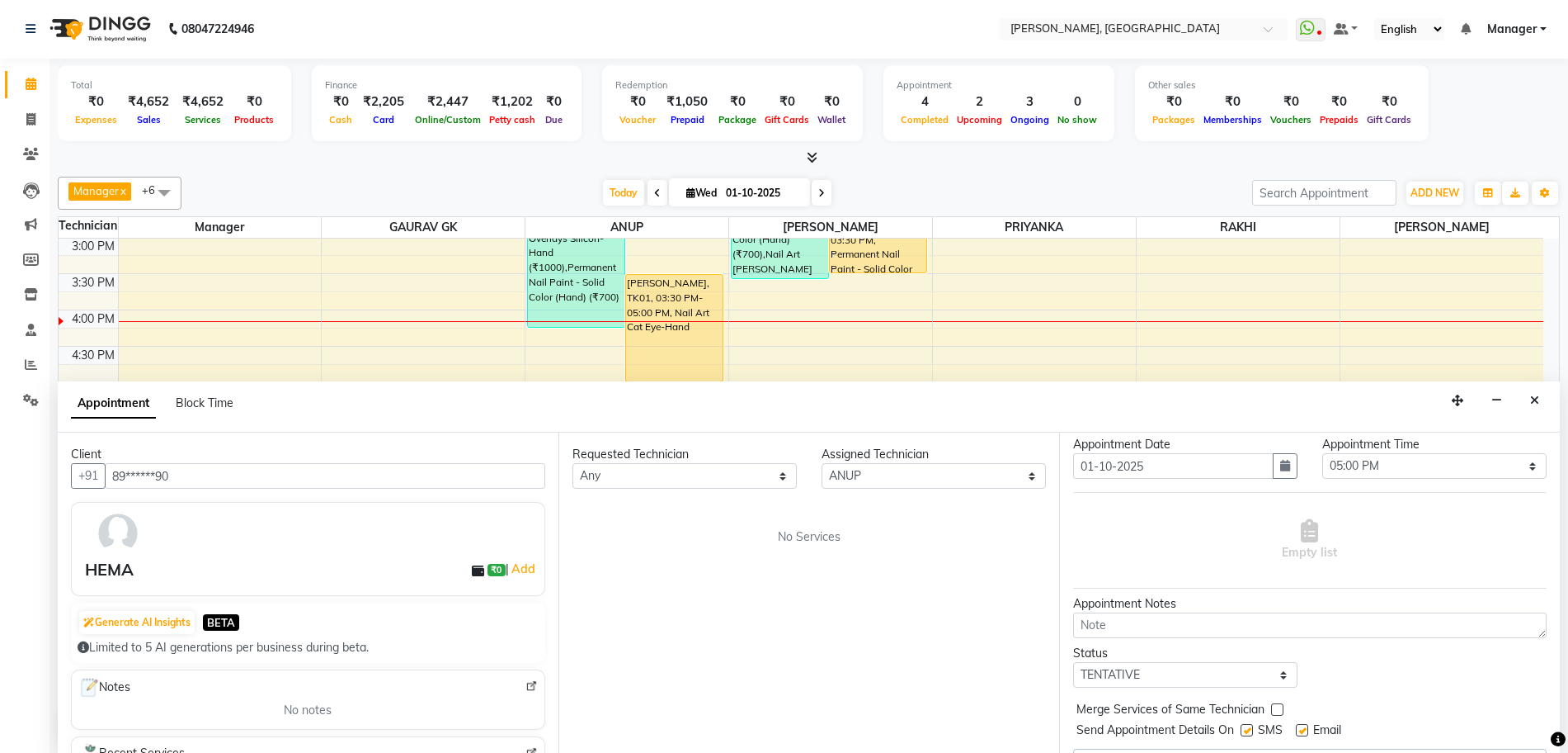
scroll to position [82, 0]
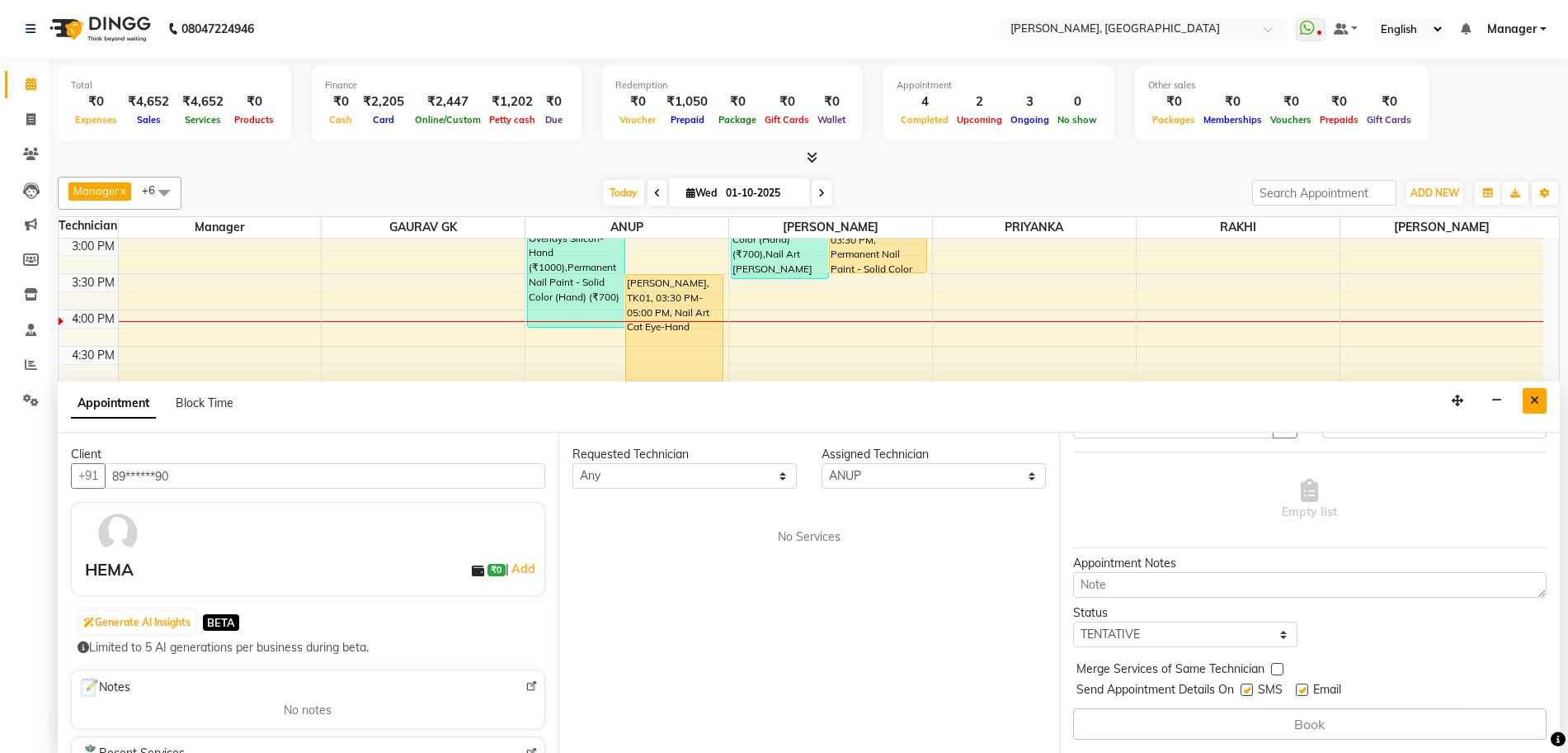
click at [1536, 402] on icon "Close" at bounding box center [1535, 400] width 10 height 11
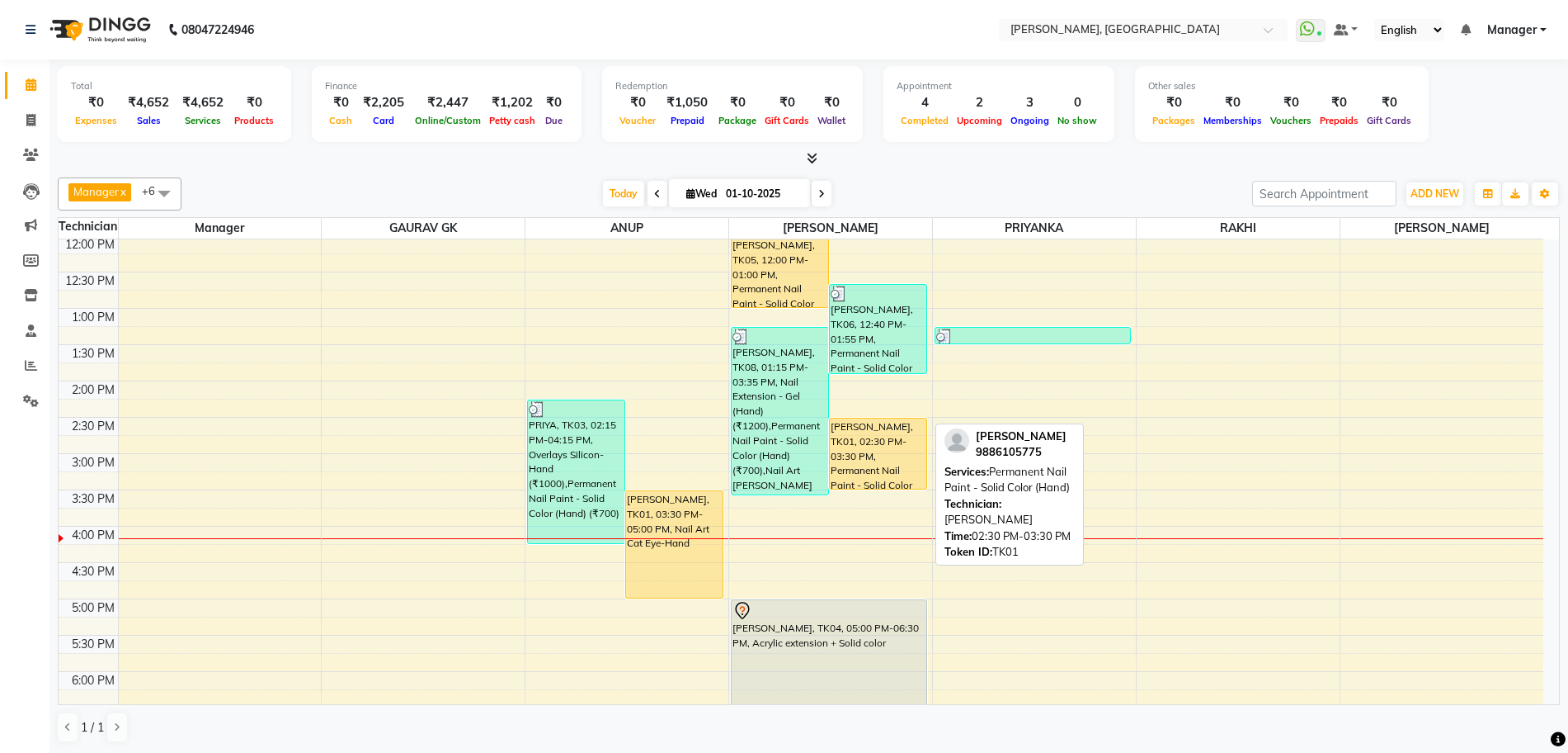
scroll to position [103, 0]
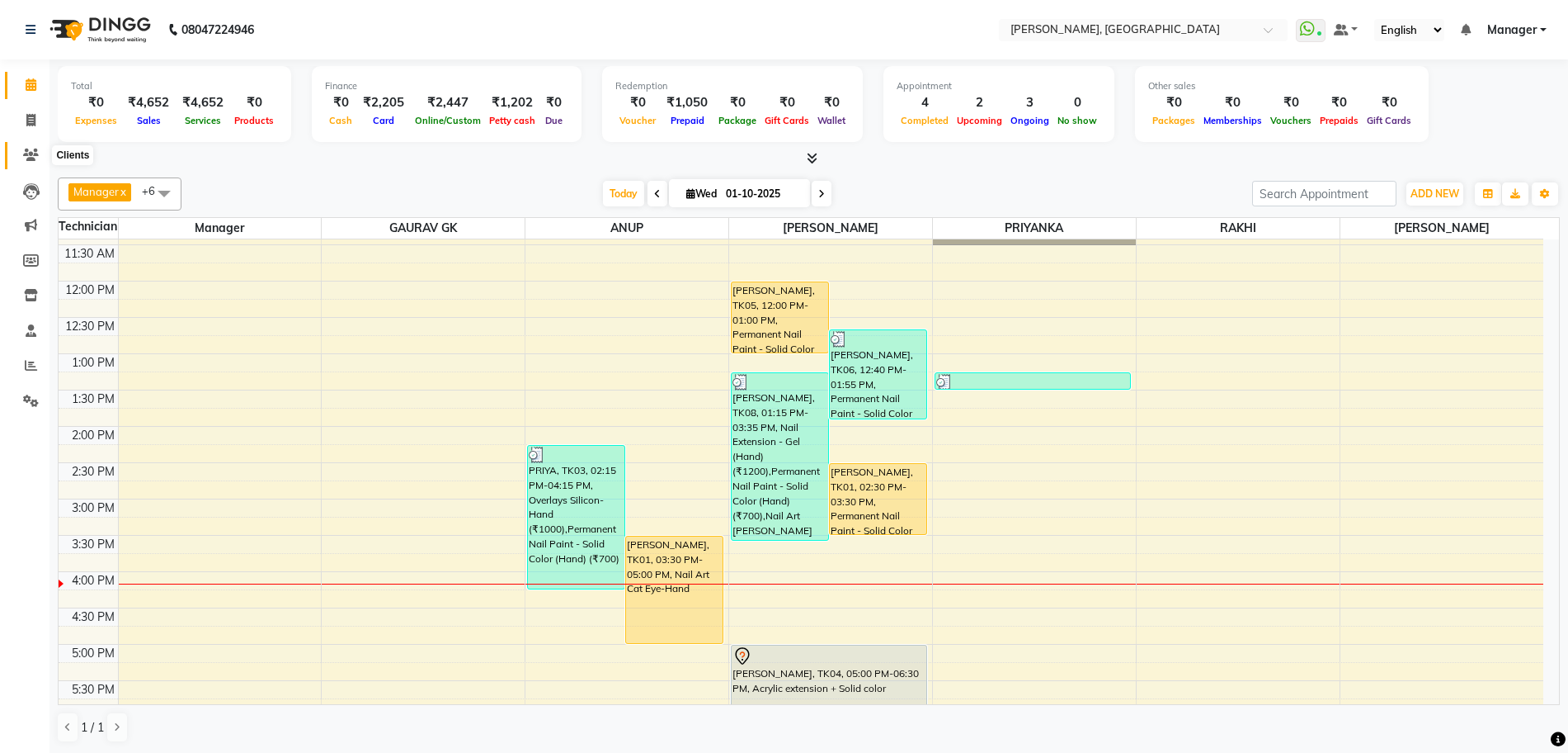
click at [29, 155] on icon at bounding box center [31, 155] width 15 height 12
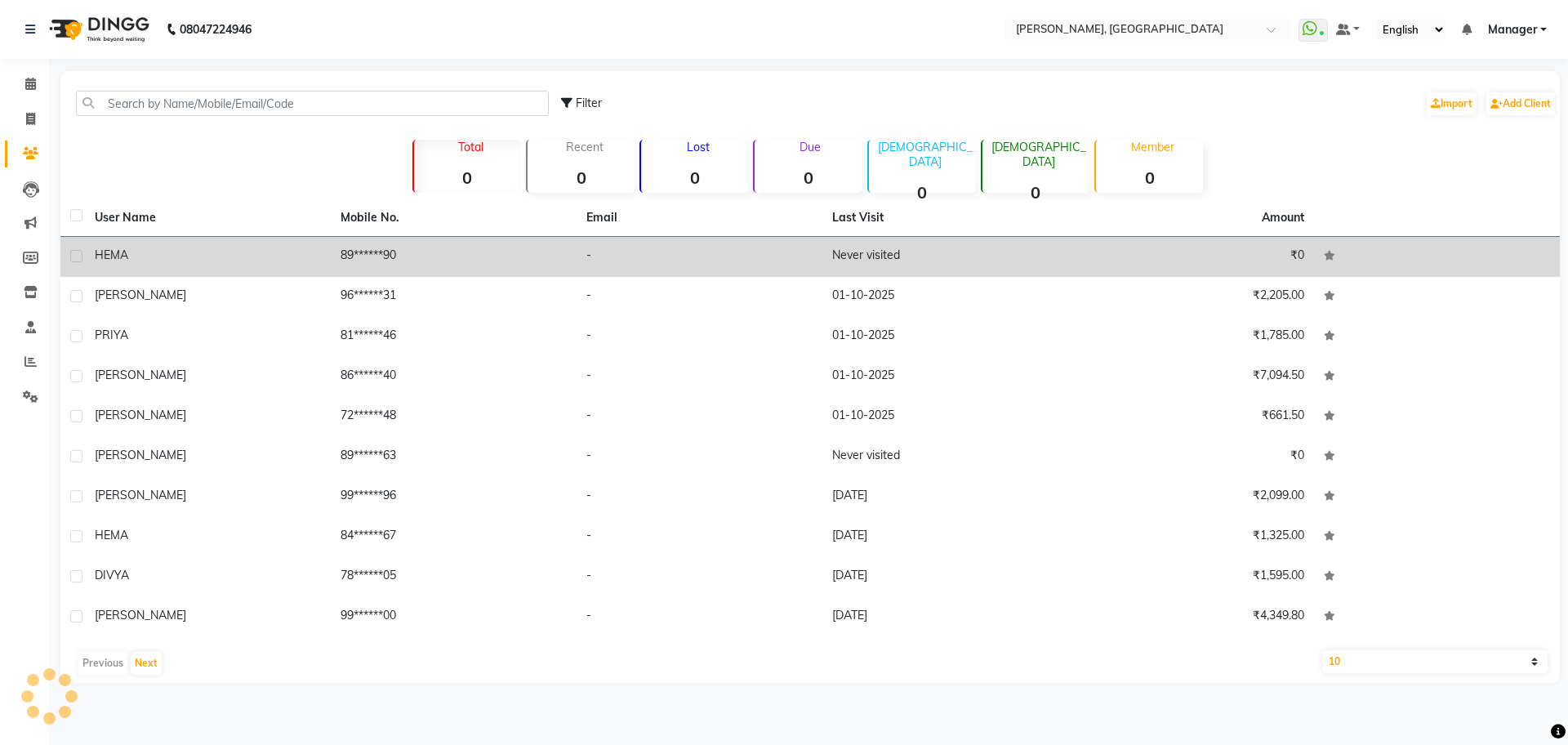
click at [324, 257] on td "HEMA" at bounding box center [208, 257] width 246 height 40
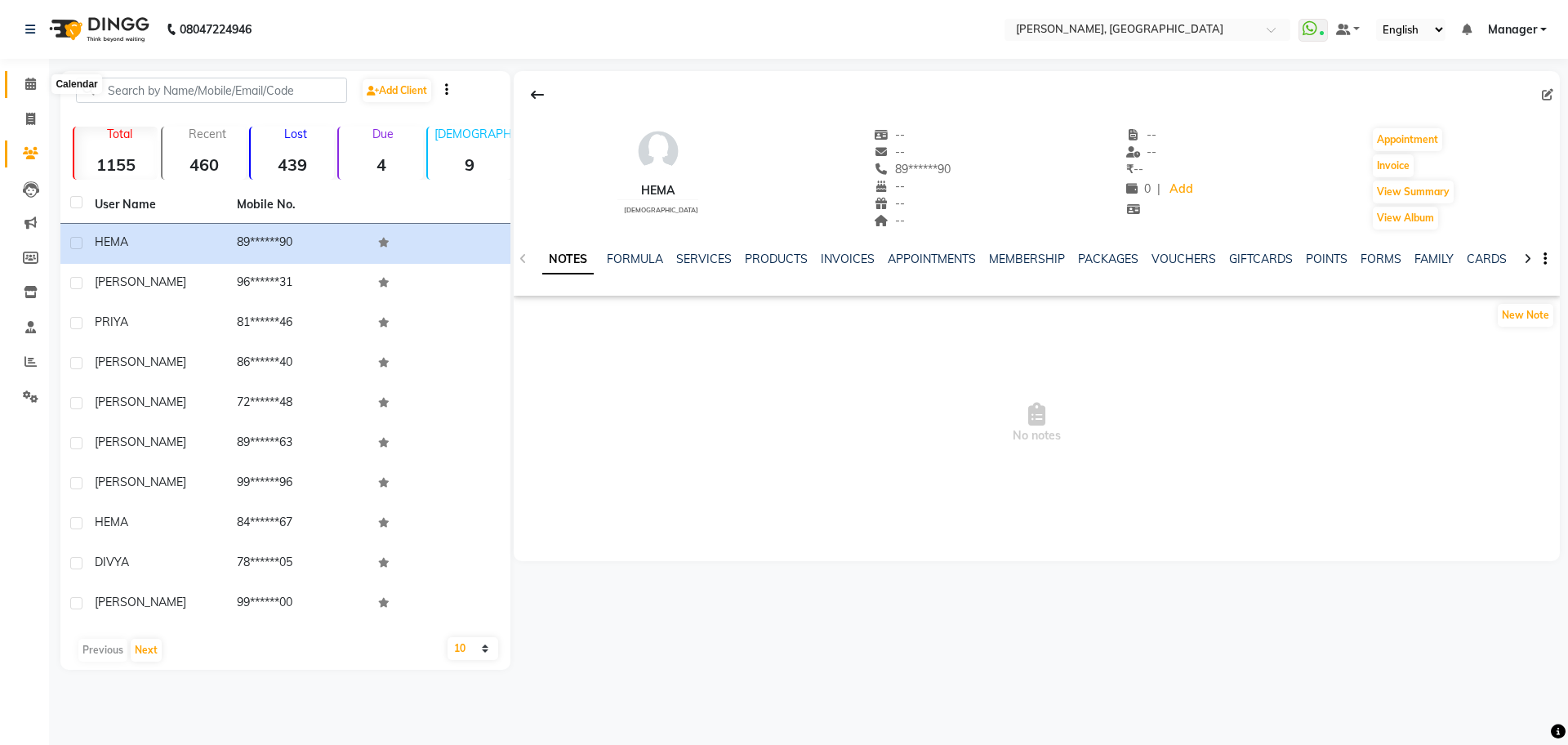
click at [16, 76] on span at bounding box center [30, 85] width 28 height 19
